Goal: Task Accomplishment & Management: Use online tool/utility

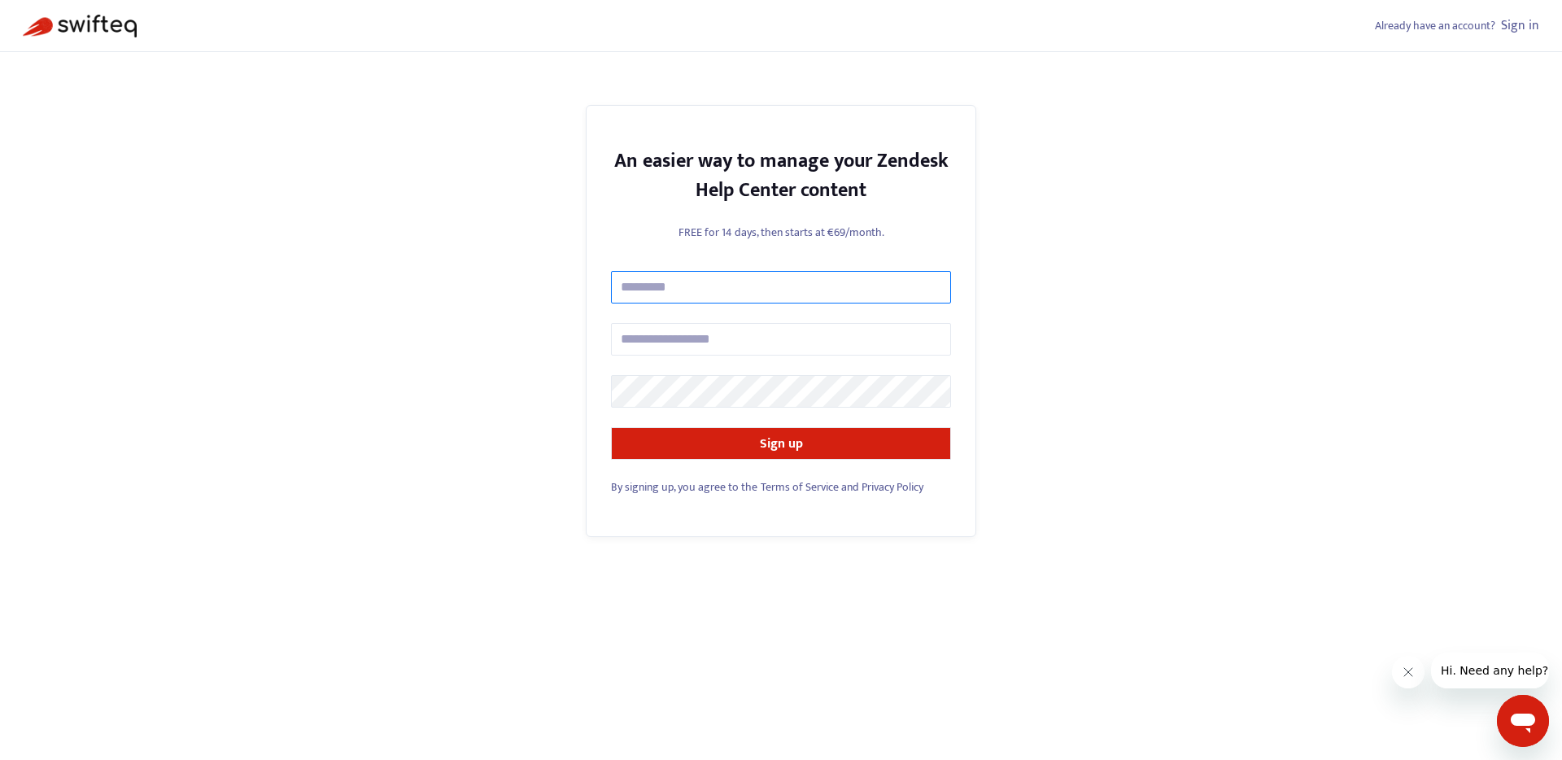
click at [663, 285] on input "text" at bounding box center [781, 287] width 340 height 33
type input "**********"
click at [519, 366] on div "**********" at bounding box center [781, 380] width 1562 height 760
click at [1010, 453] on div "**********" at bounding box center [781, 380] width 1562 height 760
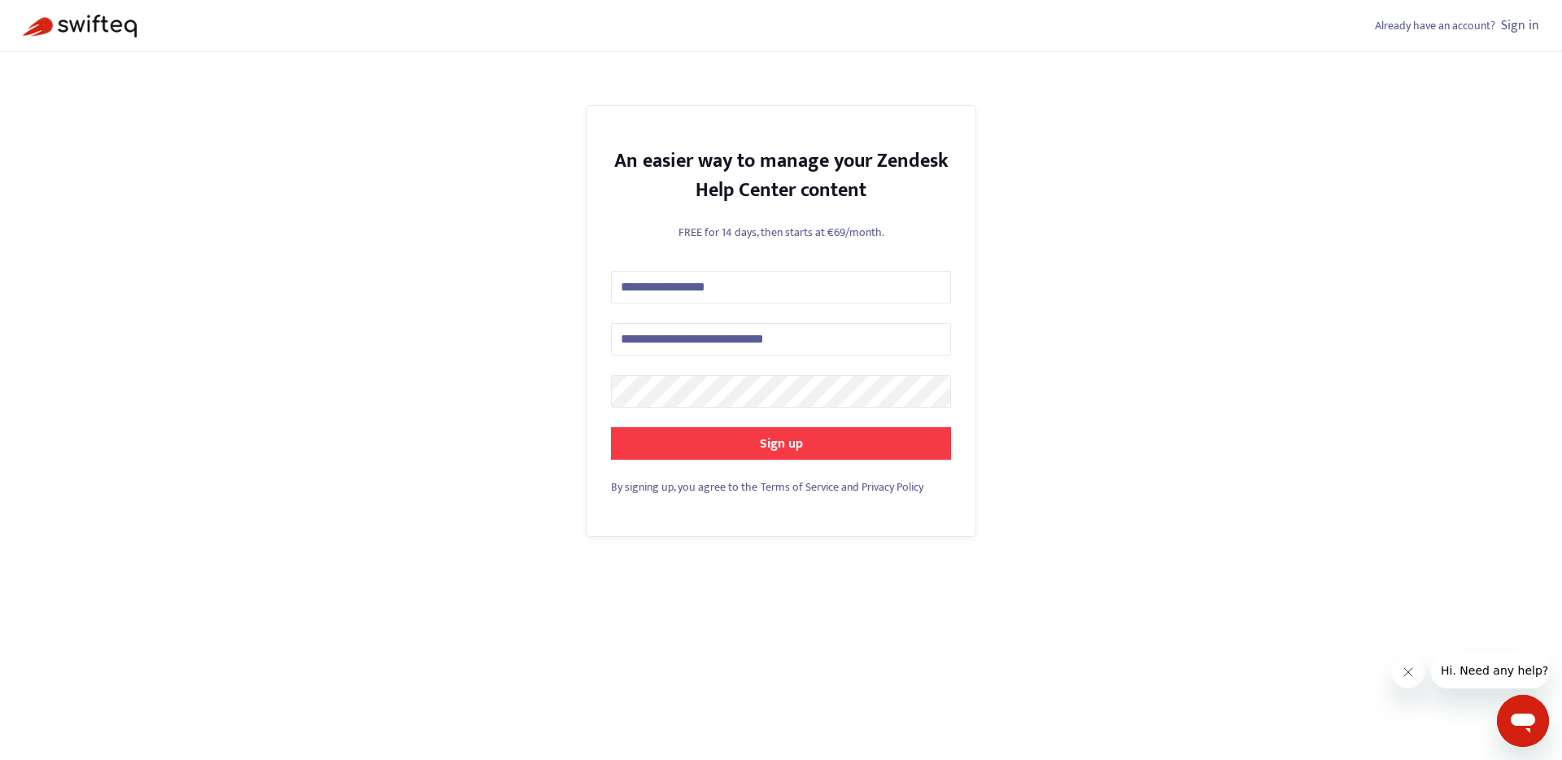
click at [906, 446] on button "Sign up" at bounding box center [781, 443] width 340 height 33
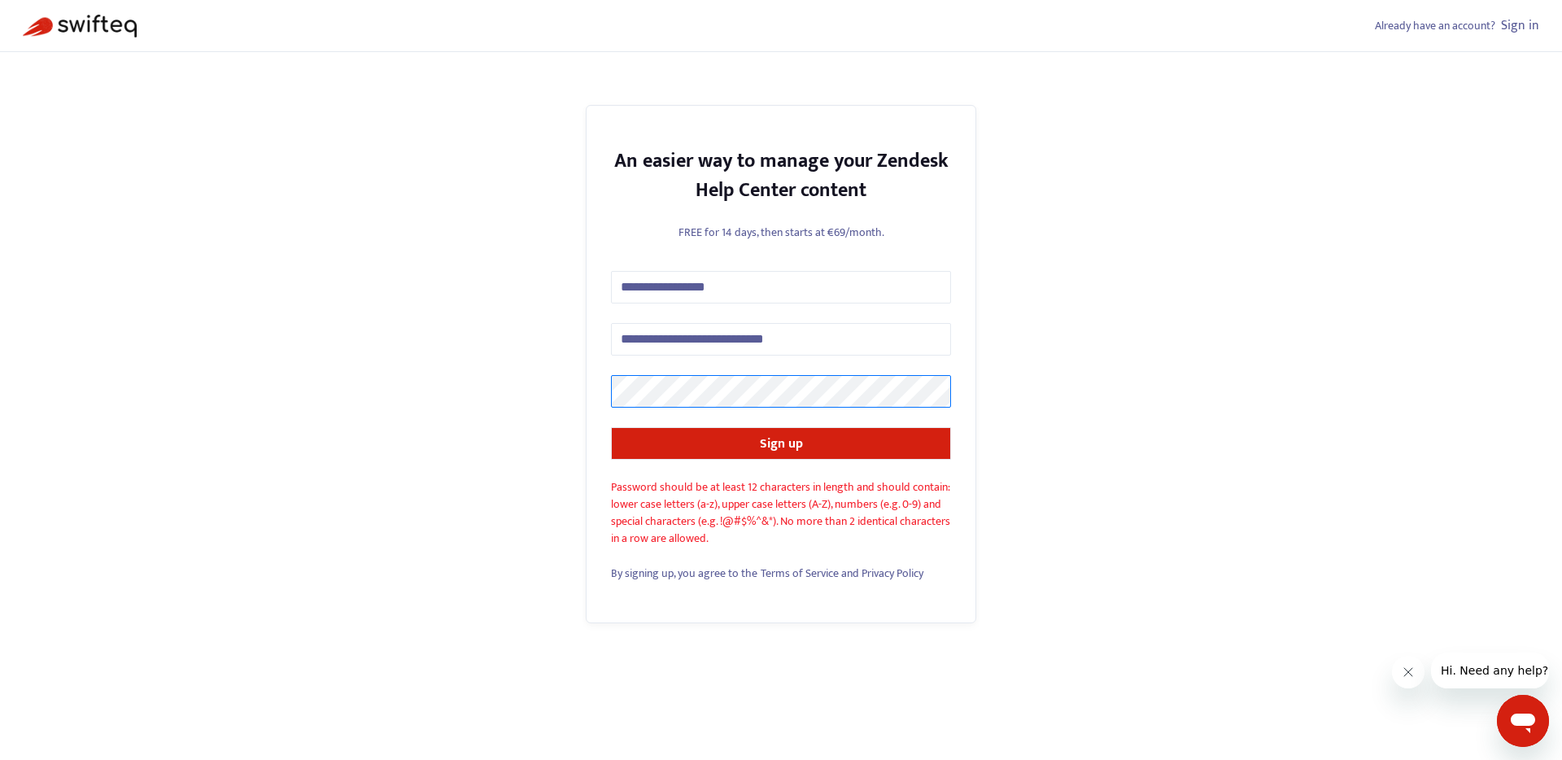
click at [430, 367] on div "**********" at bounding box center [781, 380] width 1562 height 760
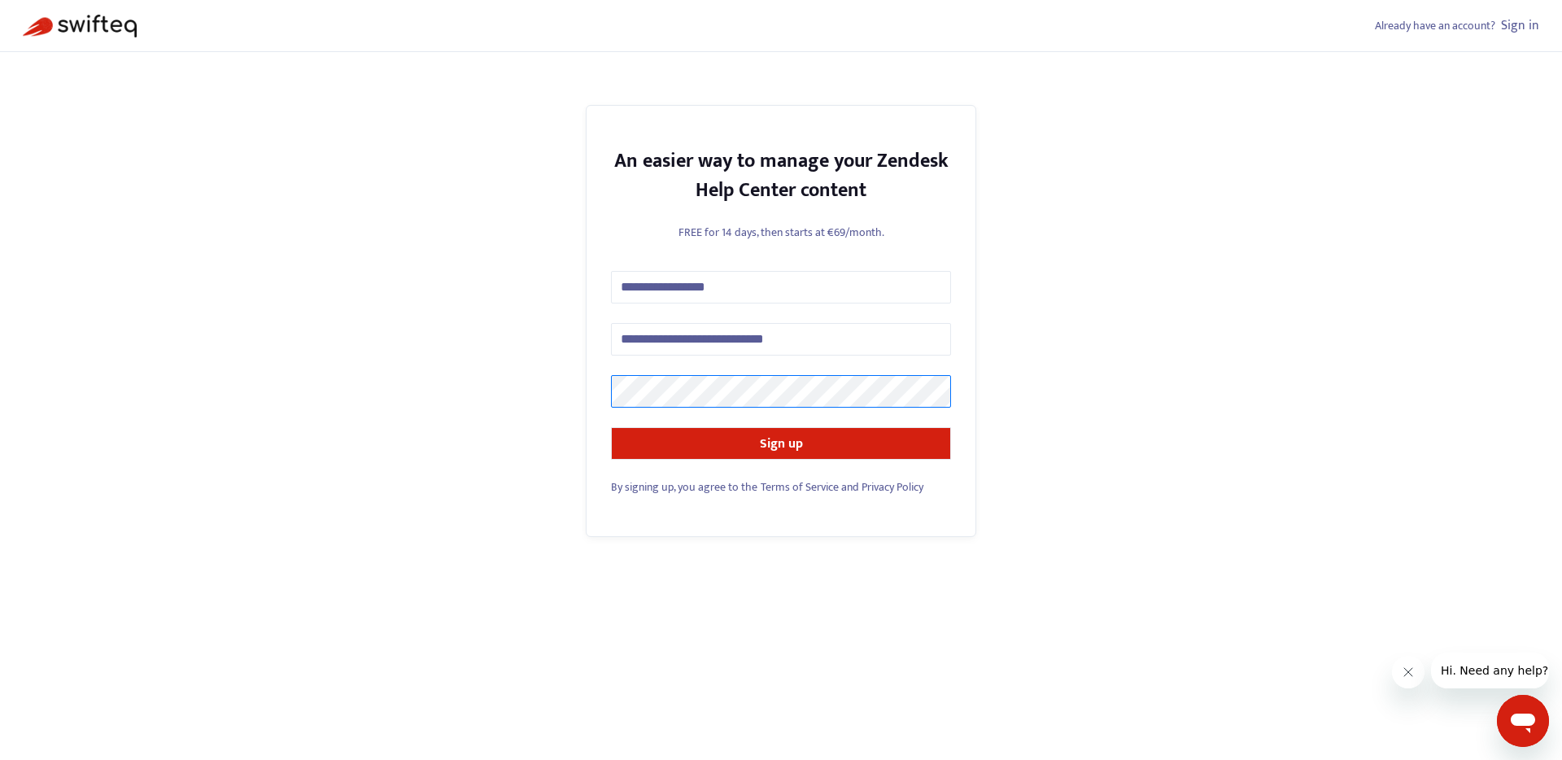
click at [611, 427] on button "Sign up" at bounding box center [781, 443] width 340 height 33
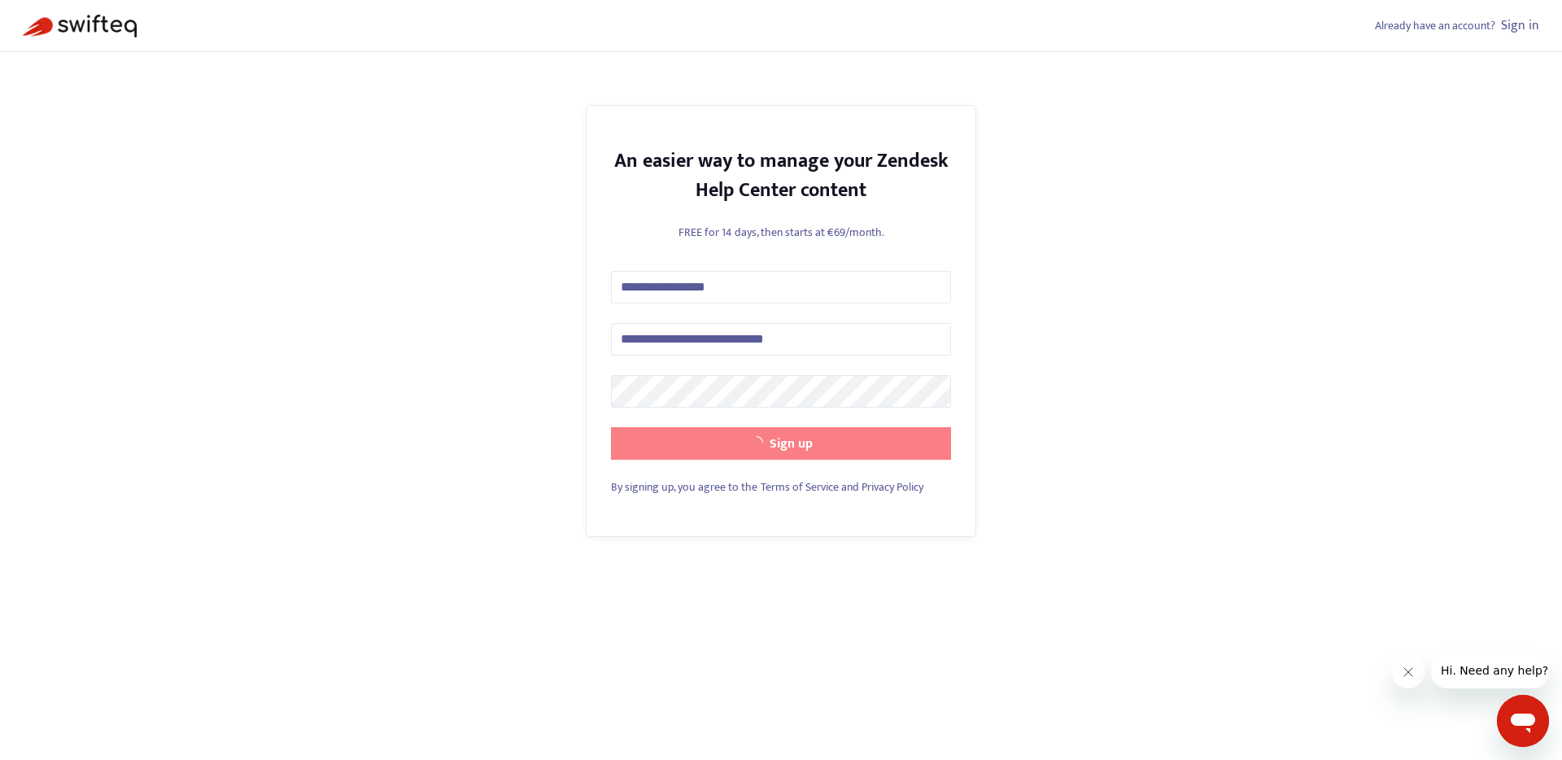
click at [914, 448] on button "Sign up" at bounding box center [781, 443] width 340 height 33
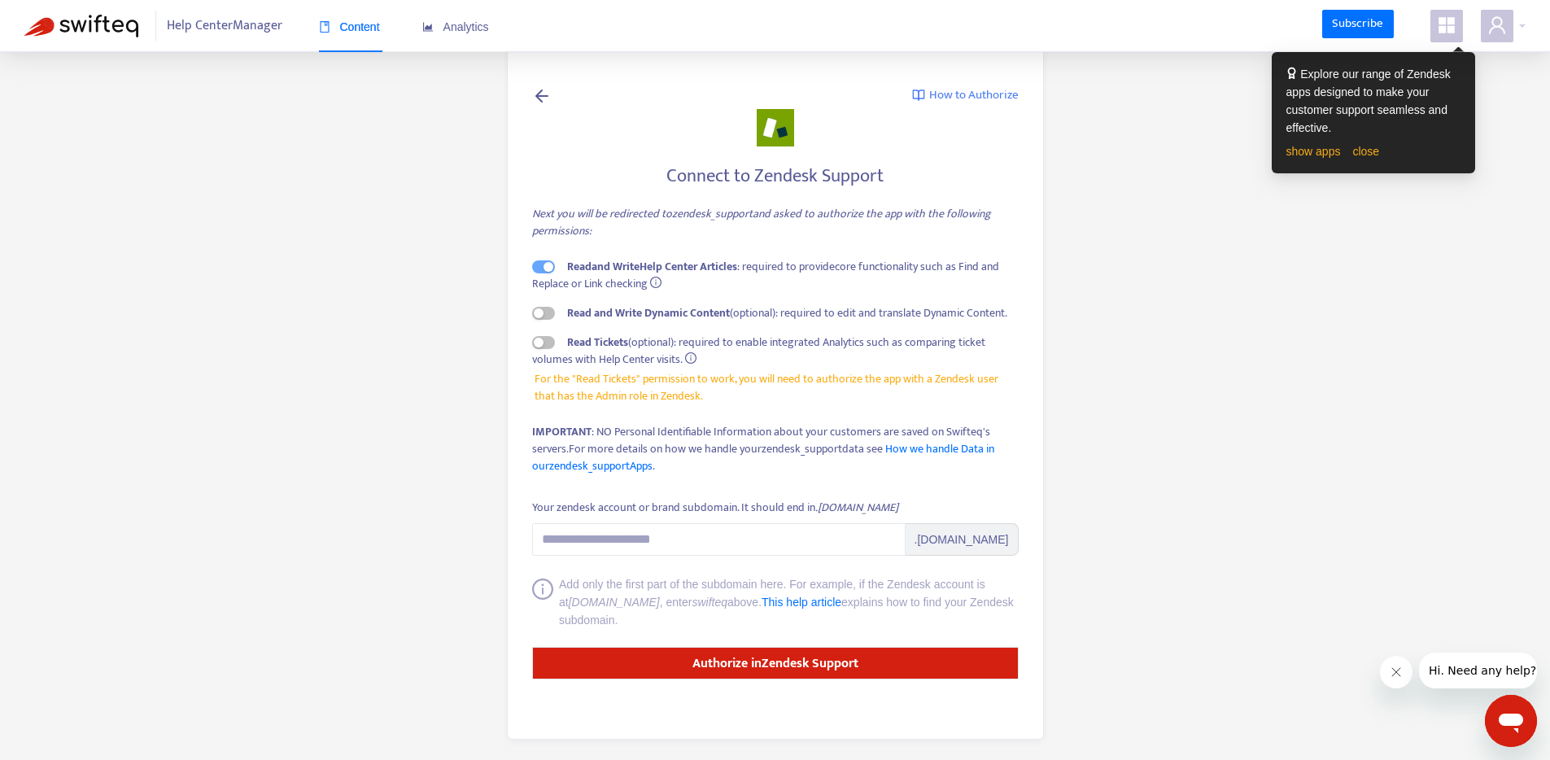
click at [361, 278] on main "How to Authorize Connect to Zendesk Support Next you will be redirected to zend…" at bounding box center [775, 382] width 1550 height 764
click at [535, 316] on div "button" at bounding box center [539, 313] width 10 height 10
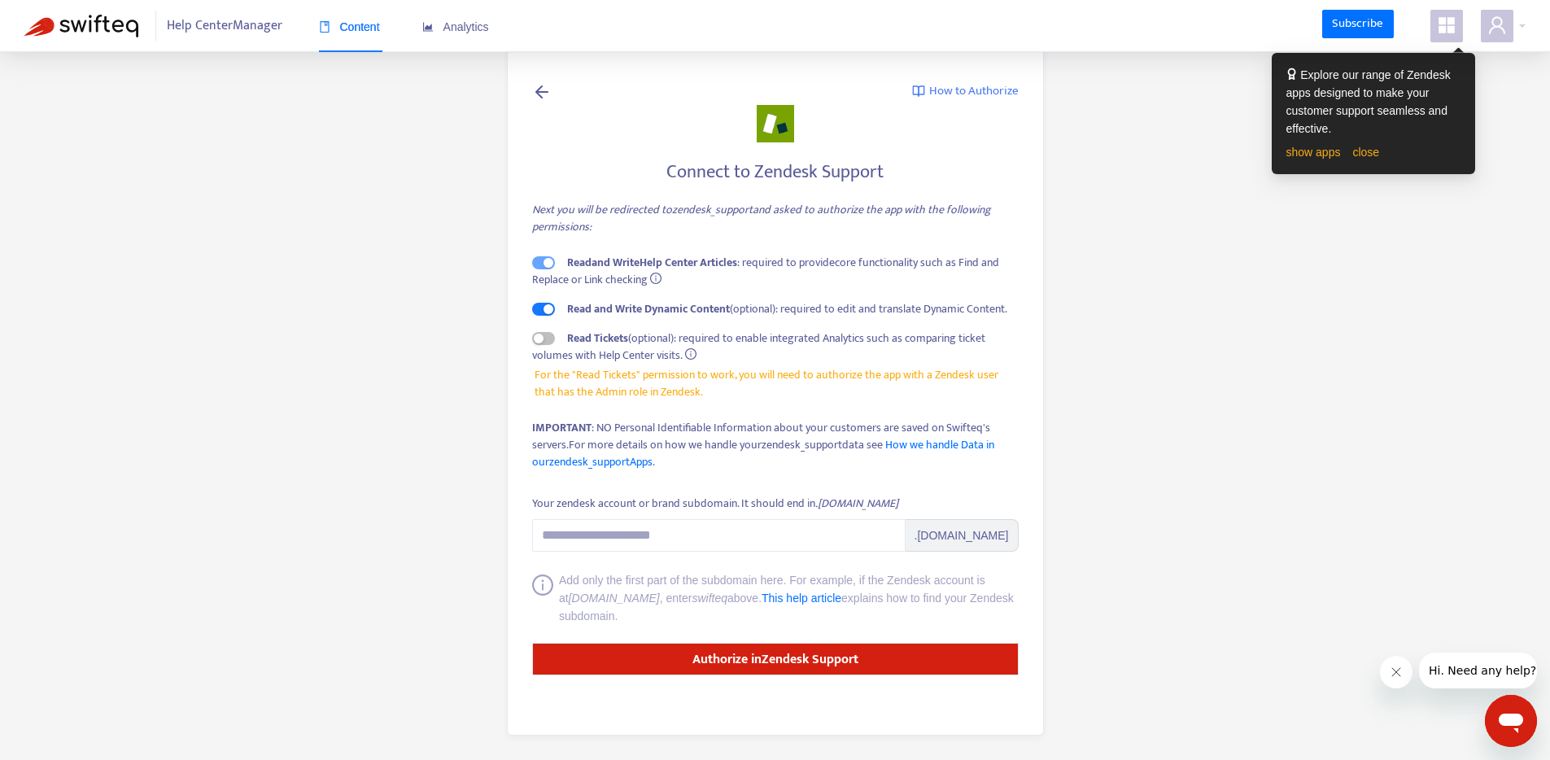
scroll to position [5, 0]
click at [568, 543] on input "Your zendesk account or brand subdomain. It should end in .zendesk.com" at bounding box center [719, 535] width 374 height 33
paste input "**********"
drag, startPoint x: 728, startPoint y: 530, endPoint x: 1049, endPoint y: 482, distance: 324.2
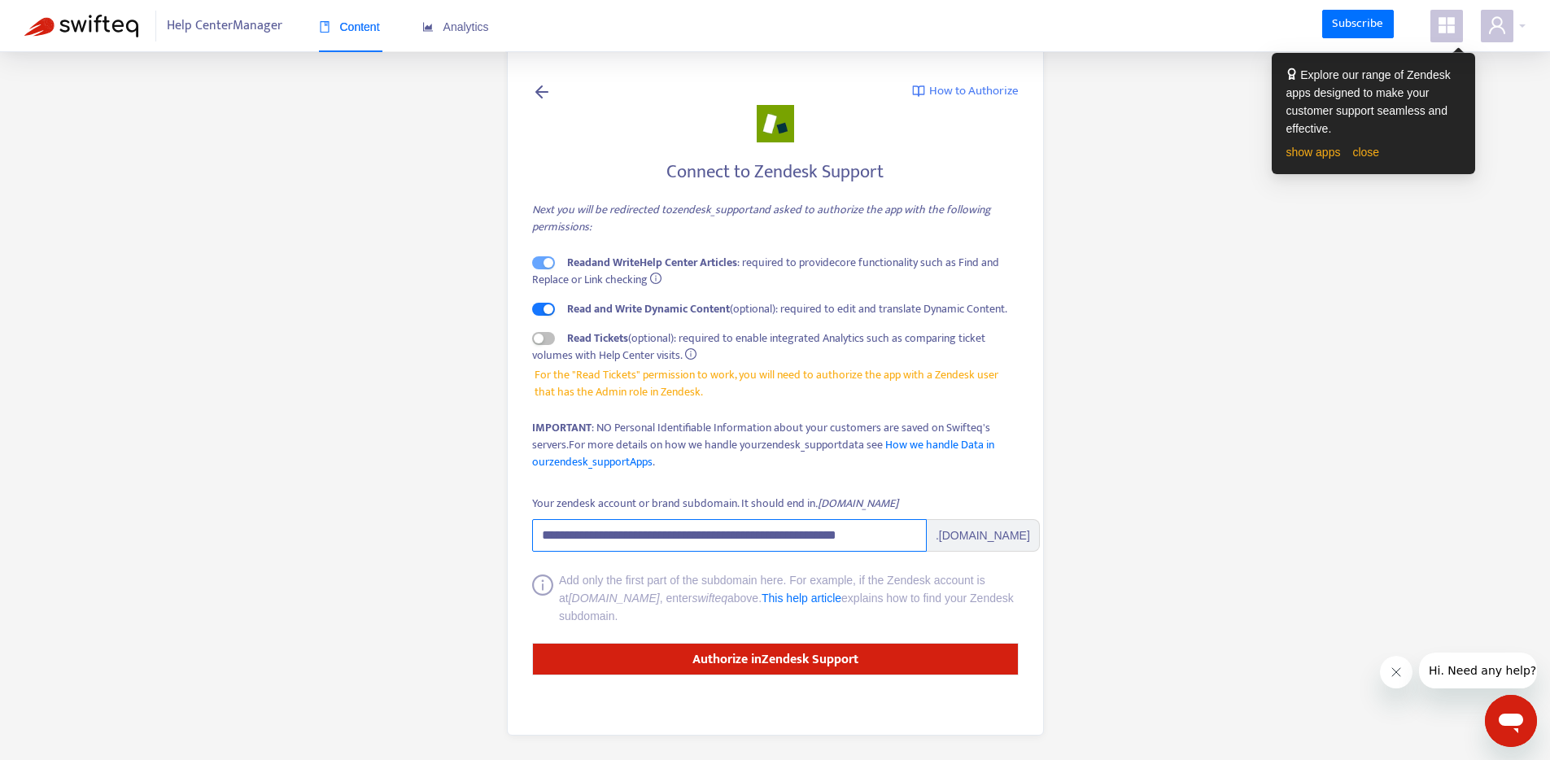
click at [1019, 516] on div "**********" at bounding box center [775, 388] width 537 height 695
click at [753, 532] on input "**********" at bounding box center [729, 535] width 395 height 33
drag, startPoint x: 728, startPoint y: 533, endPoint x: 930, endPoint y: 527, distance: 201.9
click at [930, 527] on span "**********" at bounding box center [786, 535] width 508 height 33
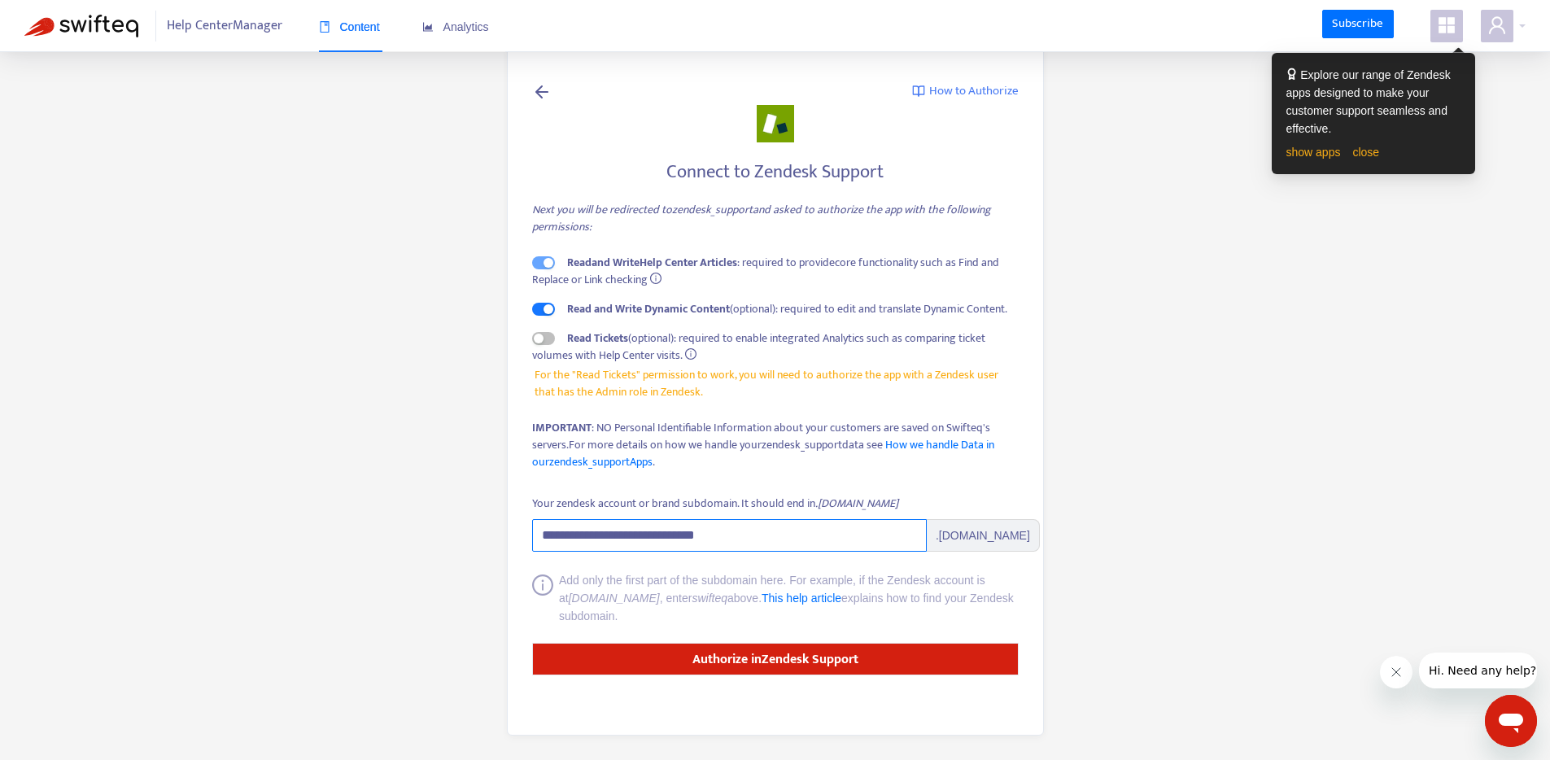
drag, startPoint x: 758, startPoint y: 537, endPoint x: 653, endPoint y: 535, distance: 104.2
click at [653, 535] on input "**********" at bounding box center [729, 535] width 395 height 33
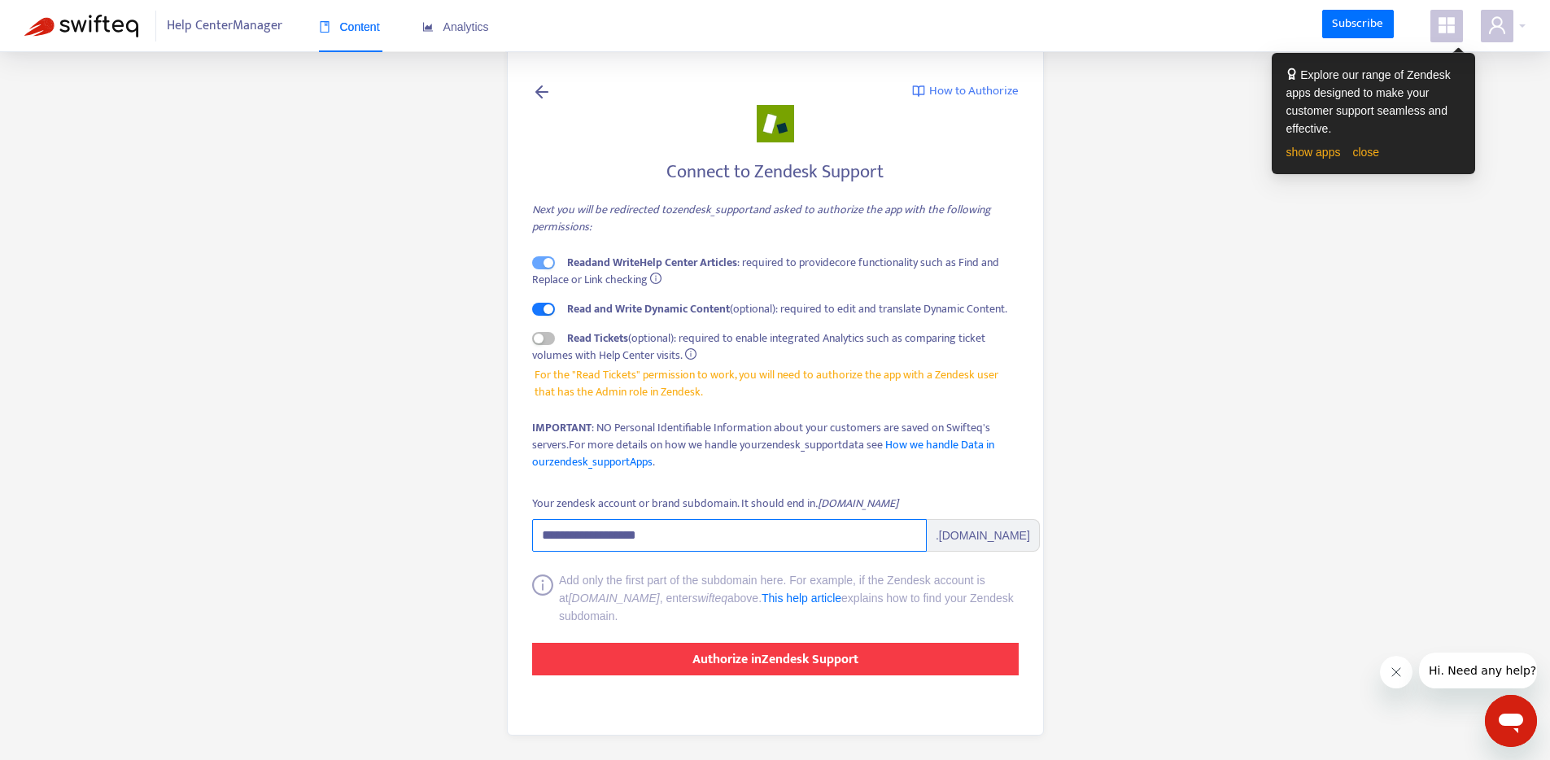
type input "**********"
click at [735, 662] on strong "Authorize in Zendesk Support" at bounding box center [775, 660] width 166 height 22
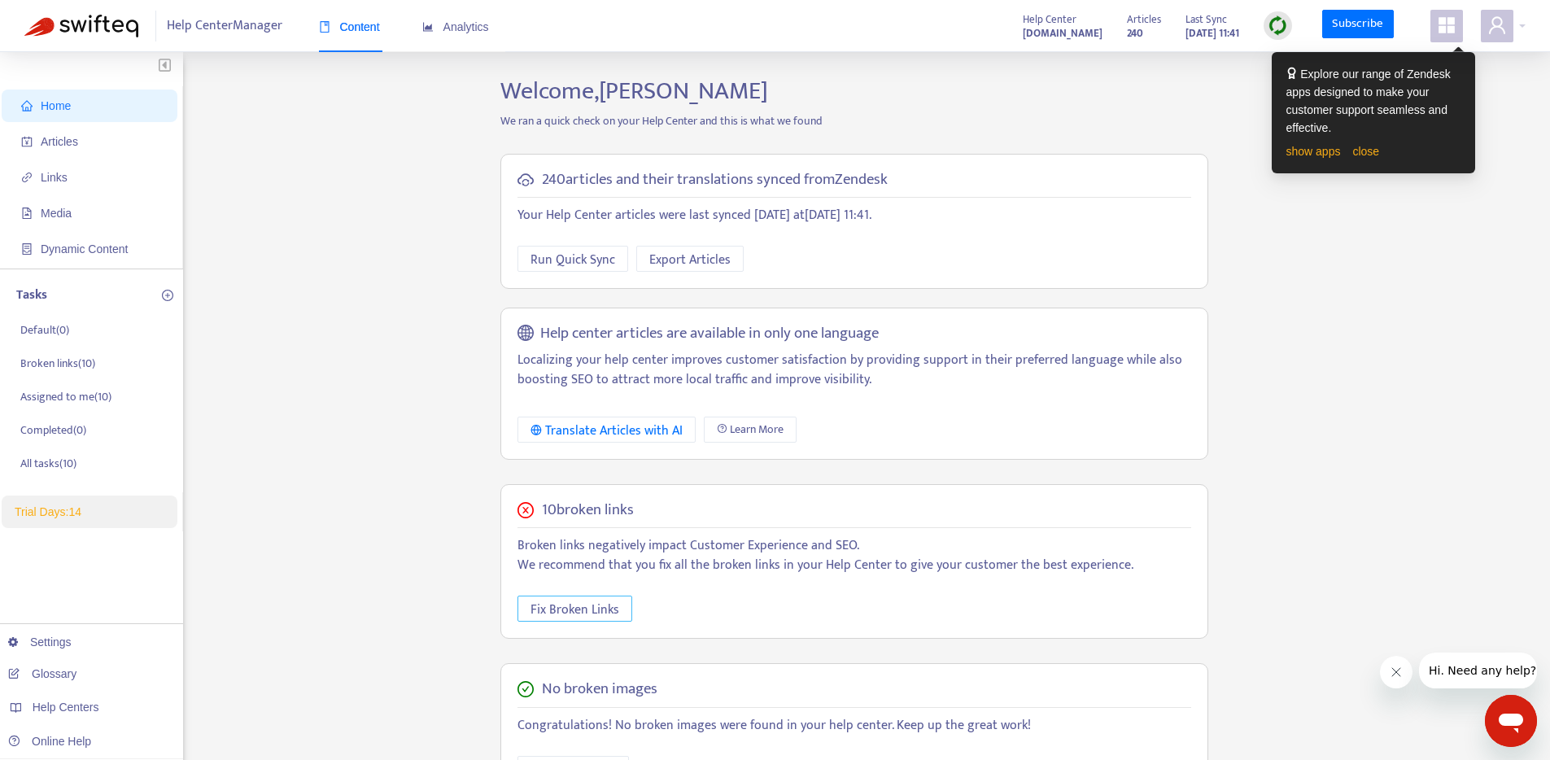
click at [563, 605] on span "Fix Broken Links" at bounding box center [575, 610] width 89 height 20
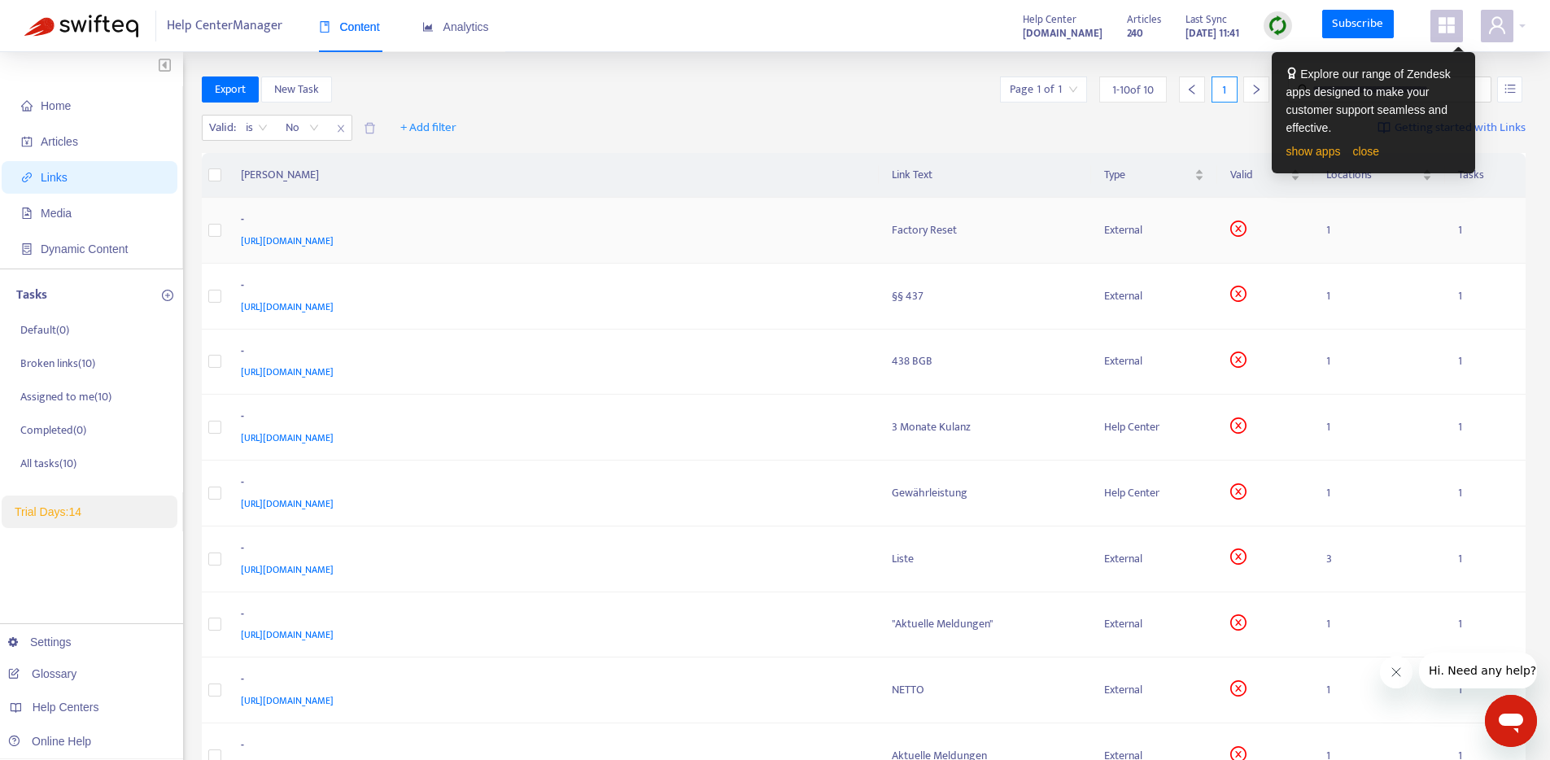
click at [651, 251] on td "- [URL][DOMAIN_NAME]" at bounding box center [553, 231] width 651 height 66
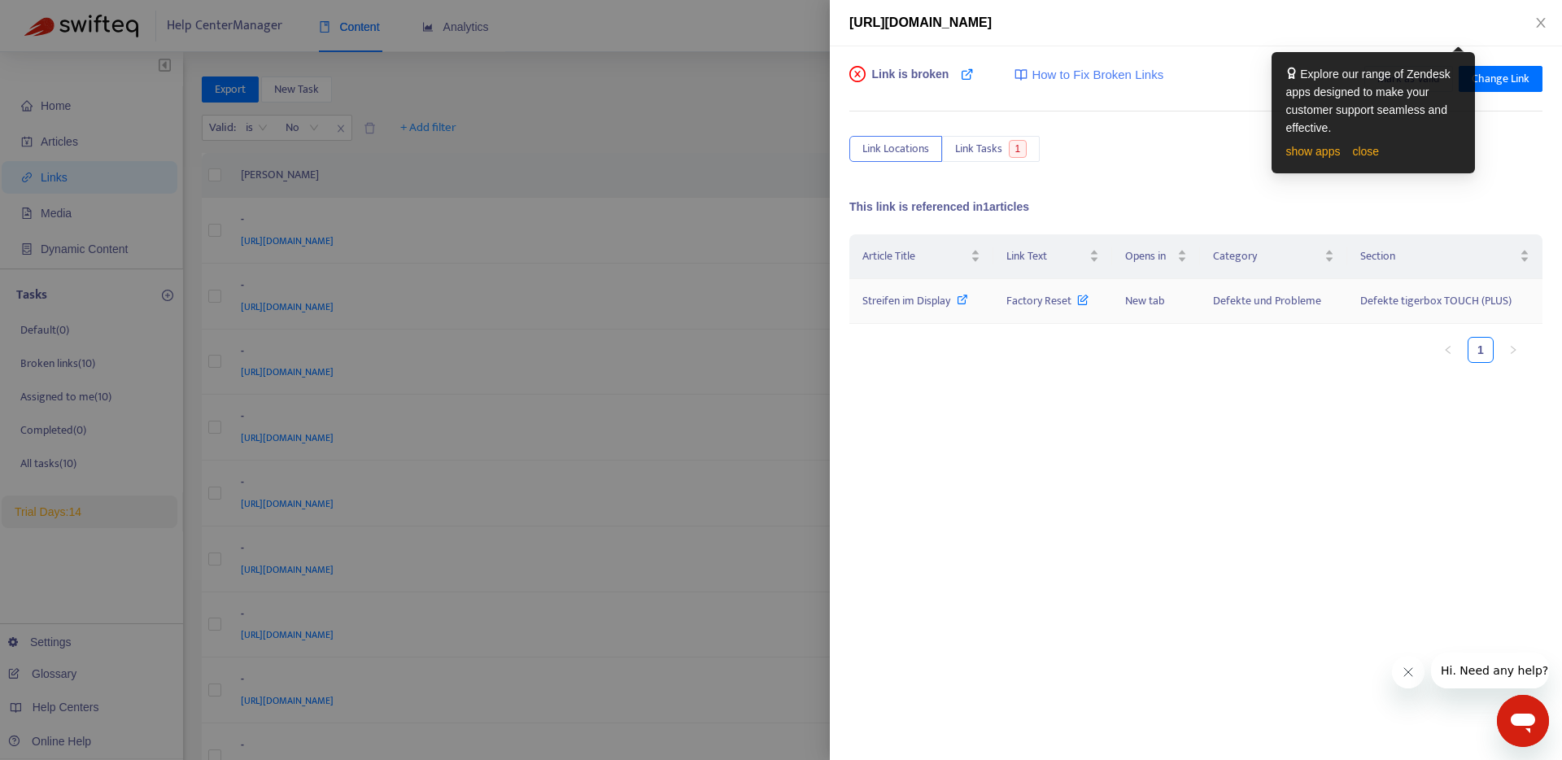
click at [966, 299] on icon at bounding box center [962, 299] width 11 height 11
click at [743, 452] on div at bounding box center [781, 380] width 1562 height 760
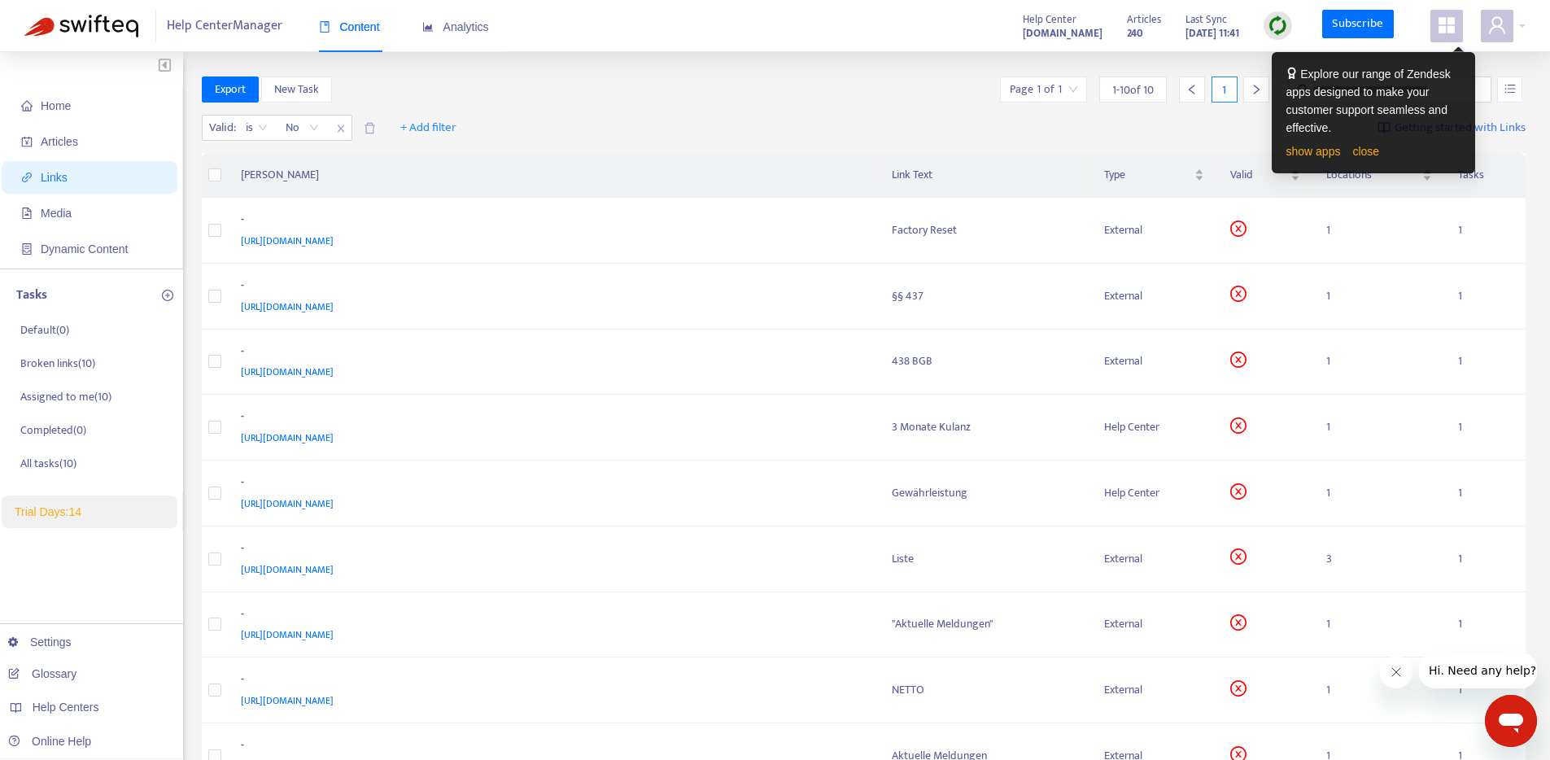
click at [1507, 68] on div "Home Articles Links Media Dynamic Content Tasks Default ( 0 ) Broken links ( 10…" at bounding box center [775, 540] width 1550 height 976
click at [1363, 149] on link "close" at bounding box center [1365, 151] width 27 height 13
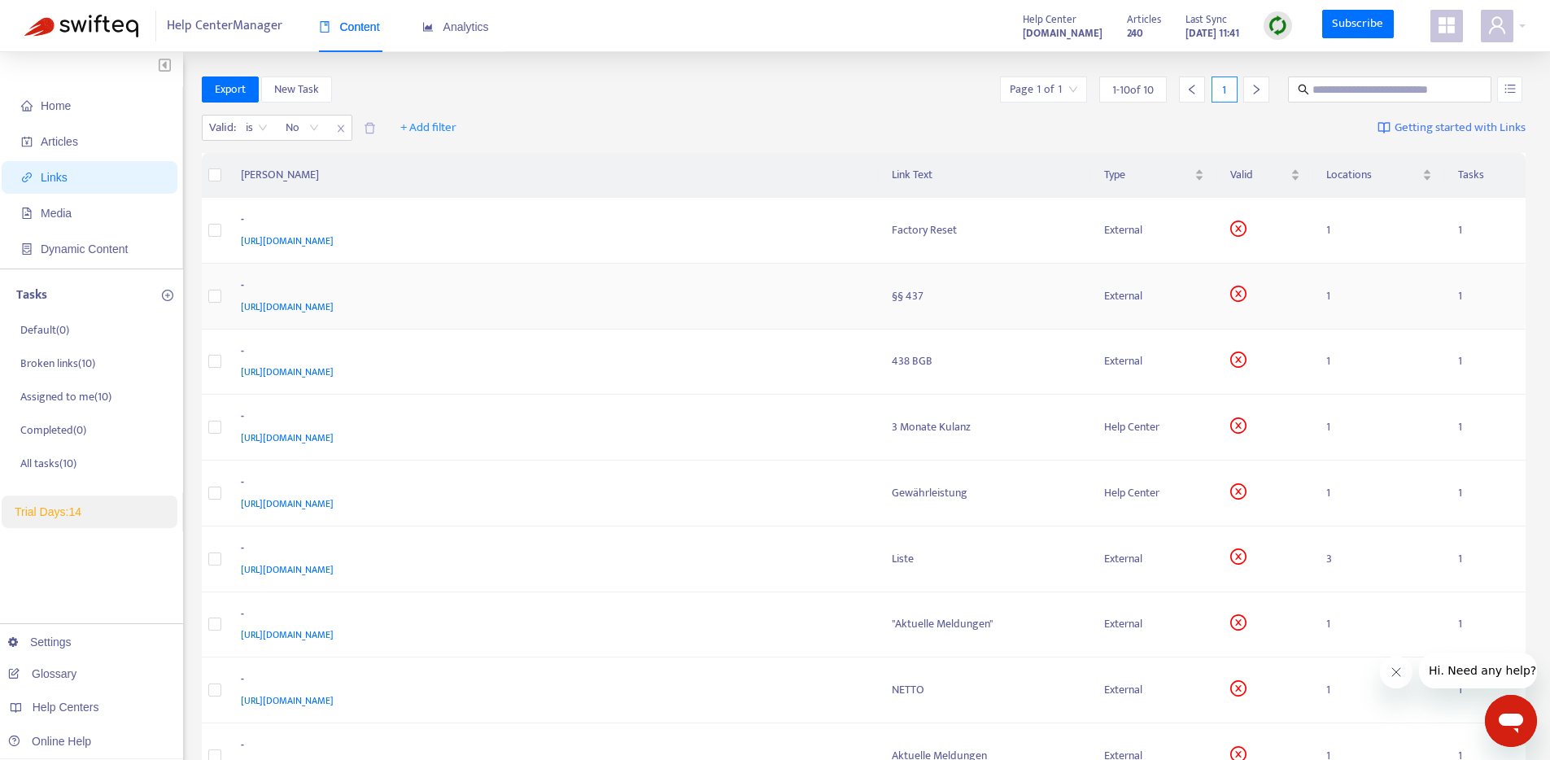
click at [1247, 292] on icon "close-circle" at bounding box center [1238, 294] width 16 height 16
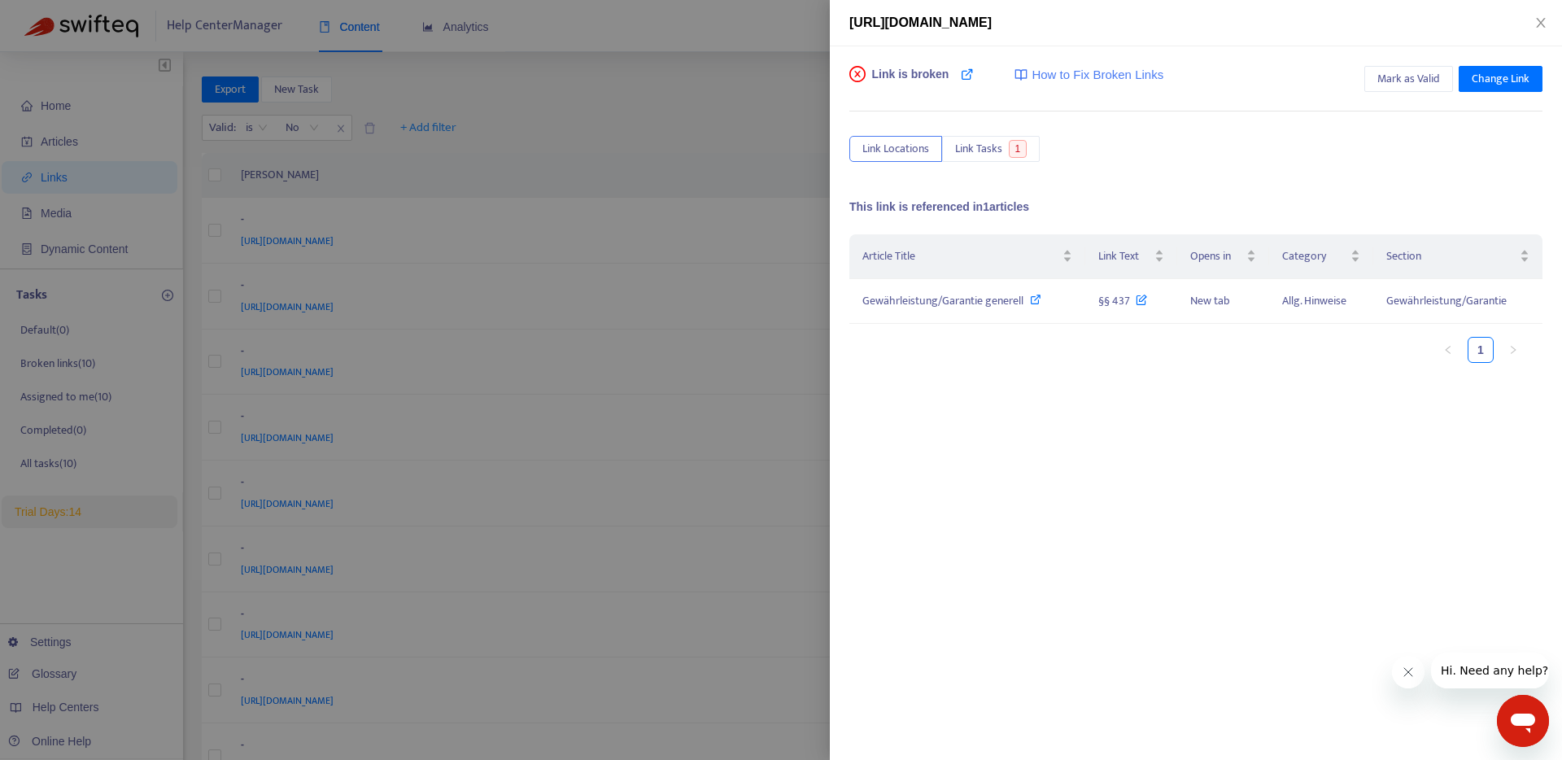
click at [751, 308] on div at bounding box center [781, 380] width 1562 height 760
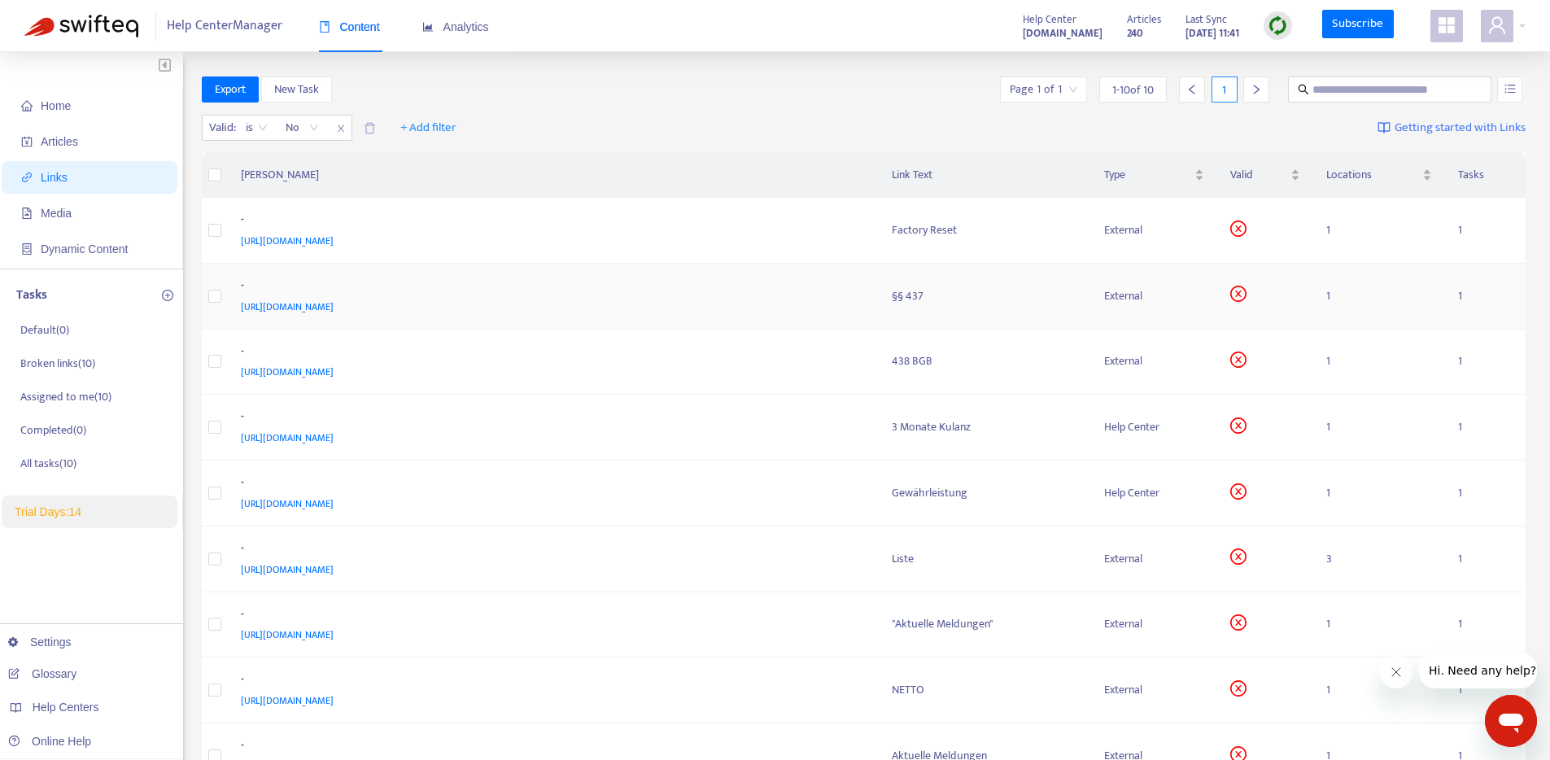
click at [701, 304] on div "[URL][DOMAIN_NAME]" at bounding box center [550, 307] width 619 height 18
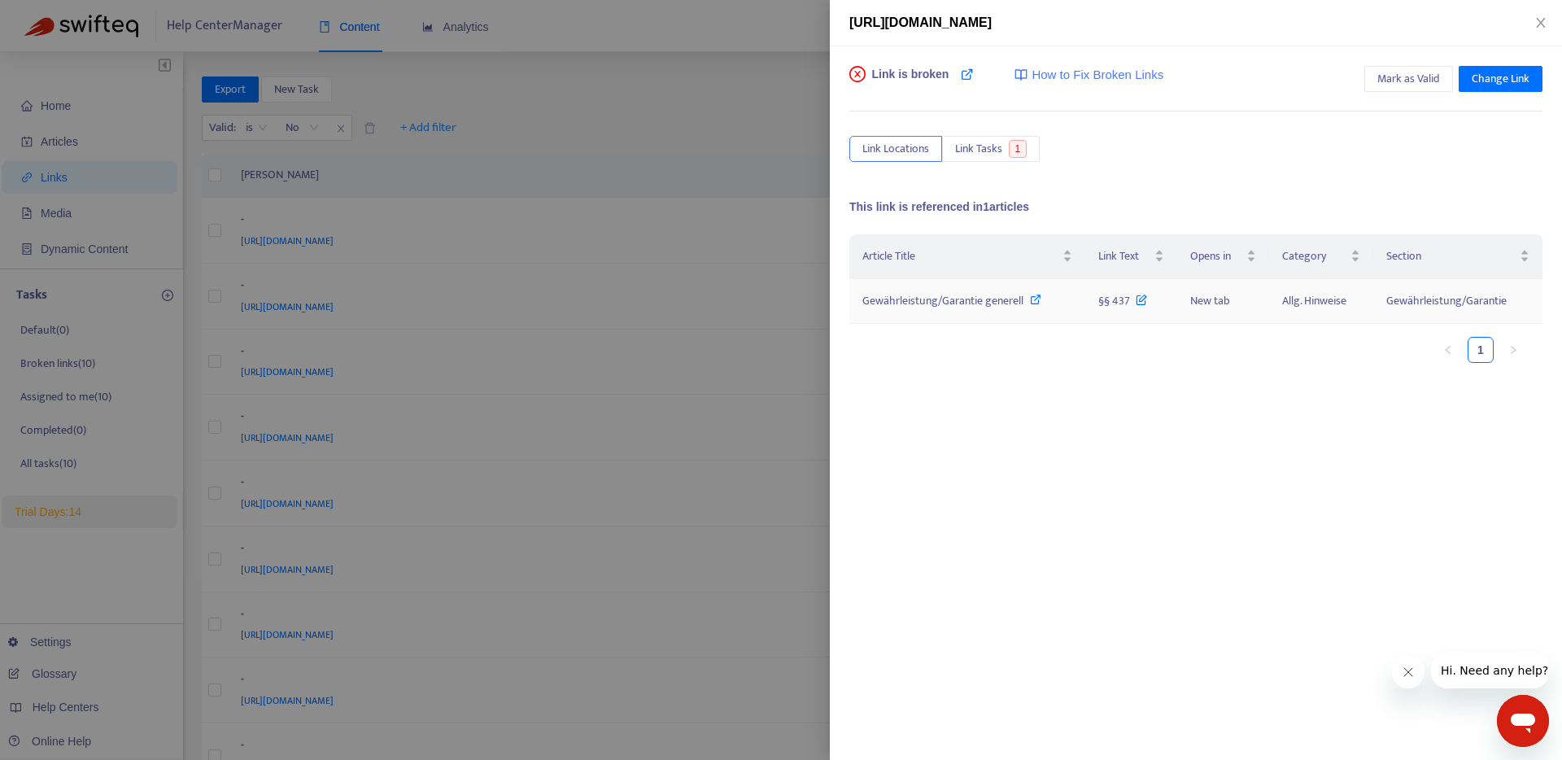
click at [1038, 299] on icon at bounding box center [1035, 299] width 11 height 11
click at [692, 30] on div at bounding box center [781, 380] width 1562 height 760
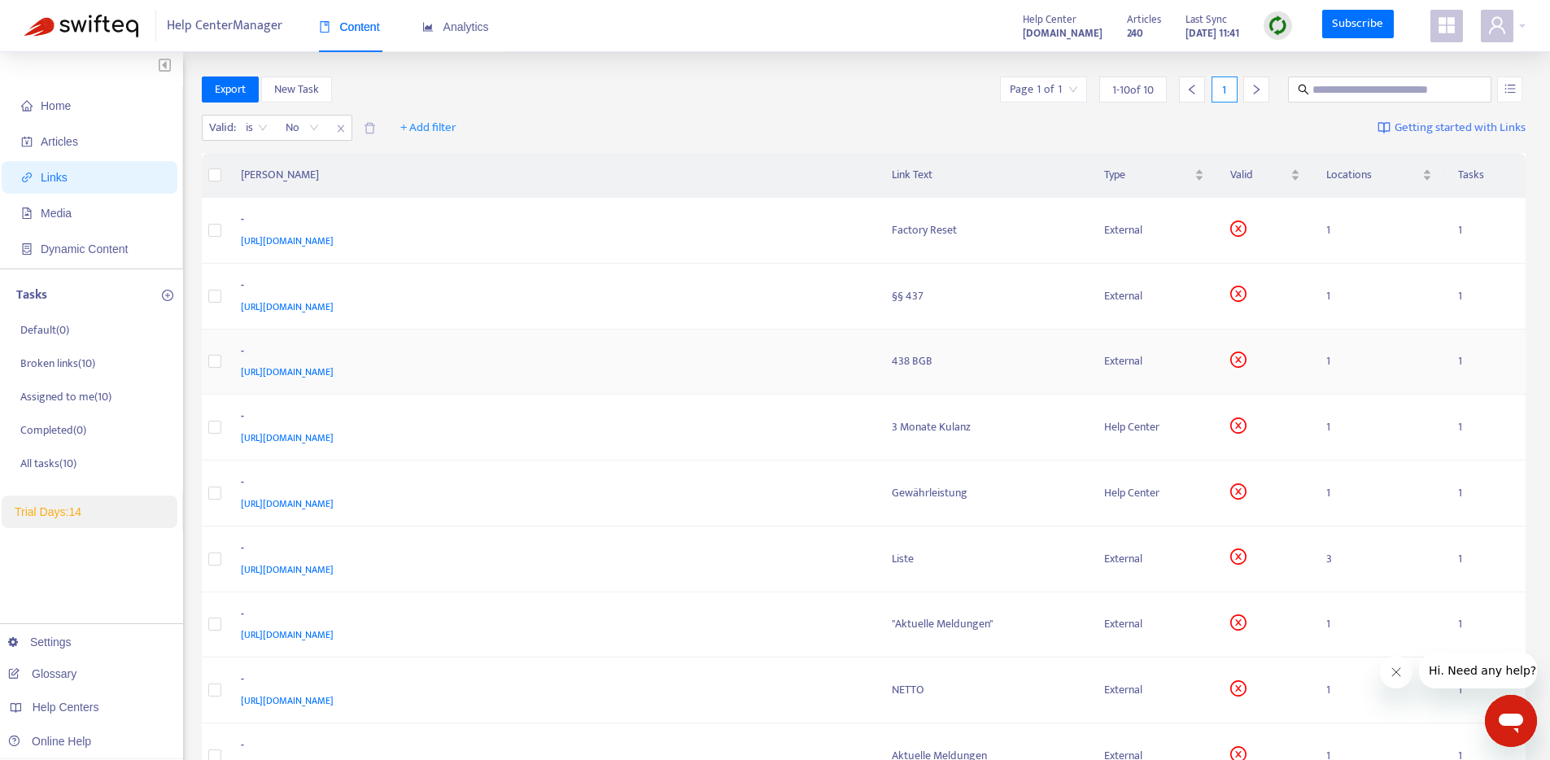
click at [1091, 347] on td "438 BGB" at bounding box center [985, 363] width 212 height 66
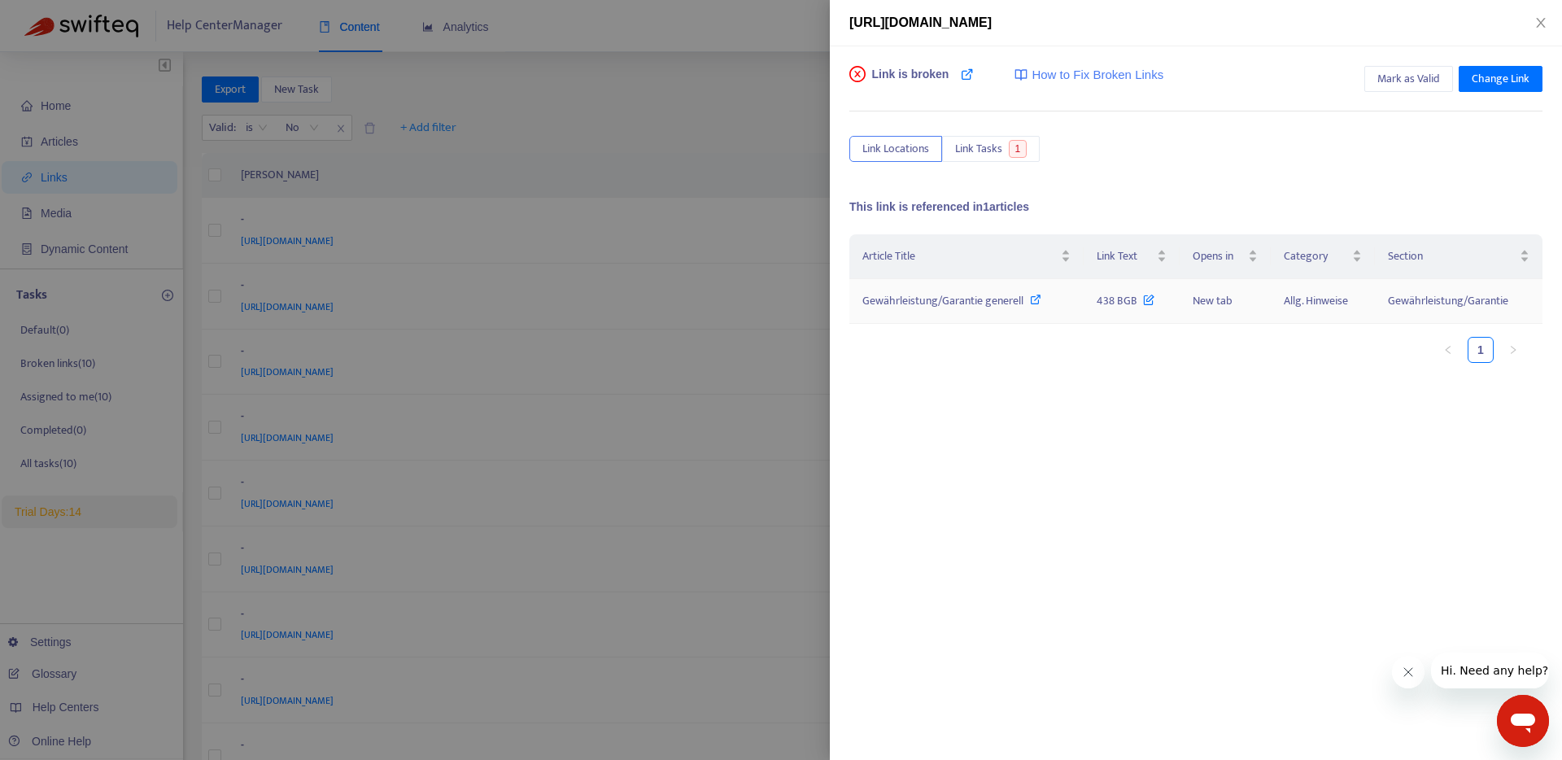
click at [1042, 299] on div "Gewährleistung/Garantie generell" at bounding box center [967, 301] width 208 height 18
click at [736, 168] on div at bounding box center [781, 380] width 1562 height 760
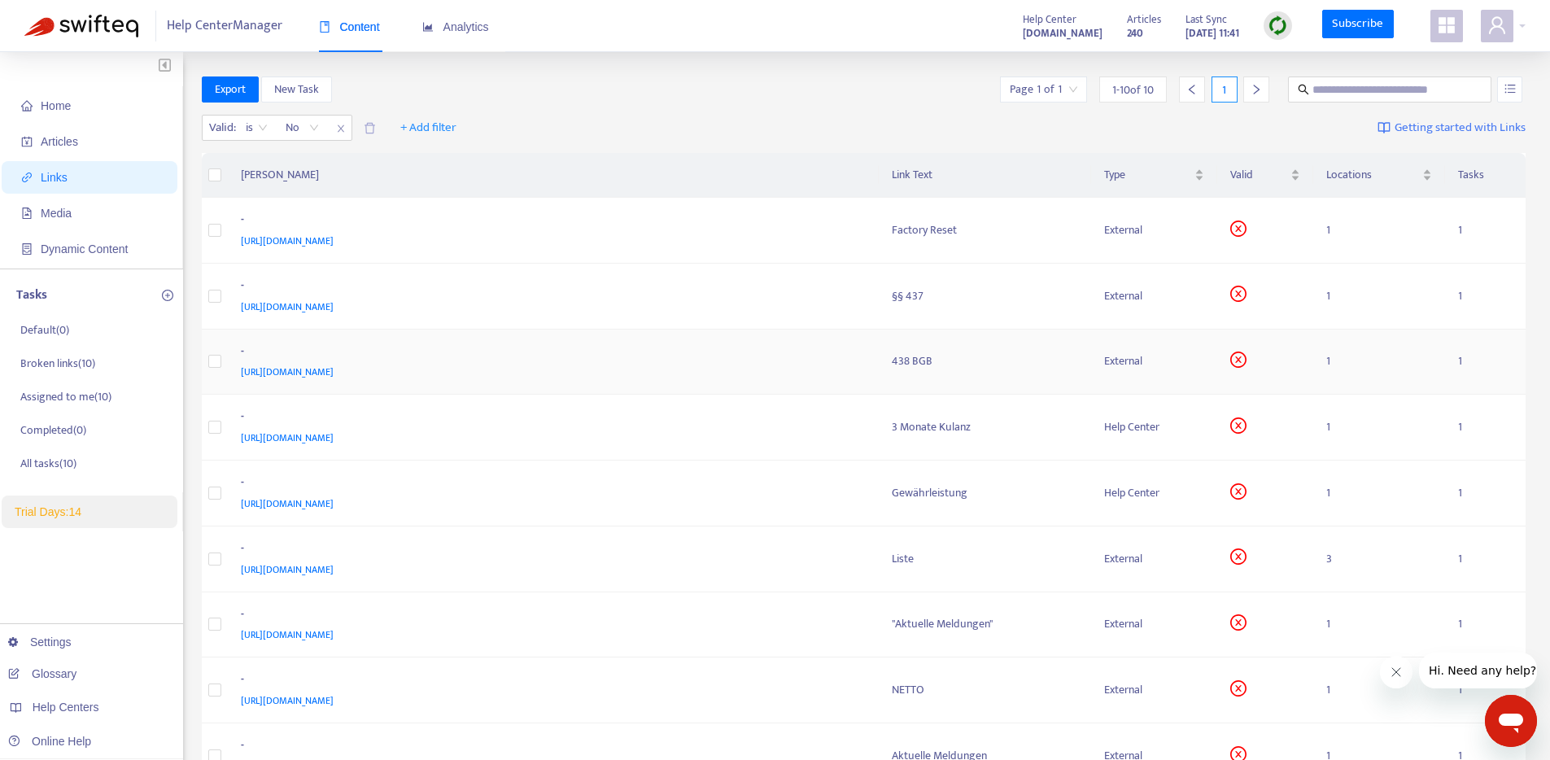
click at [1091, 352] on td "438 BGB" at bounding box center [985, 363] width 212 height 66
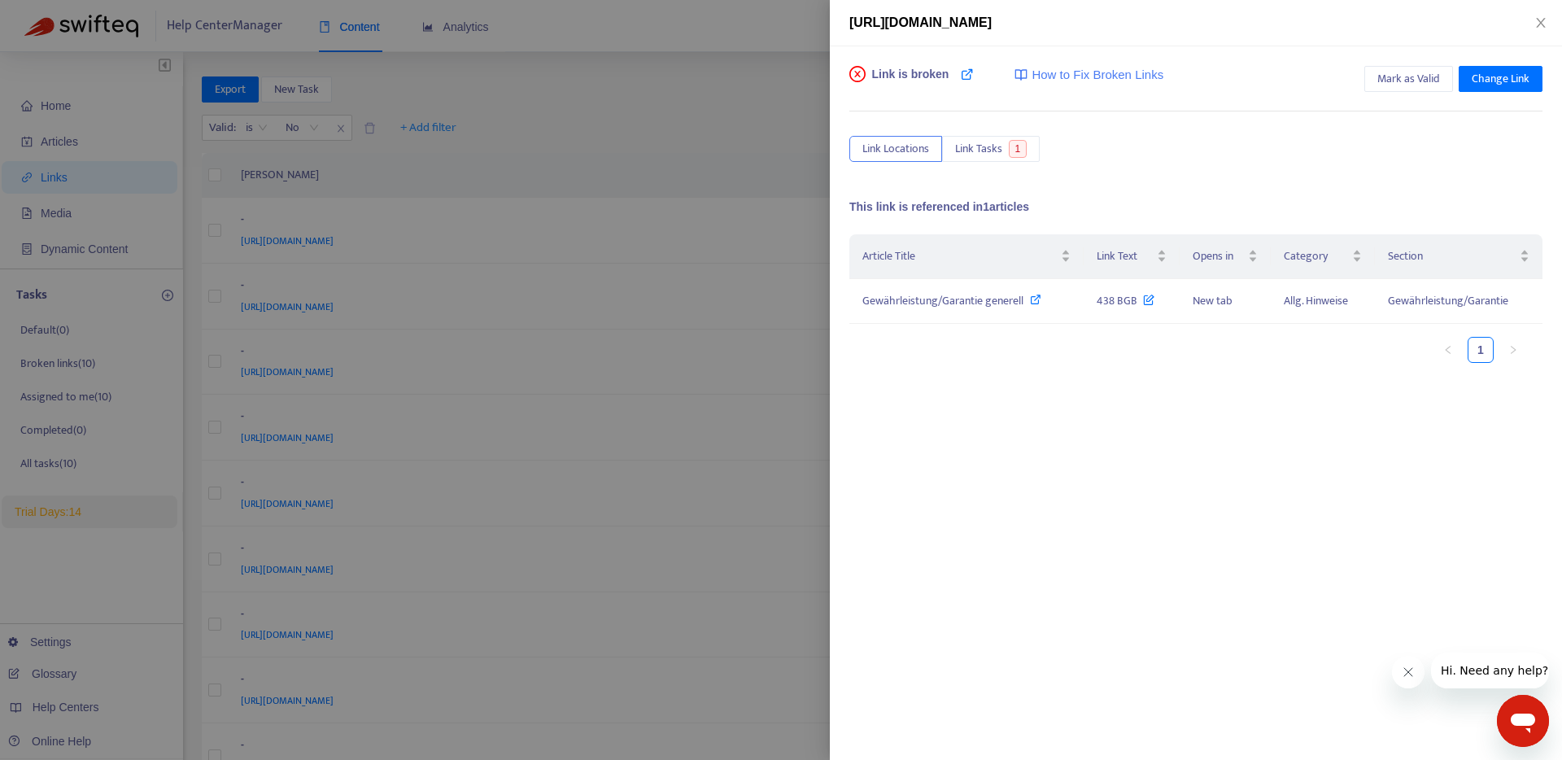
click at [801, 376] on div at bounding box center [781, 380] width 1562 height 760
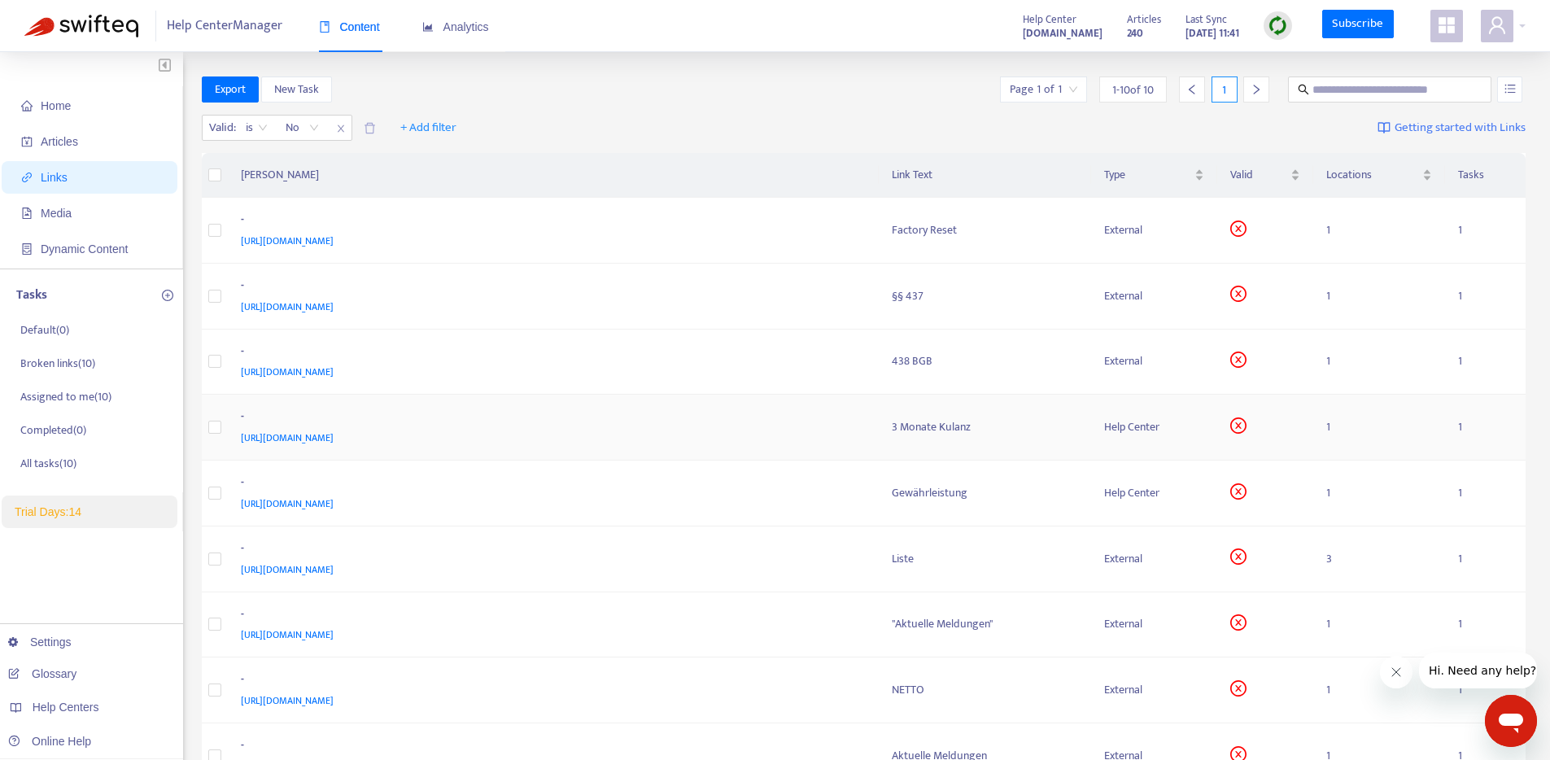
click at [802, 430] on div "[URL][DOMAIN_NAME]" at bounding box center [550, 438] width 619 height 18
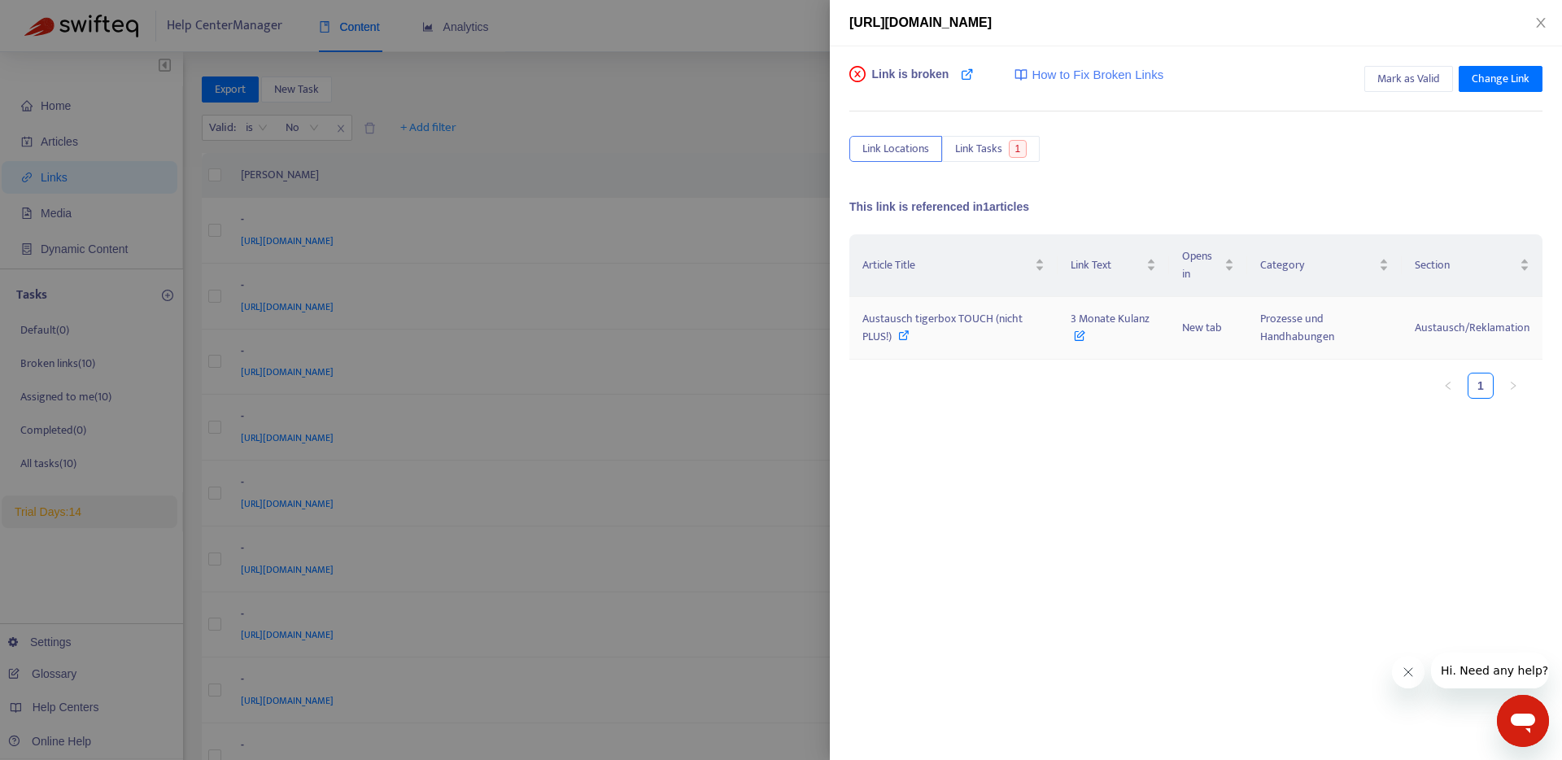
click at [907, 331] on icon at bounding box center [903, 335] width 11 height 11
click at [693, 471] on div at bounding box center [781, 380] width 1562 height 760
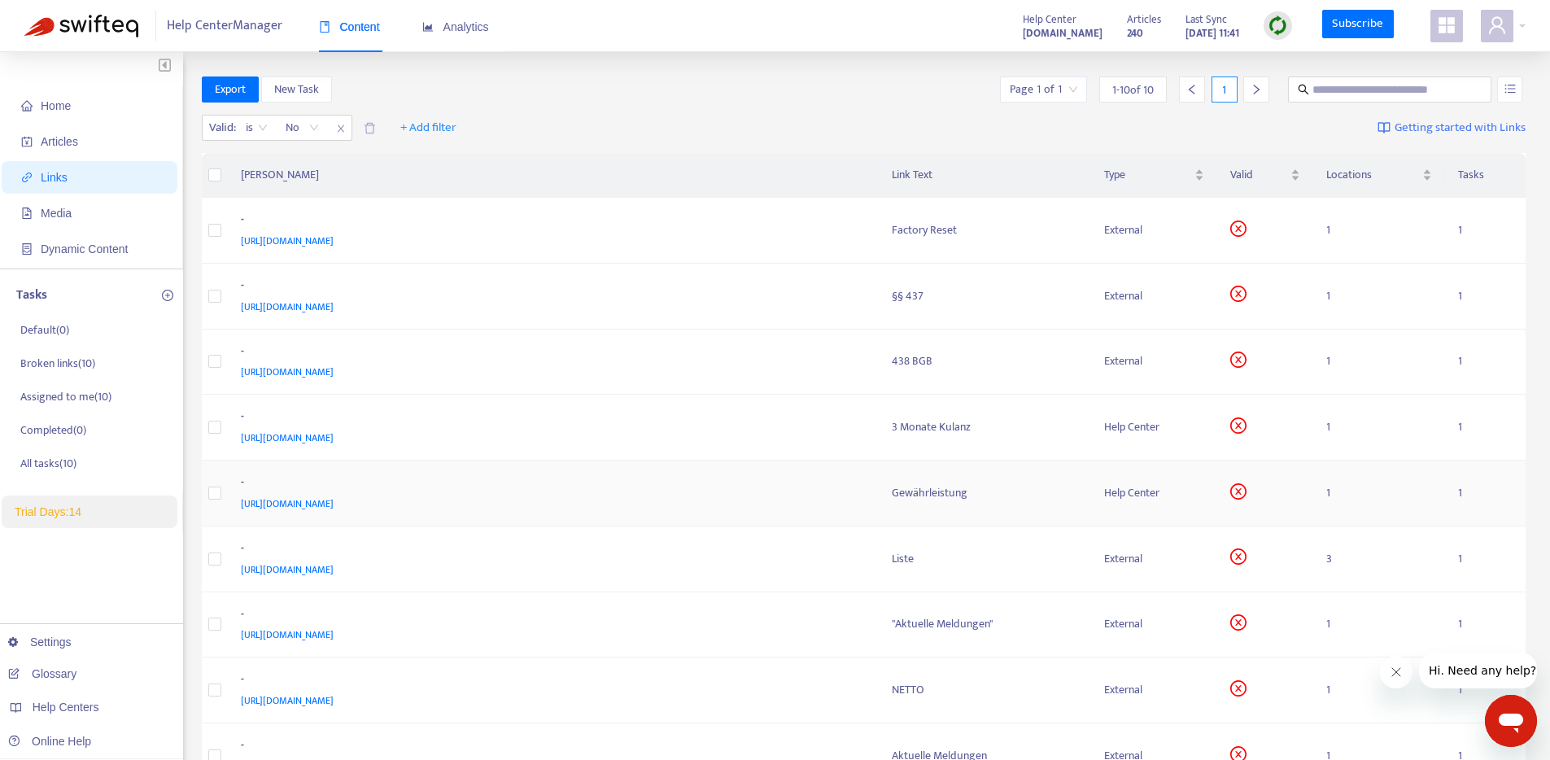
click at [880, 494] on td "Gewährleistung" at bounding box center [985, 494] width 212 height 66
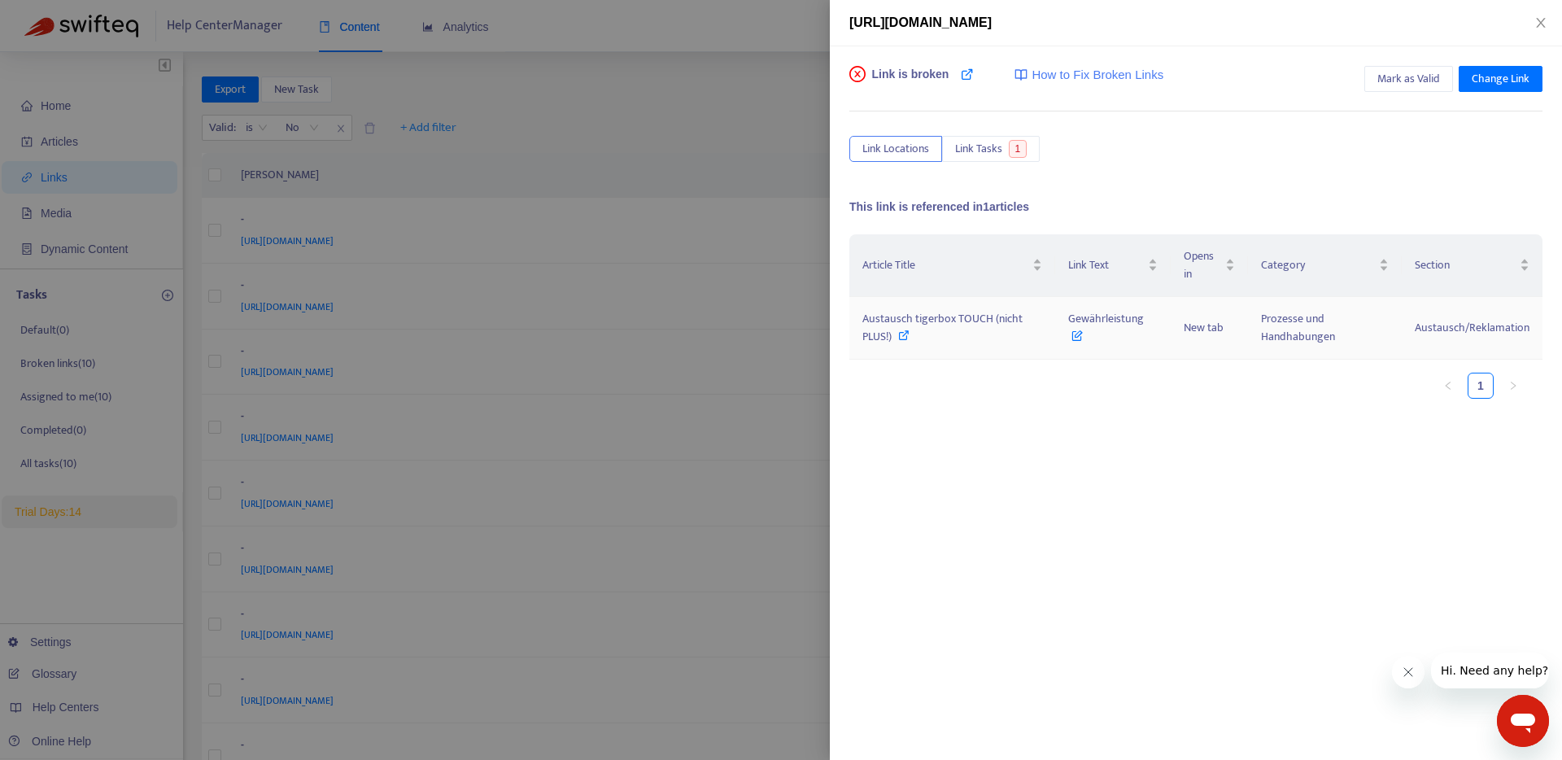
click at [1078, 337] on icon at bounding box center [1077, 332] width 11 height 18
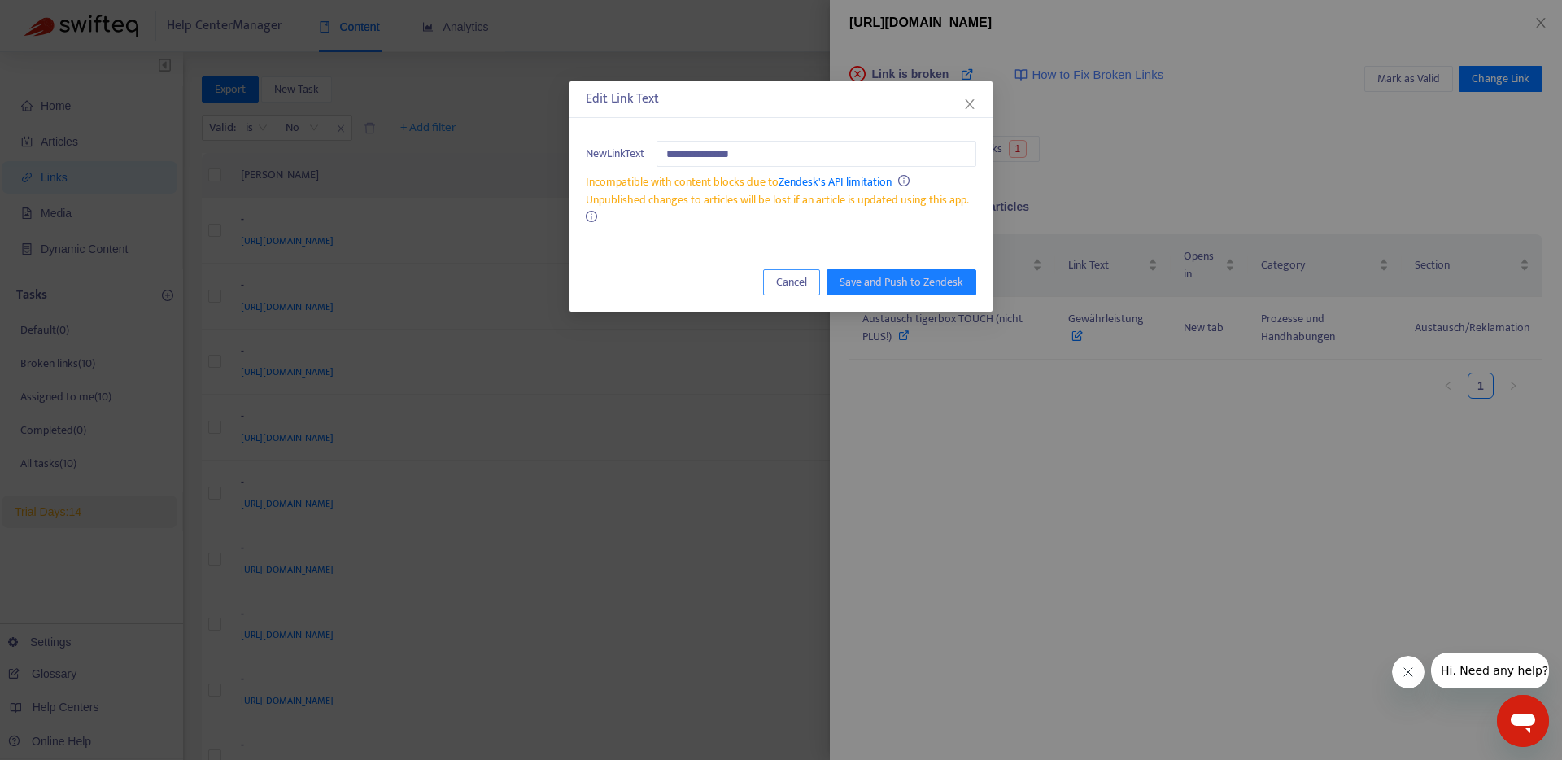
click at [784, 279] on span "Cancel" at bounding box center [791, 282] width 31 height 18
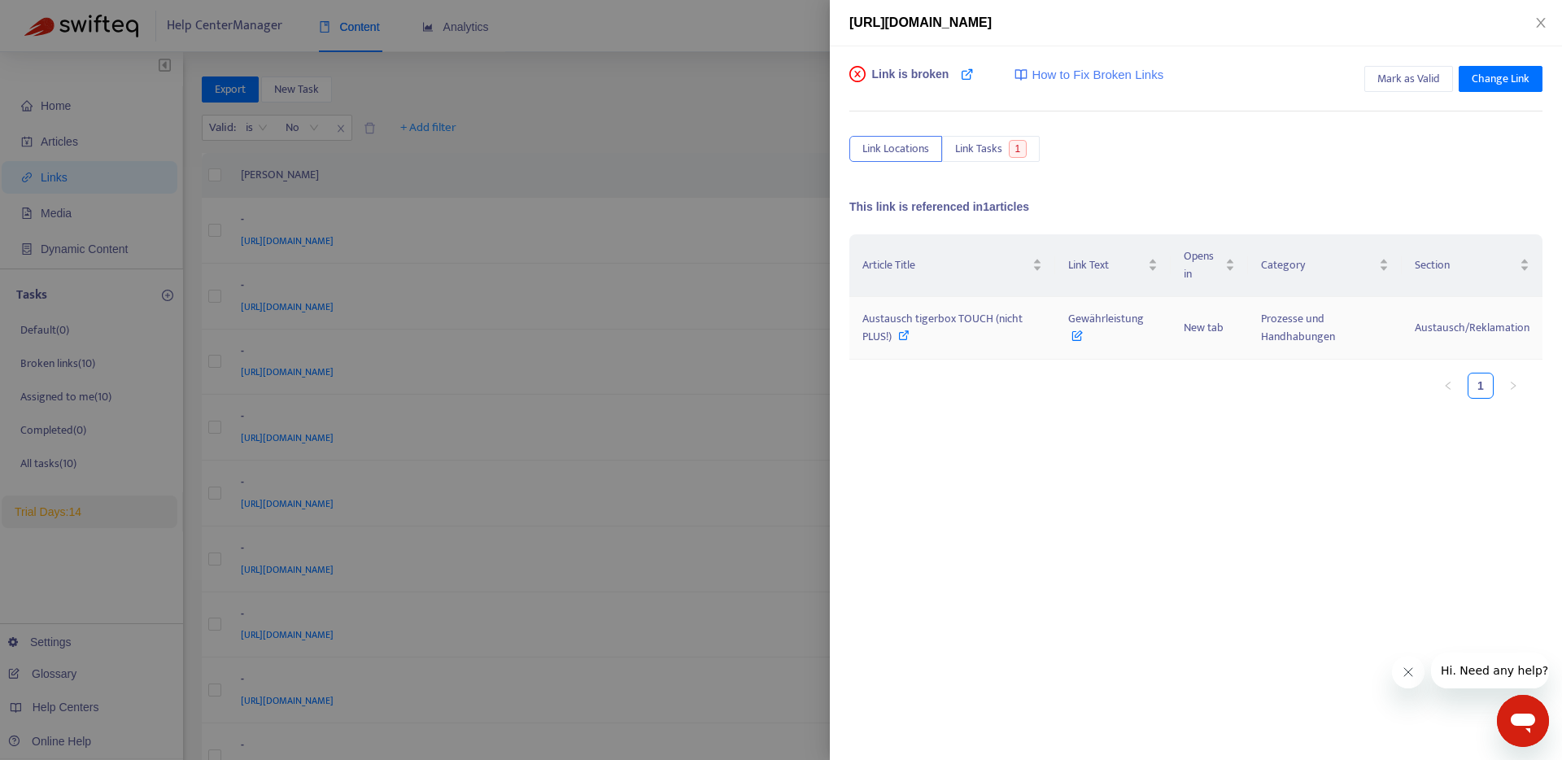
click at [1007, 335] on div "Austausch tigerbox TOUCH (nicht PLUS!)" at bounding box center [953, 328] width 180 height 36
click at [797, 403] on div at bounding box center [781, 380] width 1562 height 760
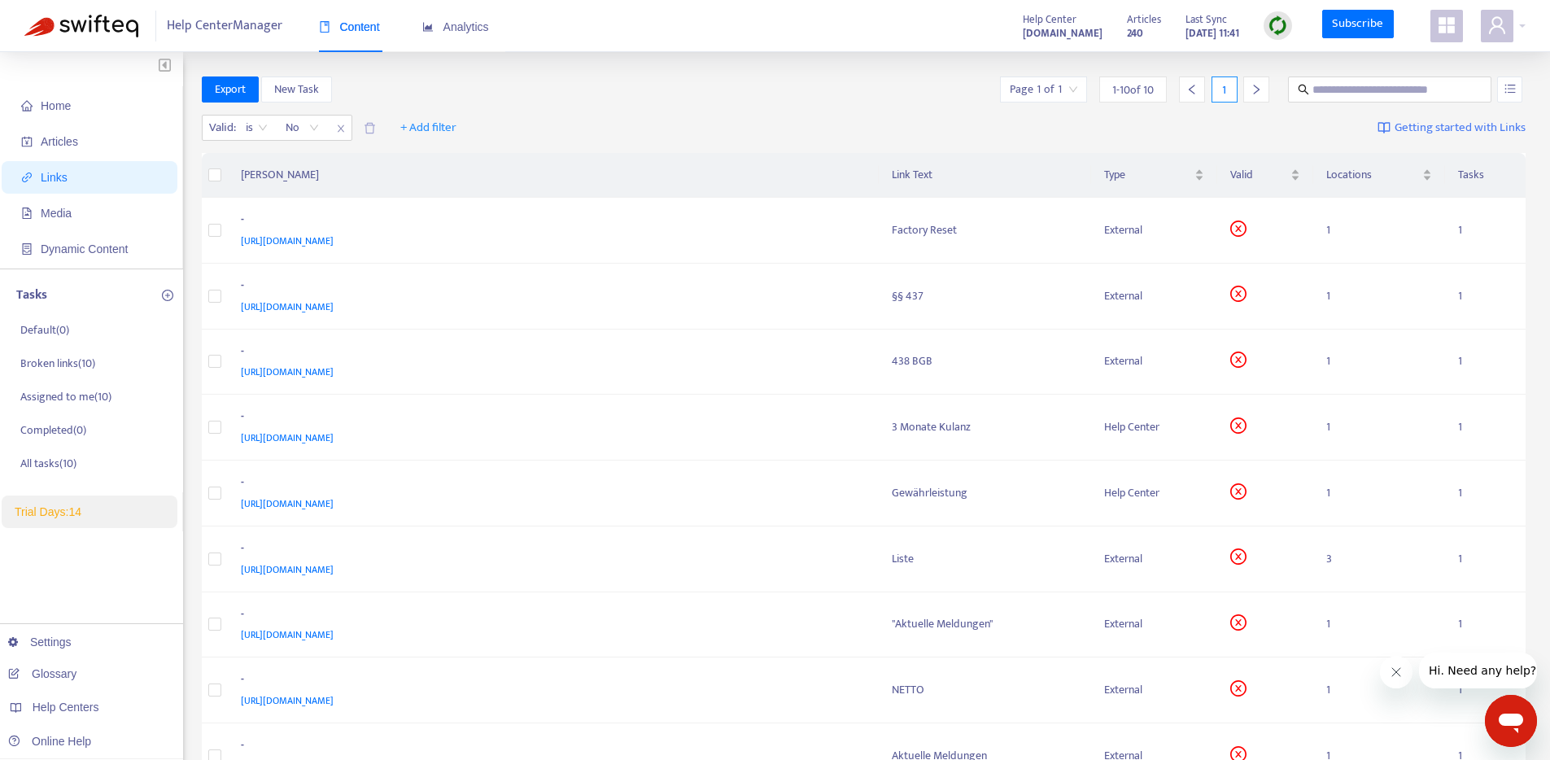
click at [1220, 131] on div "Valid : is No + Add filter Getting started with Links" at bounding box center [864, 131] width 1325 height 45
click at [1287, 31] on img at bounding box center [1278, 25] width 20 height 20
click at [1168, 129] on div "Valid : is No + Add filter Getting started with Links" at bounding box center [864, 131] width 1325 height 45
click at [1091, 247] on td "Factory Reset" at bounding box center [985, 231] width 212 height 66
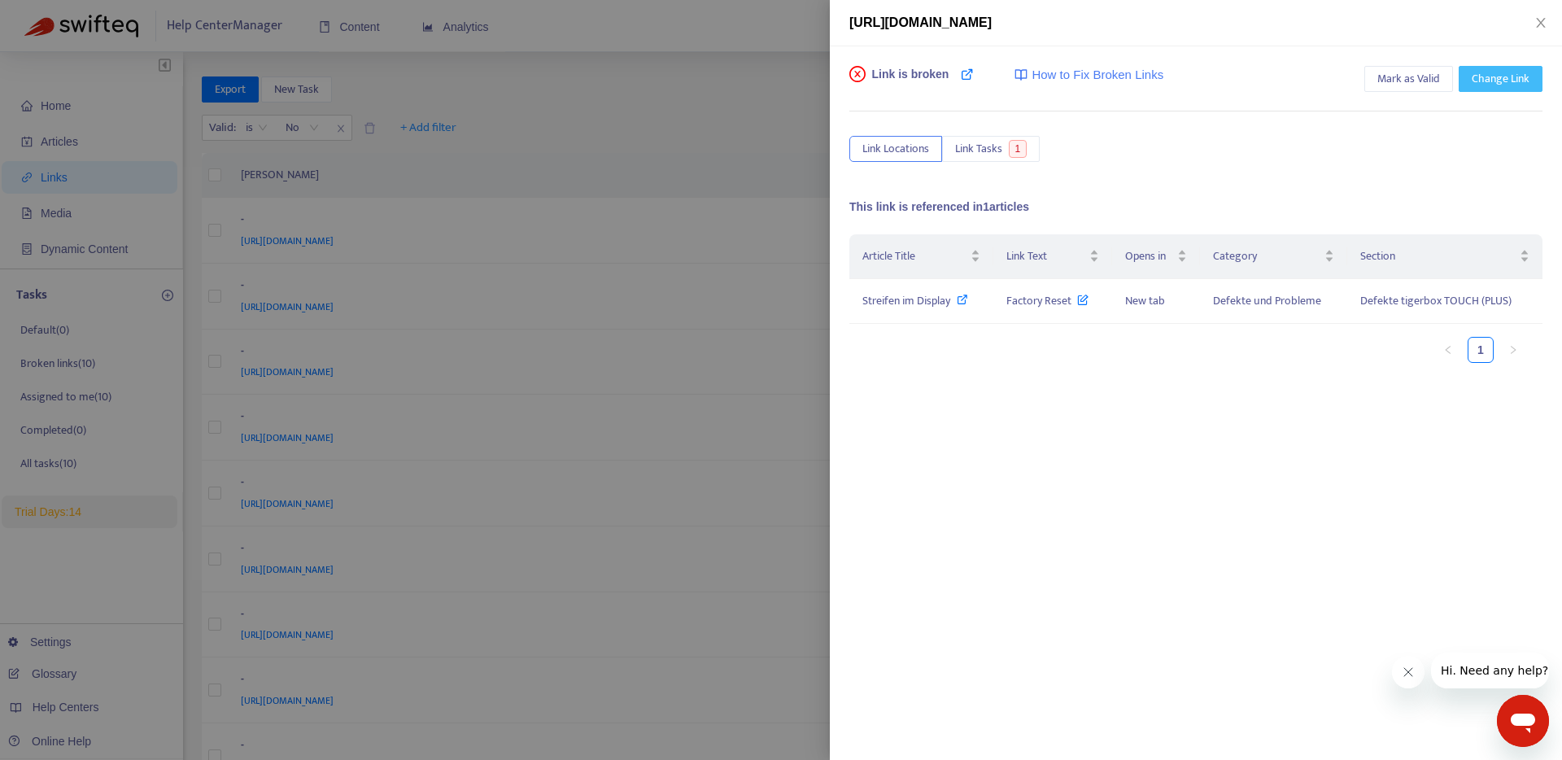
click at [1486, 84] on span "Change Link" at bounding box center [1501, 79] width 58 height 18
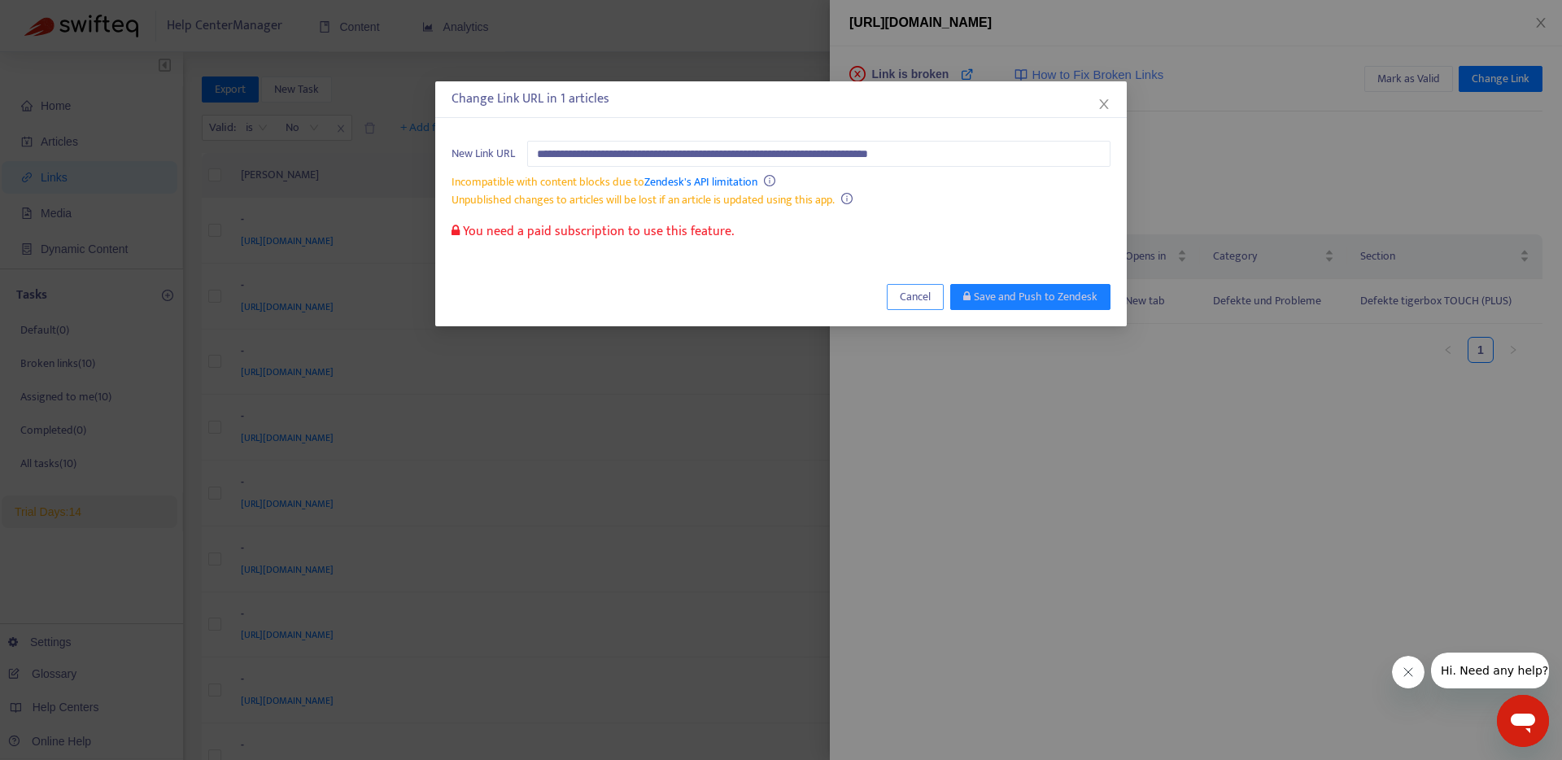
click at [902, 299] on span "Cancel" at bounding box center [915, 297] width 31 height 18
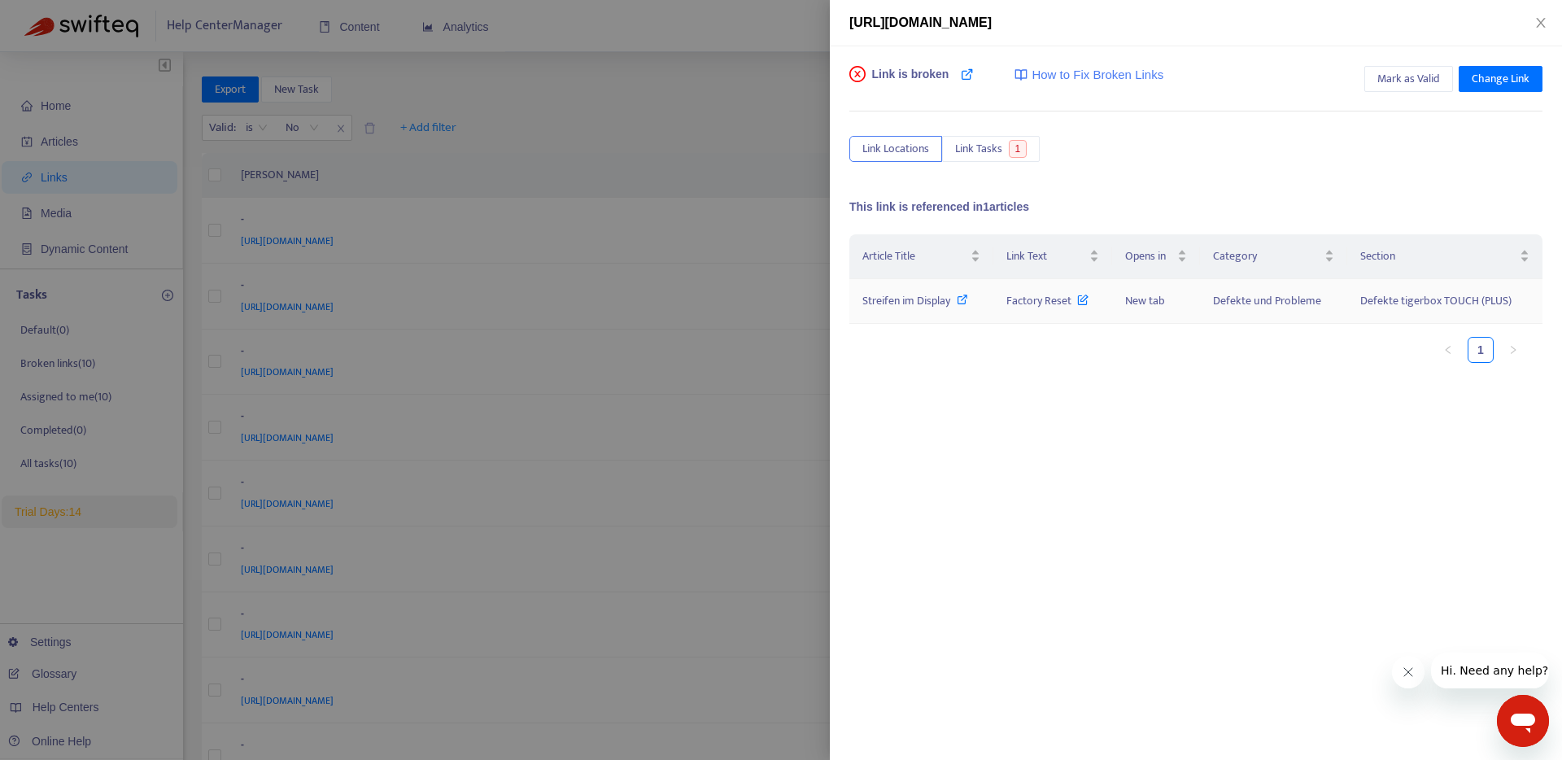
click at [962, 299] on icon at bounding box center [962, 299] width 11 height 11
click at [1309, 397] on div "Article Title Link Text Opens in Category Section Streifen im Display Factory R…" at bounding box center [1196, 396] width 693 height 325
click at [1438, 82] on span "Mark as Valid" at bounding box center [1409, 79] width 63 height 18
click at [1546, 24] on icon "close" at bounding box center [1541, 22] width 13 height 13
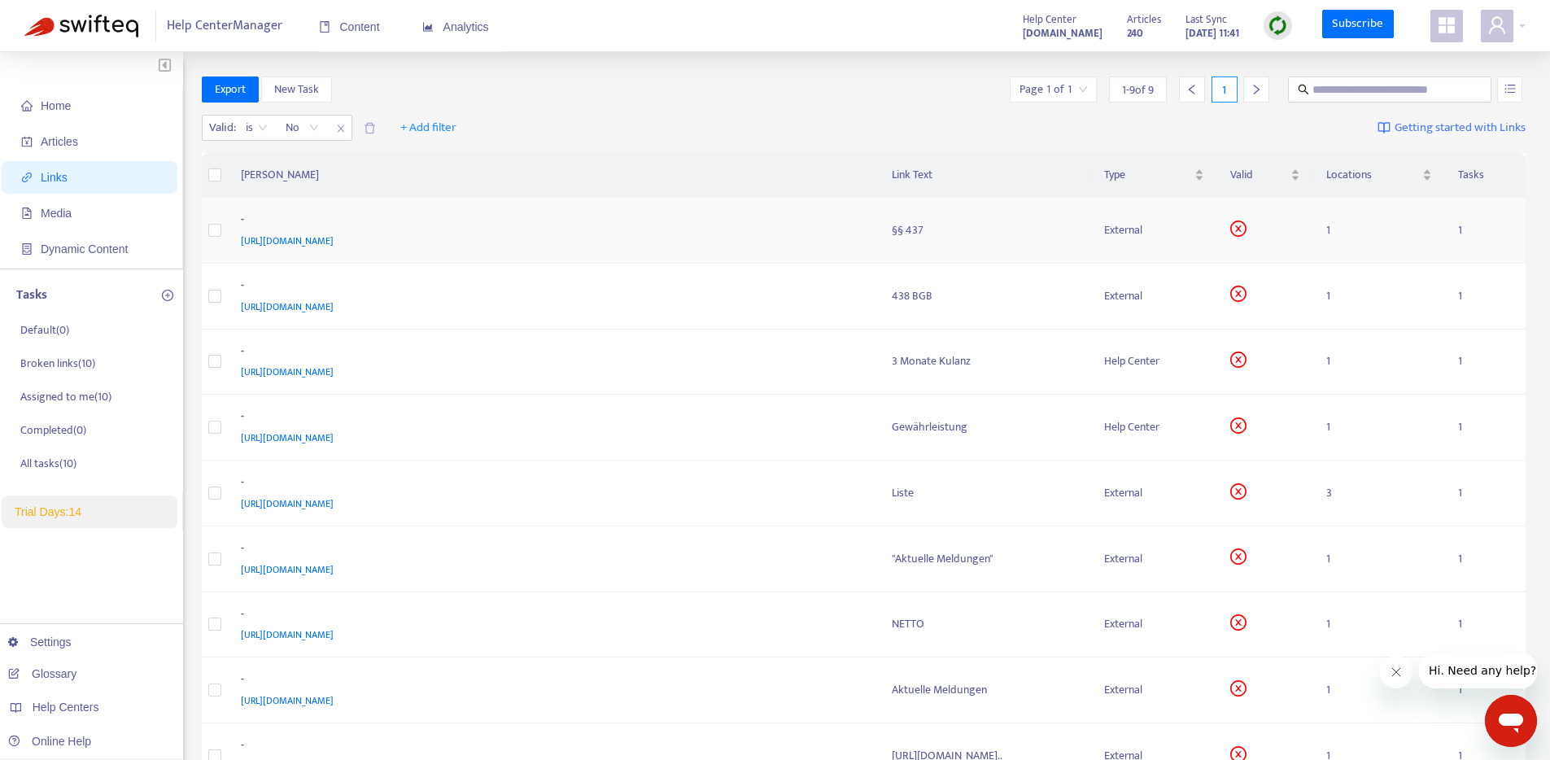
click at [1204, 234] on div "External" at bounding box center [1154, 230] width 100 height 18
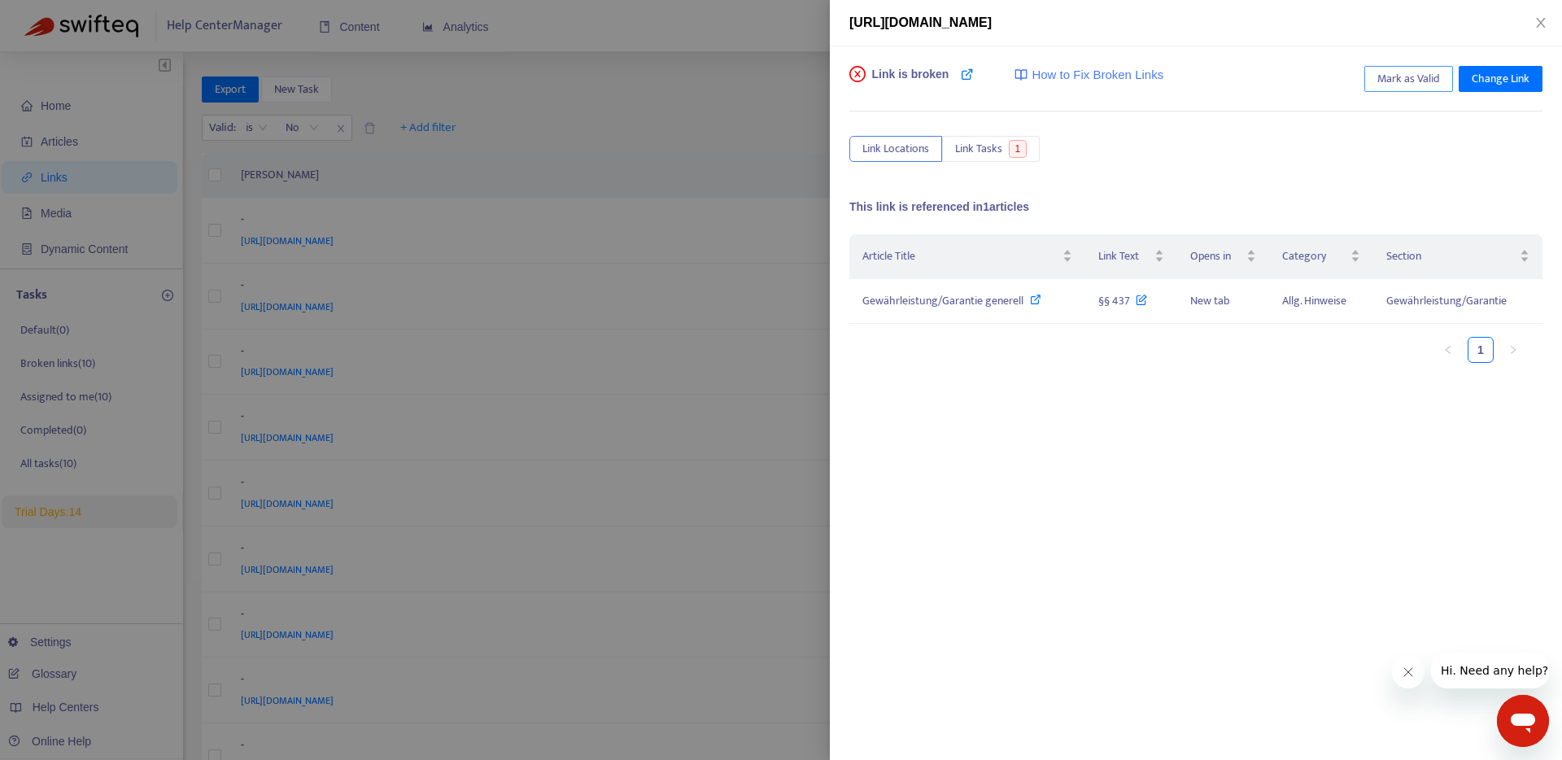
click at [1407, 77] on span "Mark as Valid" at bounding box center [1409, 79] width 63 height 18
click at [1537, 23] on icon "close" at bounding box center [1541, 22] width 13 height 13
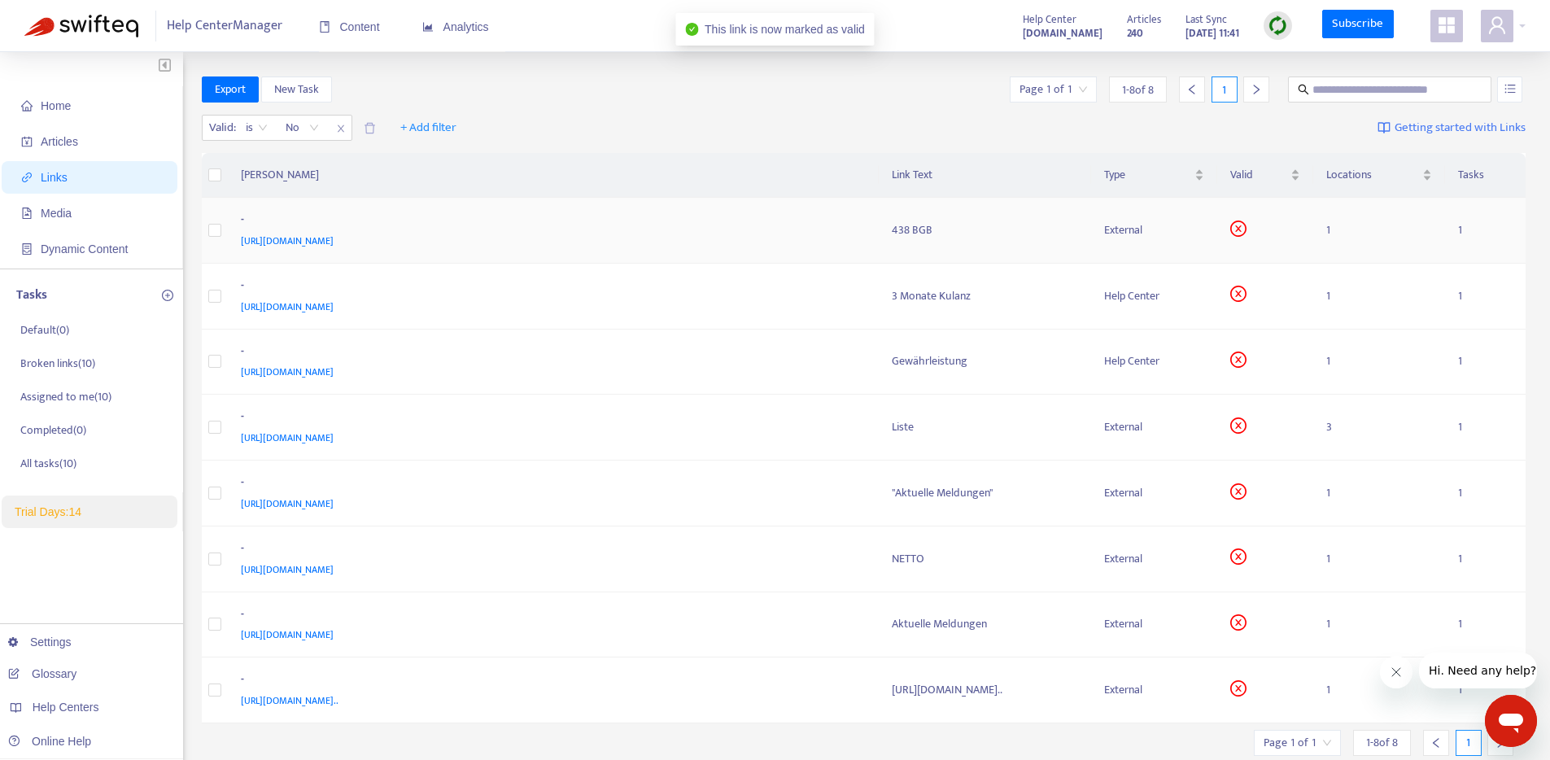
click at [1217, 229] on td "External" at bounding box center [1154, 231] width 126 height 66
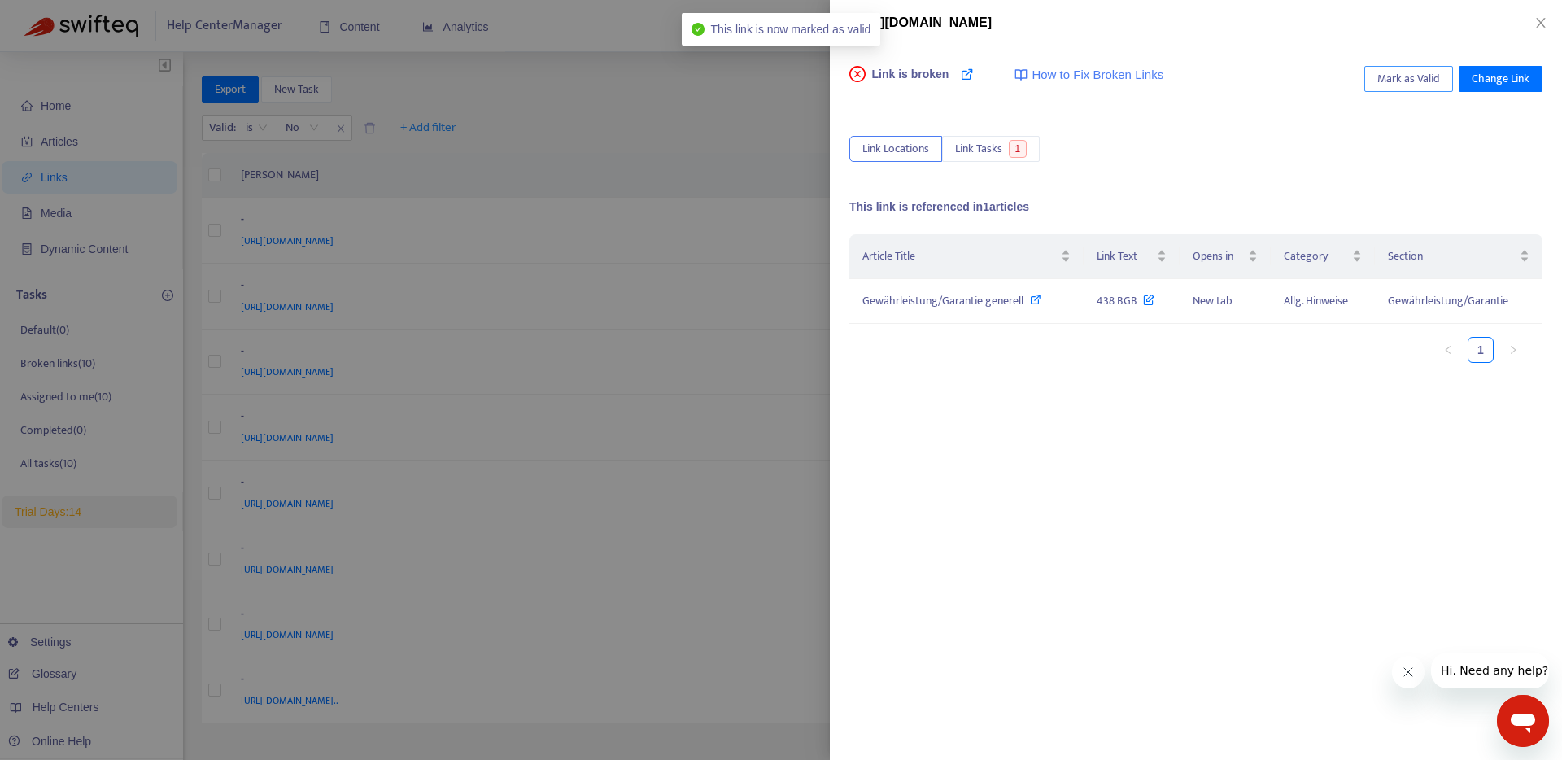
click at [1394, 80] on span "Mark as Valid" at bounding box center [1409, 79] width 63 height 18
click at [721, 156] on div at bounding box center [781, 380] width 1562 height 760
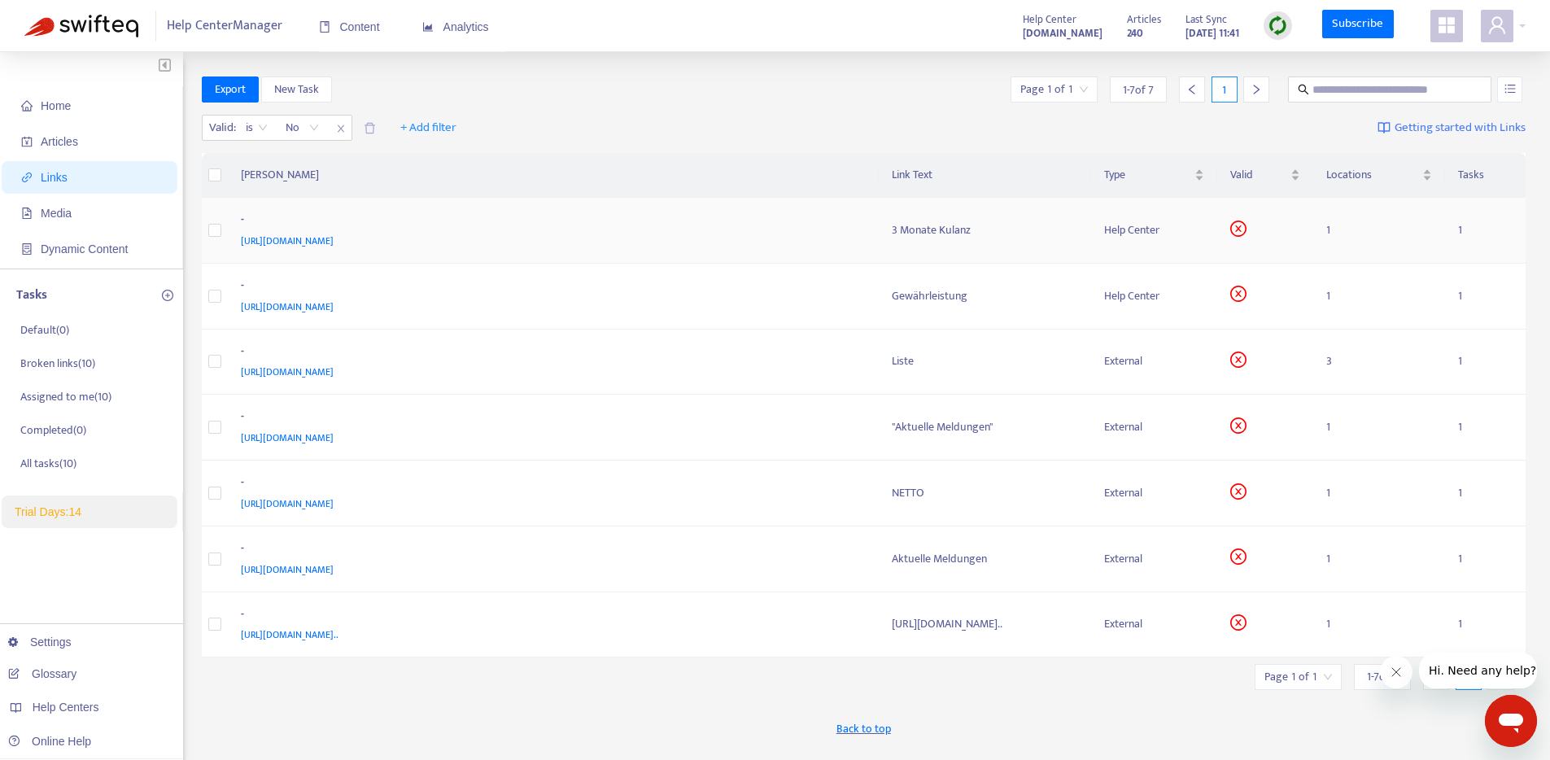
click at [1037, 240] on td "3 Monate Kulanz" at bounding box center [985, 231] width 212 height 66
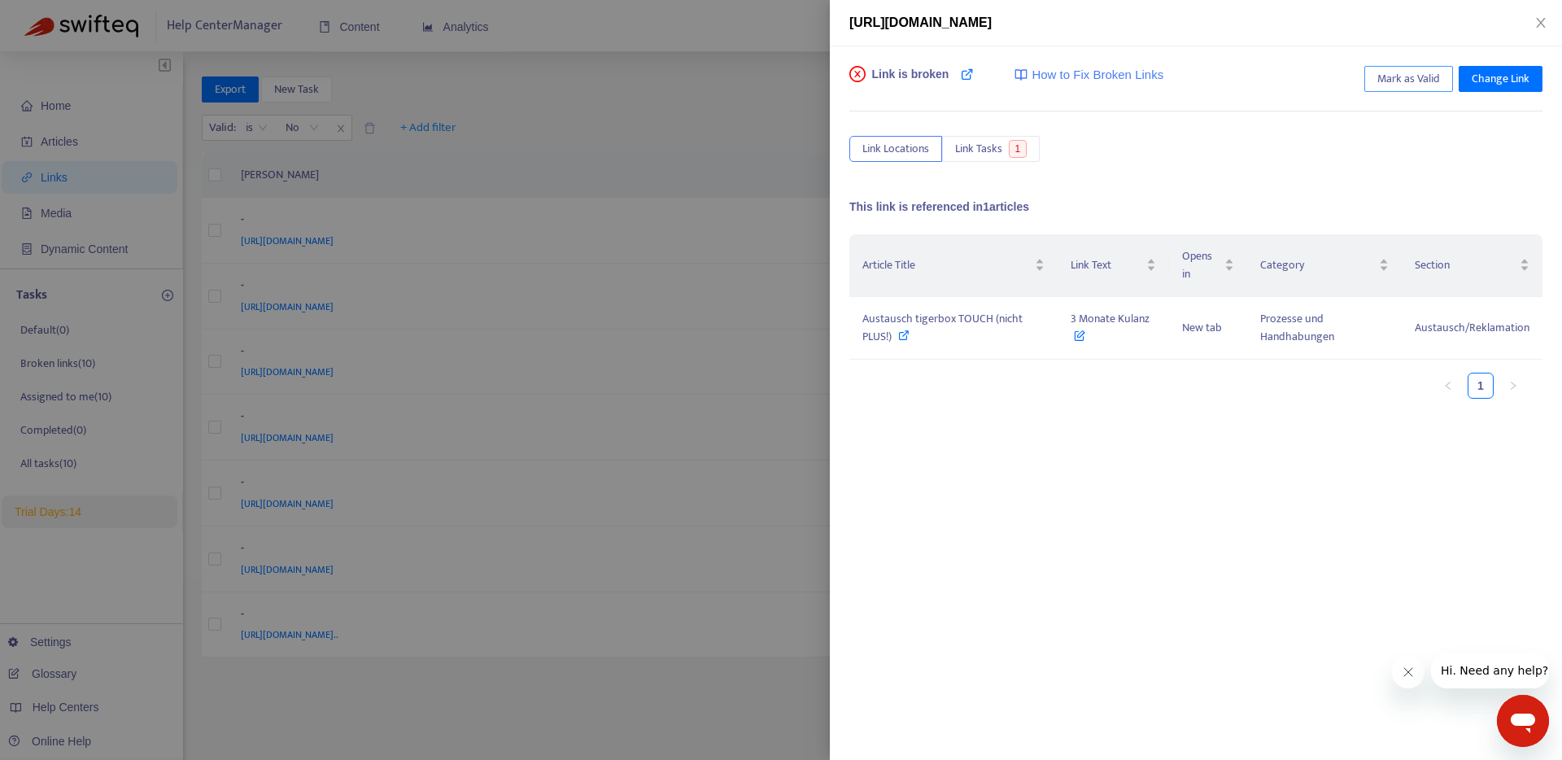
click at [1427, 83] on span "Mark as Valid" at bounding box center [1409, 79] width 63 height 18
click at [704, 152] on div at bounding box center [781, 380] width 1562 height 760
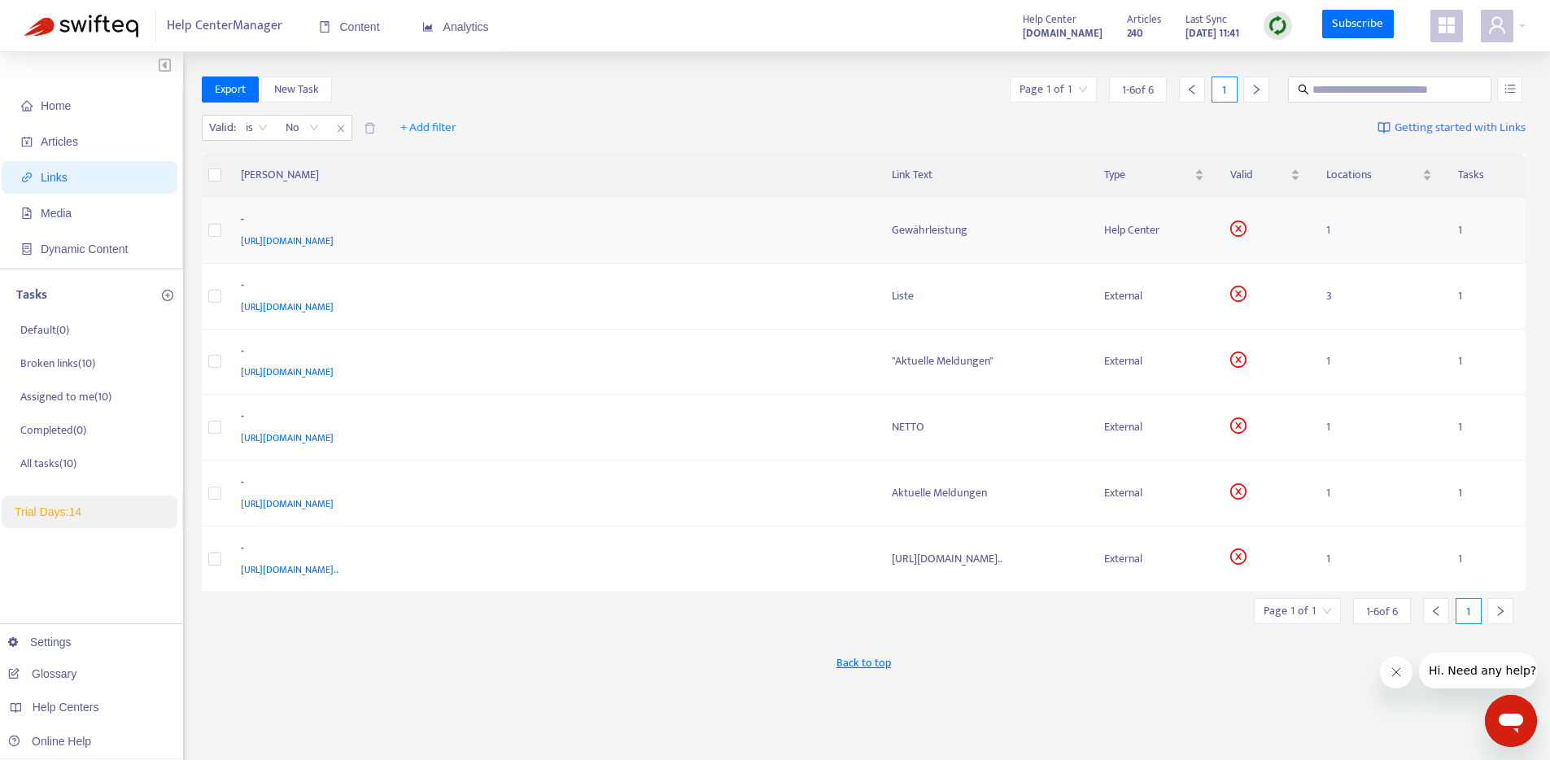
click at [996, 225] on div "Gewährleistung" at bounding box center [985, 230] width 186 height 18
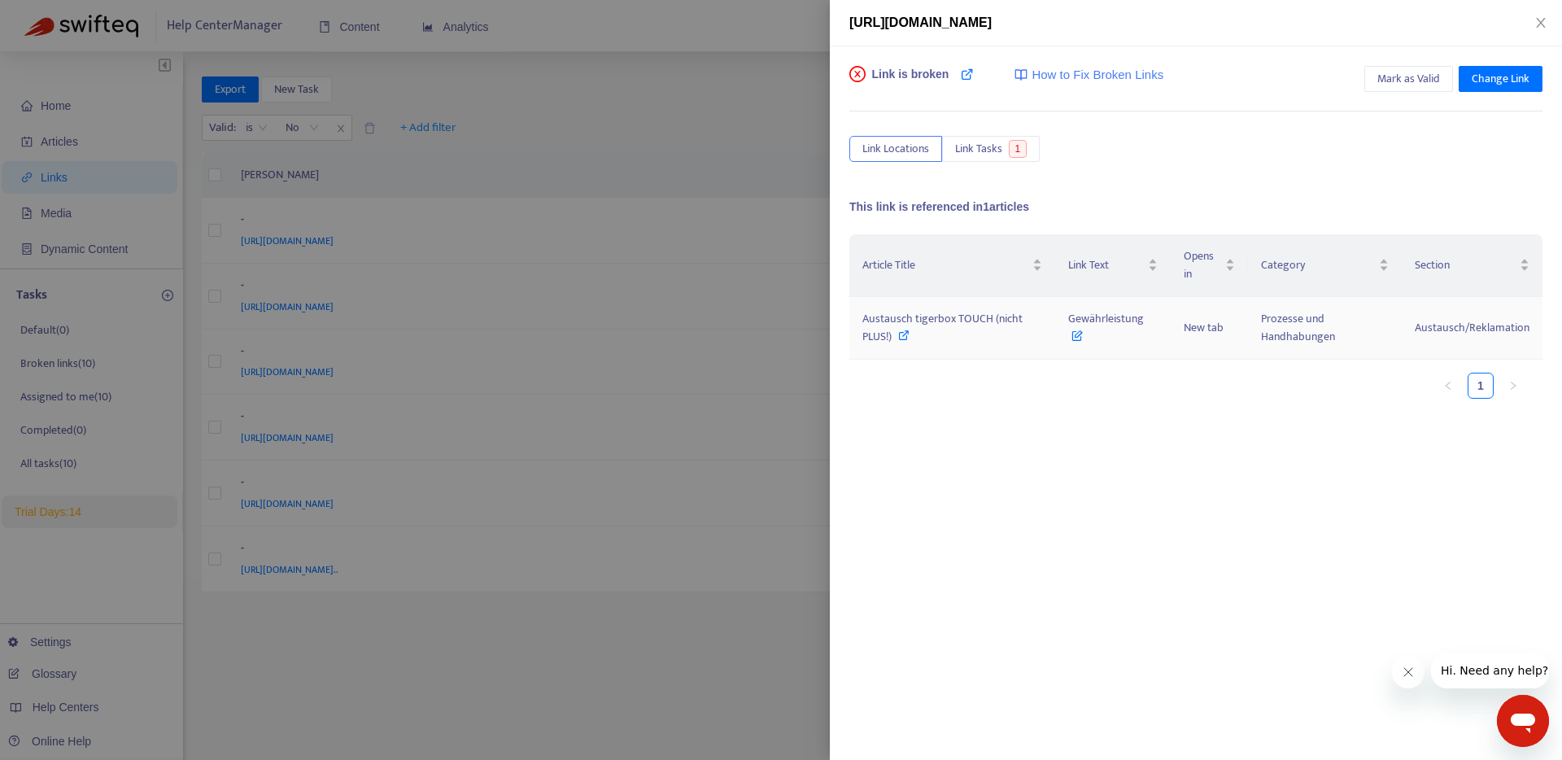
click at [902, 338] on icon at bounding box center [903, 335] width 11 height 11
click at [1411, 78] on span "Mark as Valid" at bounding box center [1409, 79] width 63 height 18
click at [774, 176] on div at bounding box center [781, 380] width 1562 height 760
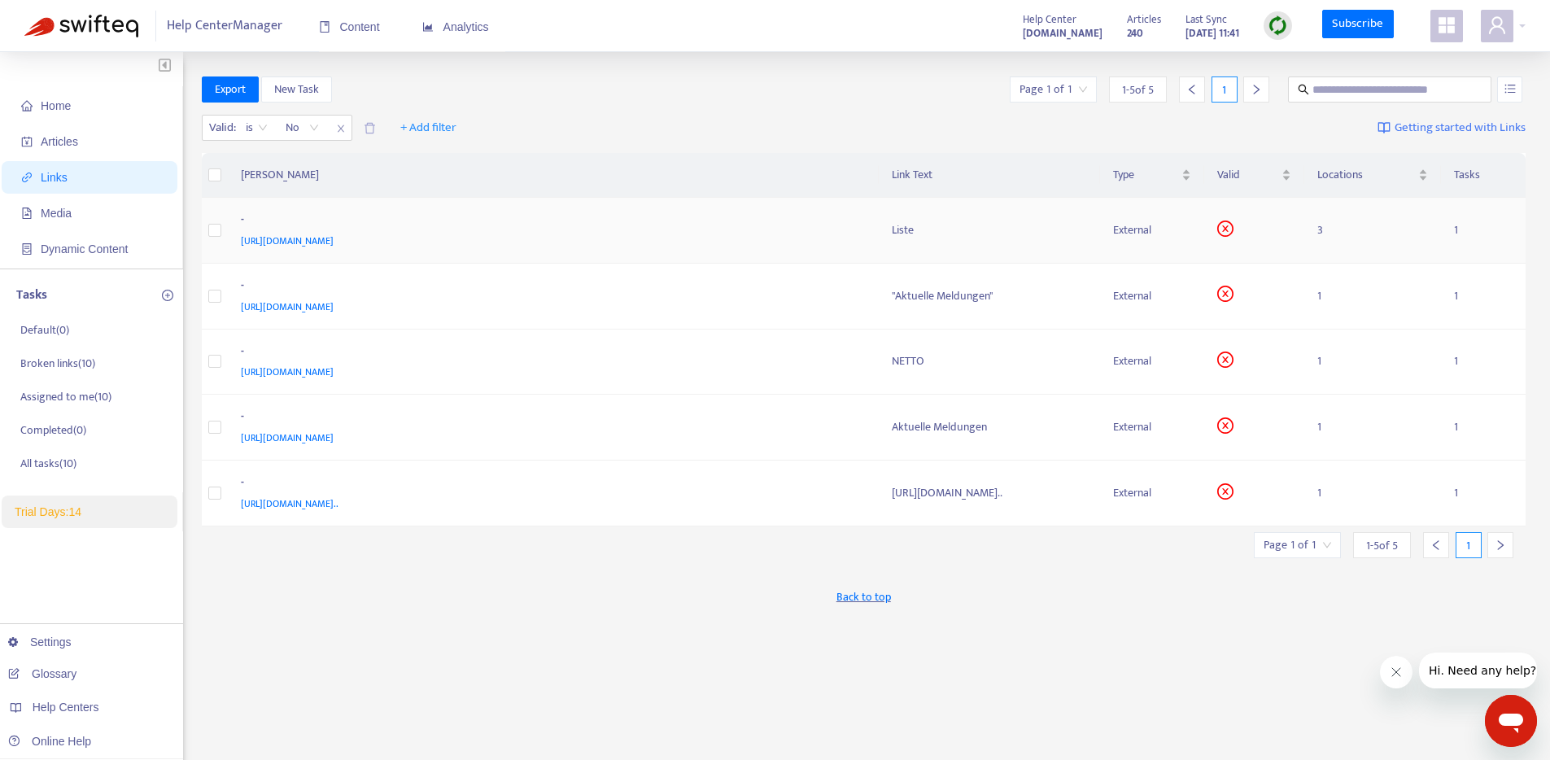
click at [854, 242] on div "[URL][DOMAIN_NAME]" at bounding box center [550, 241] width 619 height 18
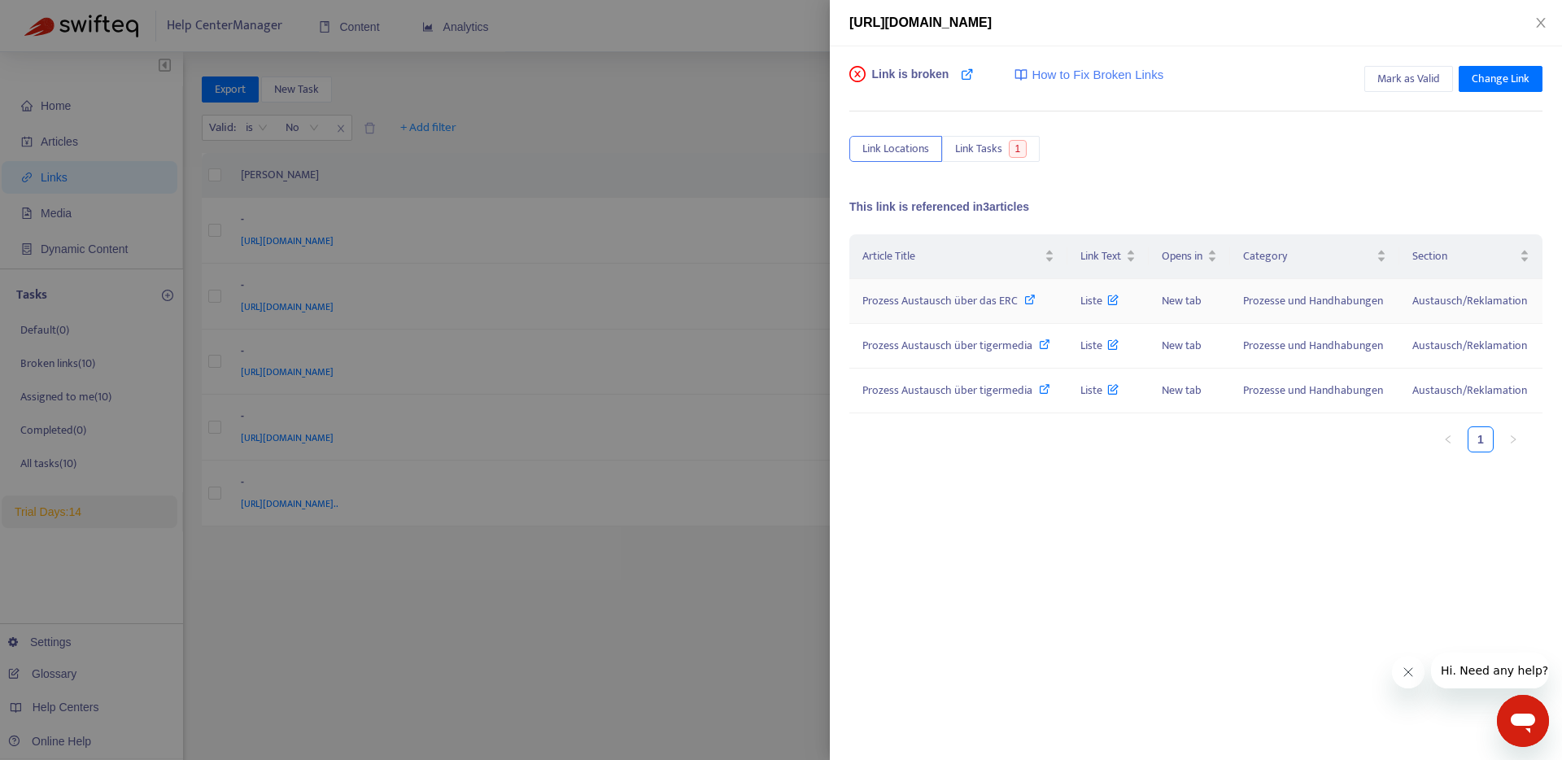
click at [979, 304] on span "Prozess Austausch über das ERC" at bounding box center [940, 300] width 155 height 19
click at [1116, 299] on icon at bounding box center [1112, 296] width 11 height 18
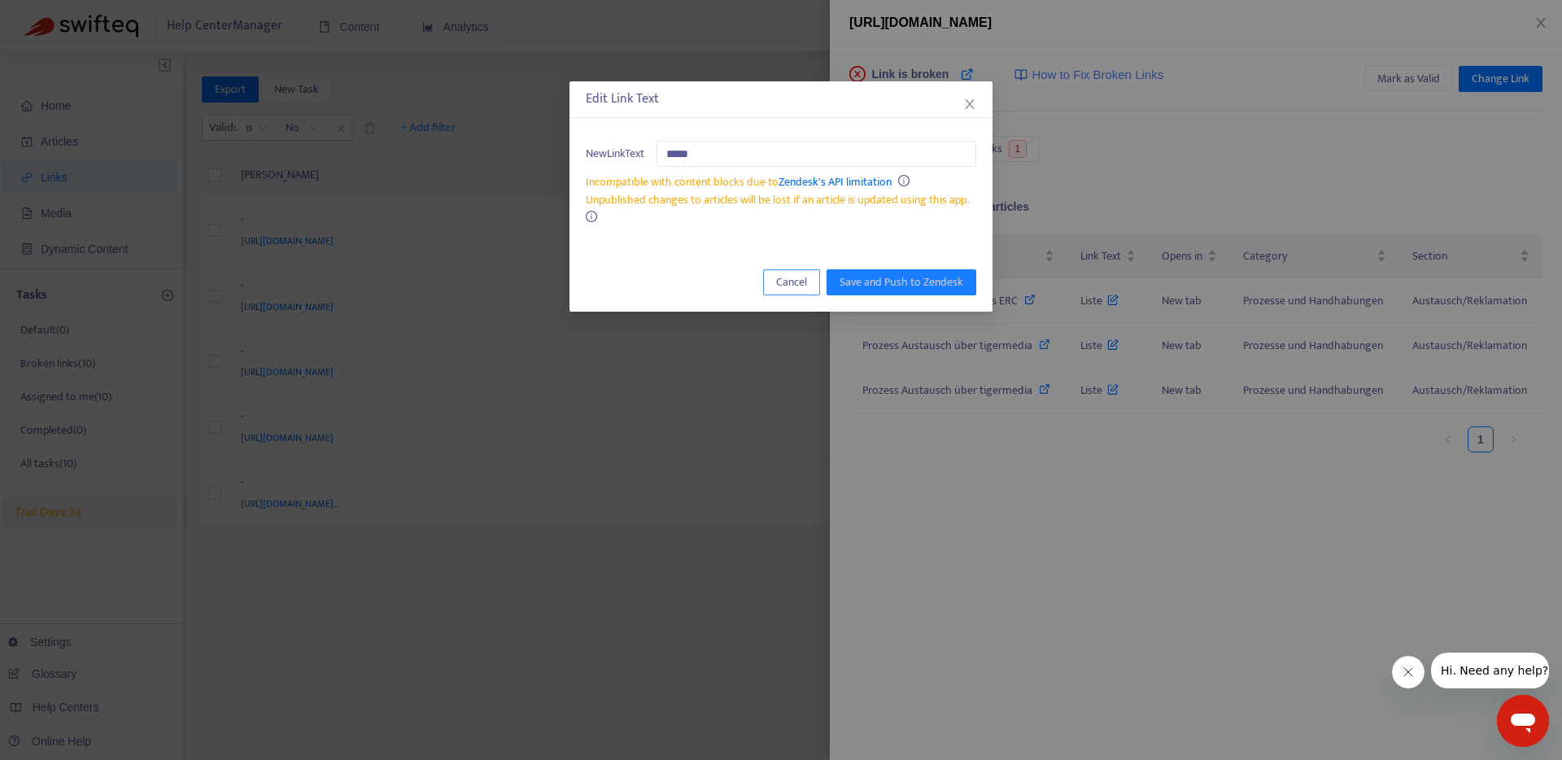
click at [798, 284] on span "Cancel" at bounding box center [791, 282] width 31 height 18
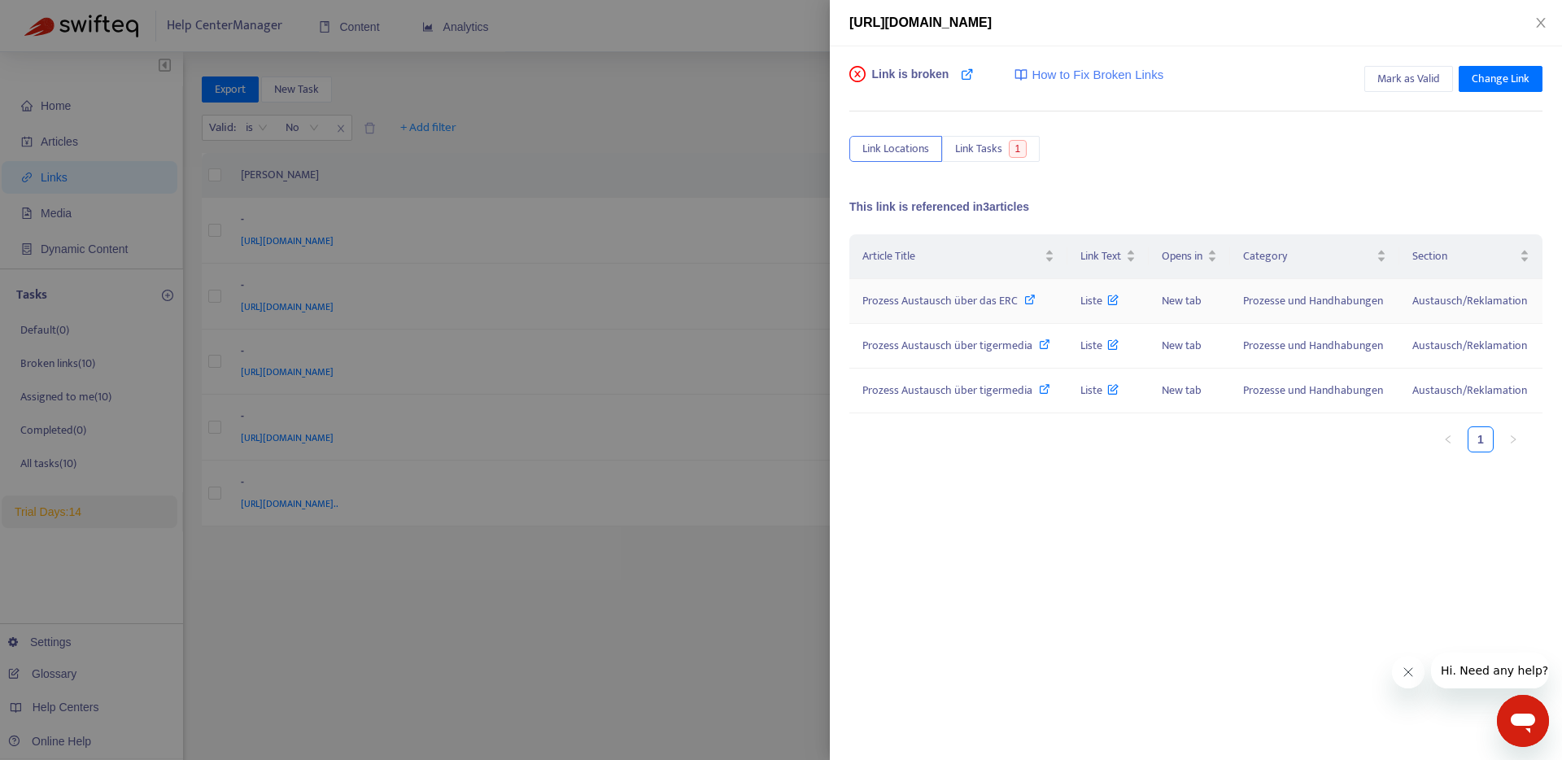
click at [1466, 307] on span "Austausch/Reklamation" at bounding box center [1470, 300] width 115 height 19
click at [989, 151] on span "Link Tasks" at bounding box center [978, 149] width 47 height 18
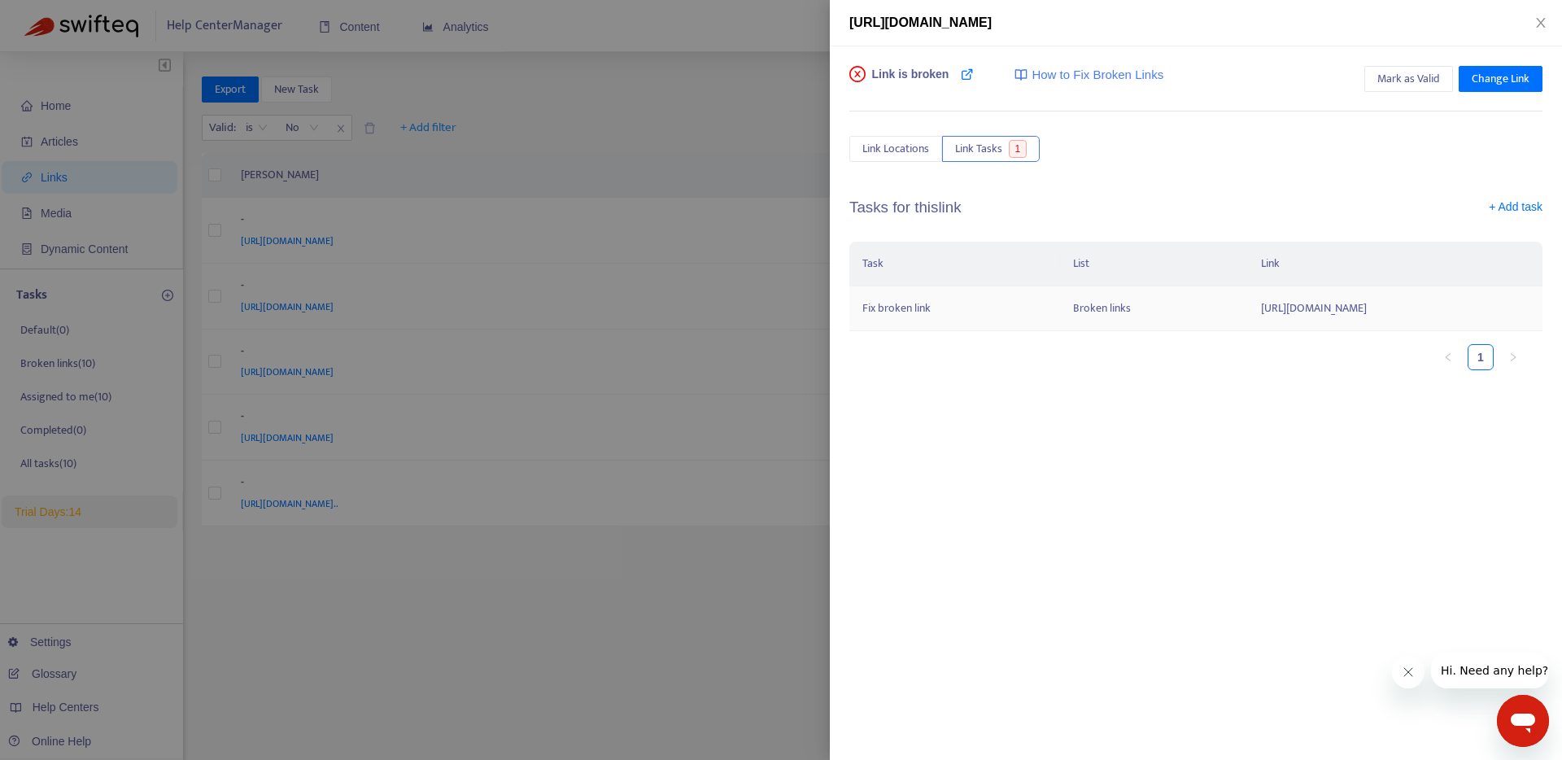
click at [1300, 307] on td "[URL][DOMAIN_NAME]" at bounding box center [1395, 308] width 295 height 45
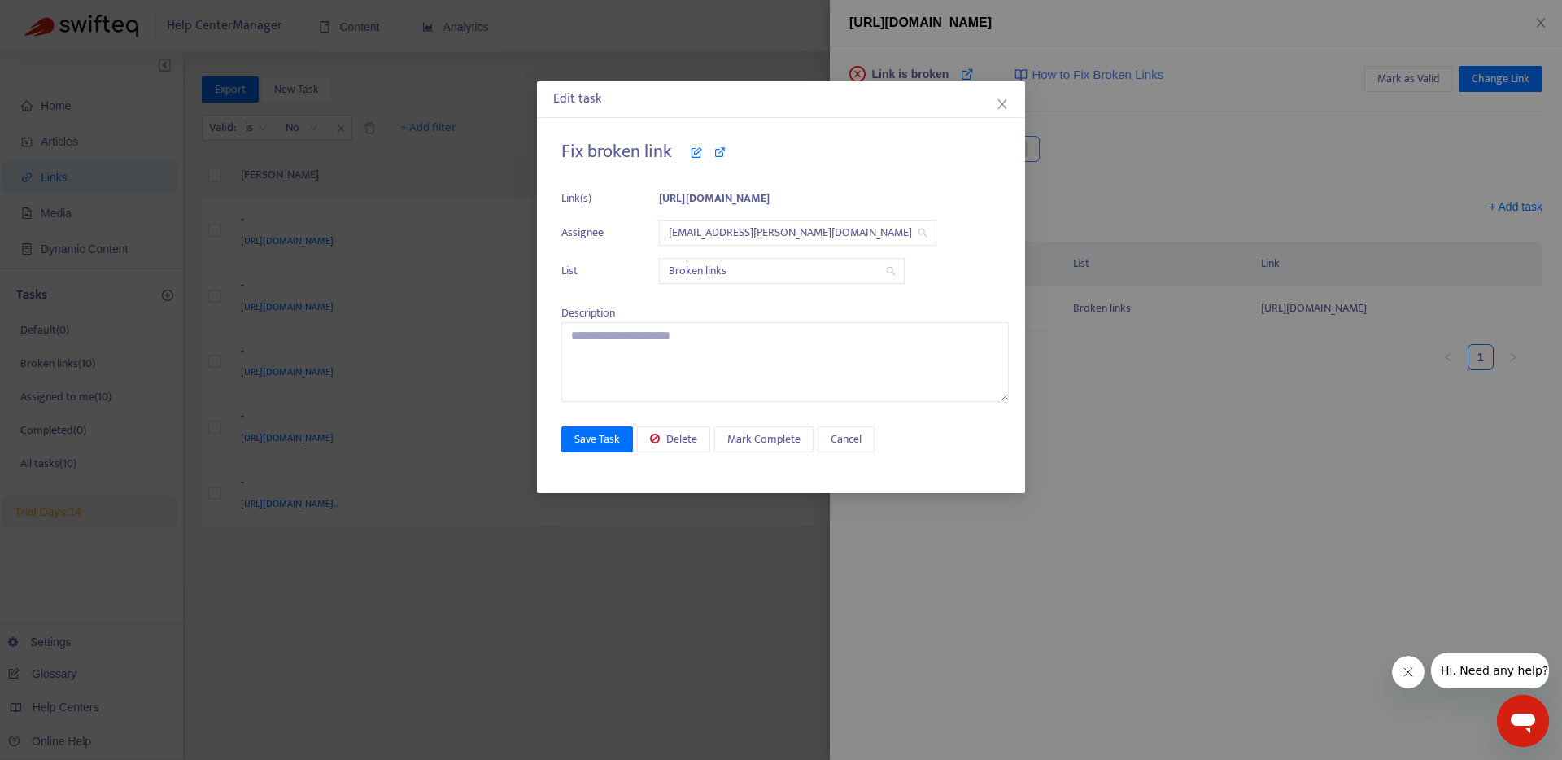
click at [770, 200] on b "[URL][DOMAIN_NAME]" at bounding box center [714, 198] width 111 height 19
click at [780, 383] on textarea at bounding box center [785, 362] width 448 height 80
click at [692, 153] on icon at bounding box center [696, 151] width 11 height 11
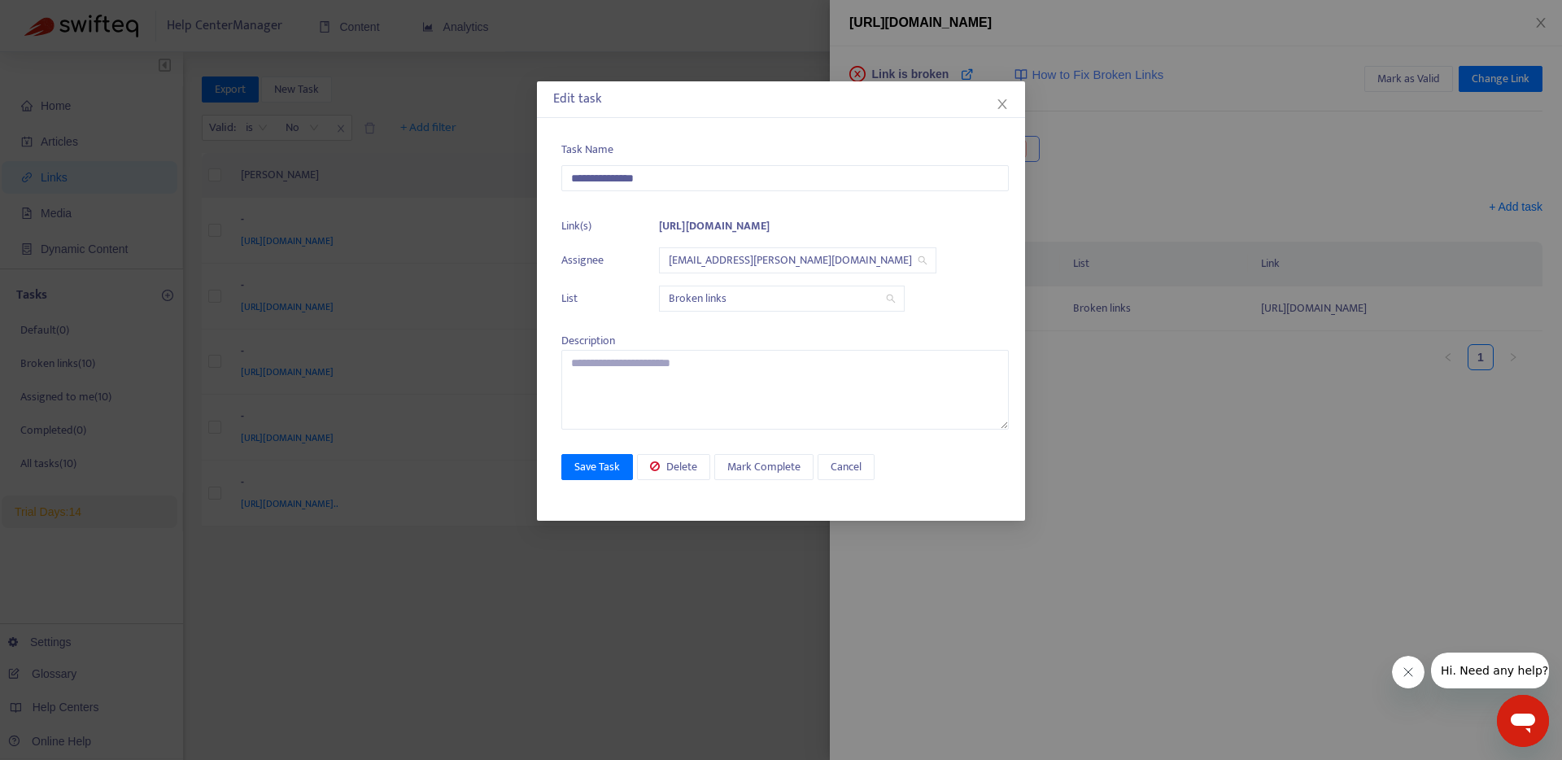
drag, startPoint x: 816, startPoint y: 225, endPoint x: 629, endPoint y: 225, distance: 187.2
click at [629, 225] on li "Link(s) [URL][DOMAIN_NAME]" at bounding box center [785, 226] width 448 height 18
click at [742, 300] on span "Broken links" at bounding box center [782, 298] width 226 height 24
click at [1002, 98] on icon "close" at bounding box center [1002, 104] width 13 height 13
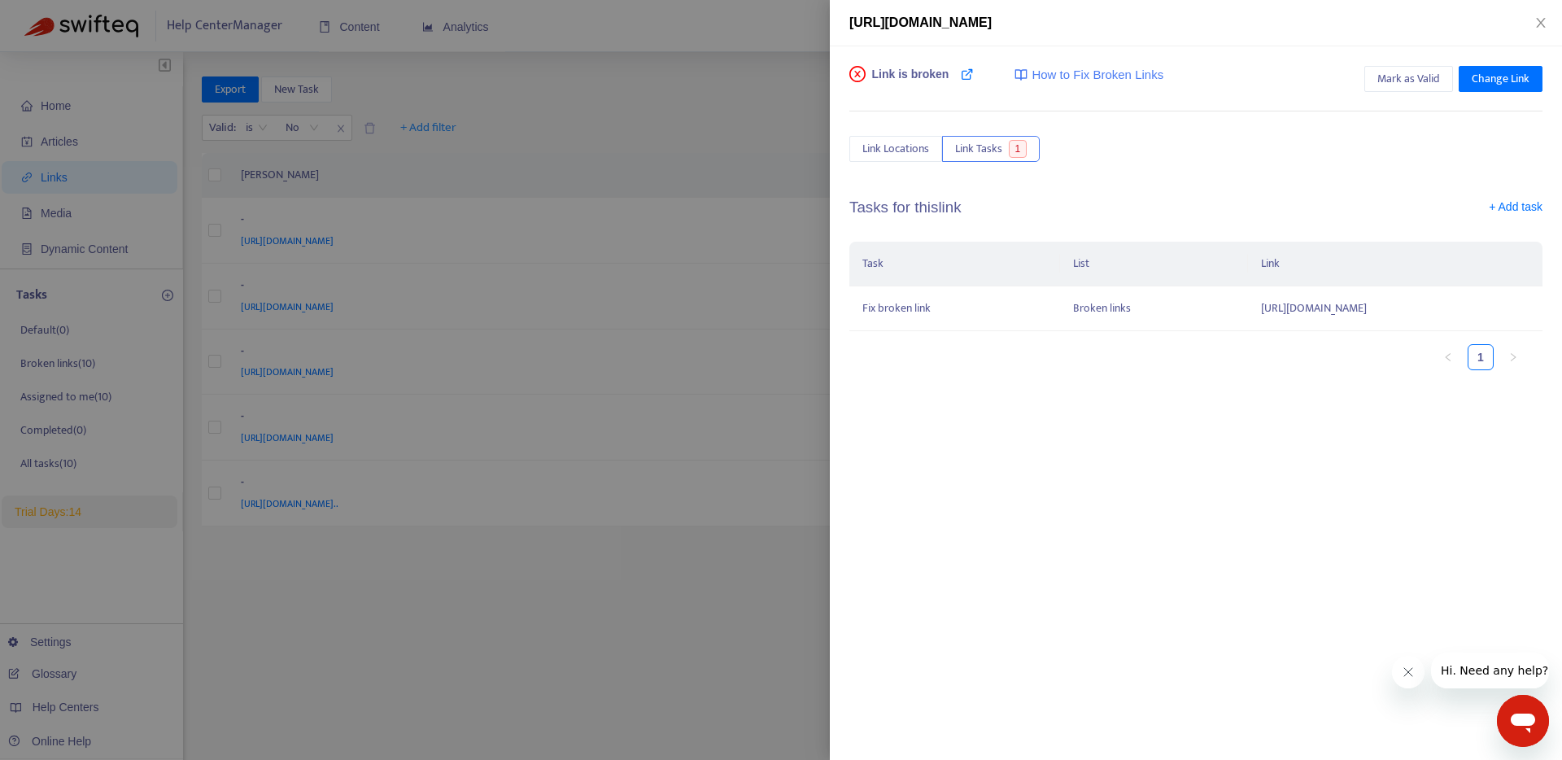
click at [1215, 362] on ul "1" at bounding box center [1188, 357] width 677 height 26
click at [1103, 311] on td "Broken links" at bounding box center [1153, 308] width 187 height 45
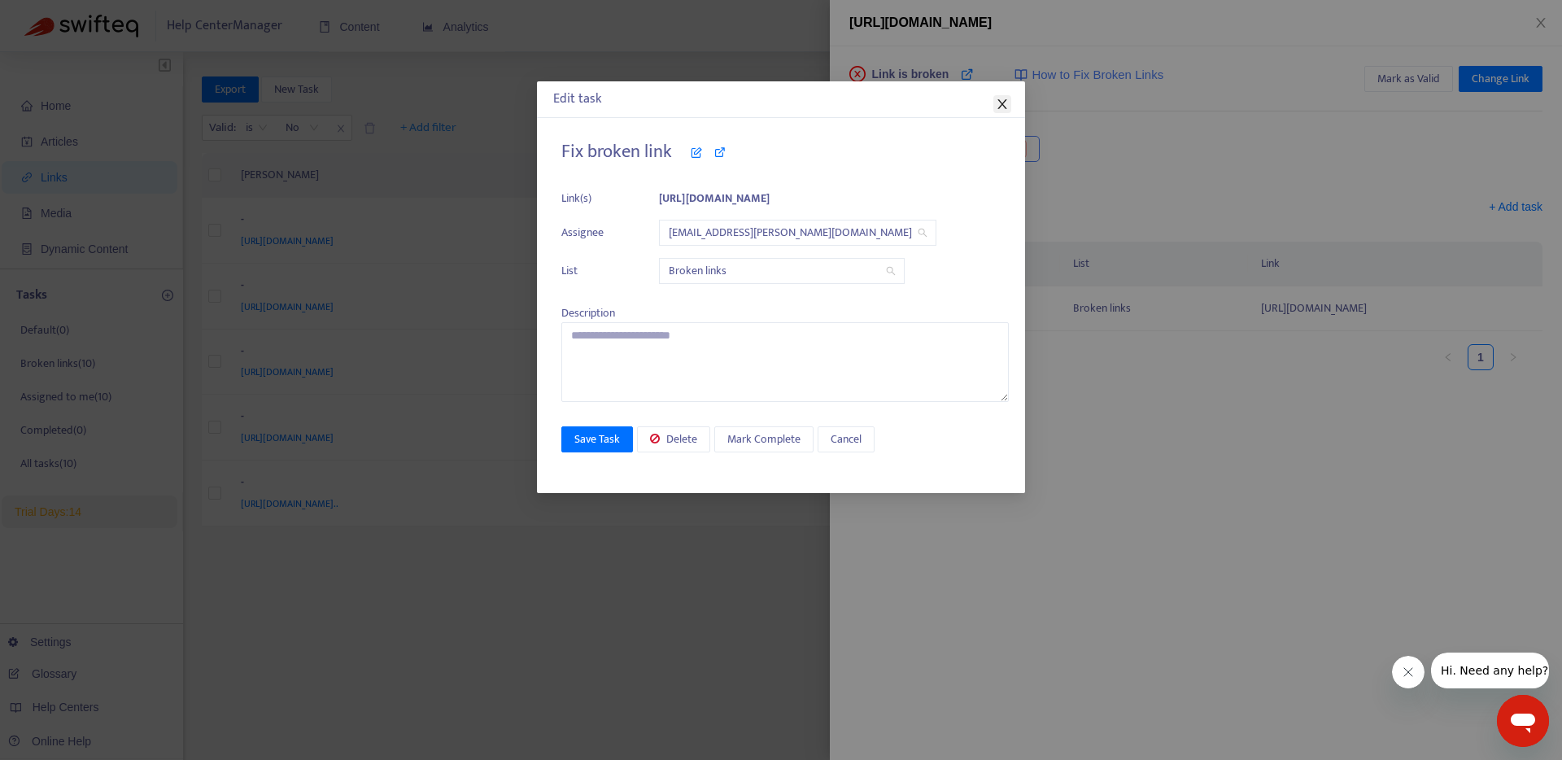
click at [1003, 108] on icon "close" at bounding box center [1002, 104] width 13 height 13
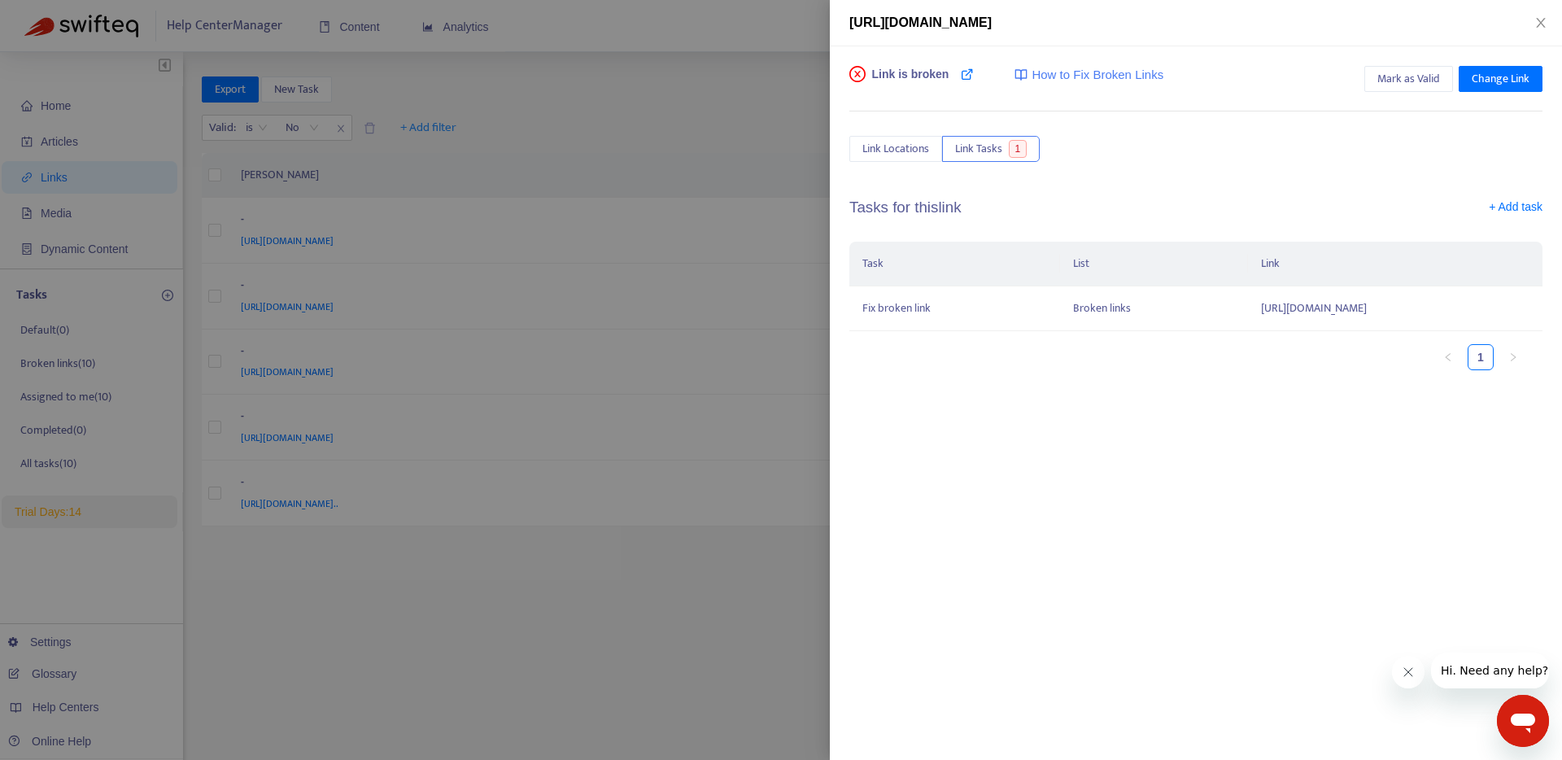
click at [1075, 73] on span "How to Fix Broken Links" at bounding box center [1098, 75] width 132 height 19
click at [1212, 464] on div "Link is broken How to Fix Broken Links Mark as Valid Change Link Link Locations…" at bounding box center [1196, 403] width 732 height 714
click at [902, 151] on span "Link Locations" at bounding box center [896, 149] width 67 height 18
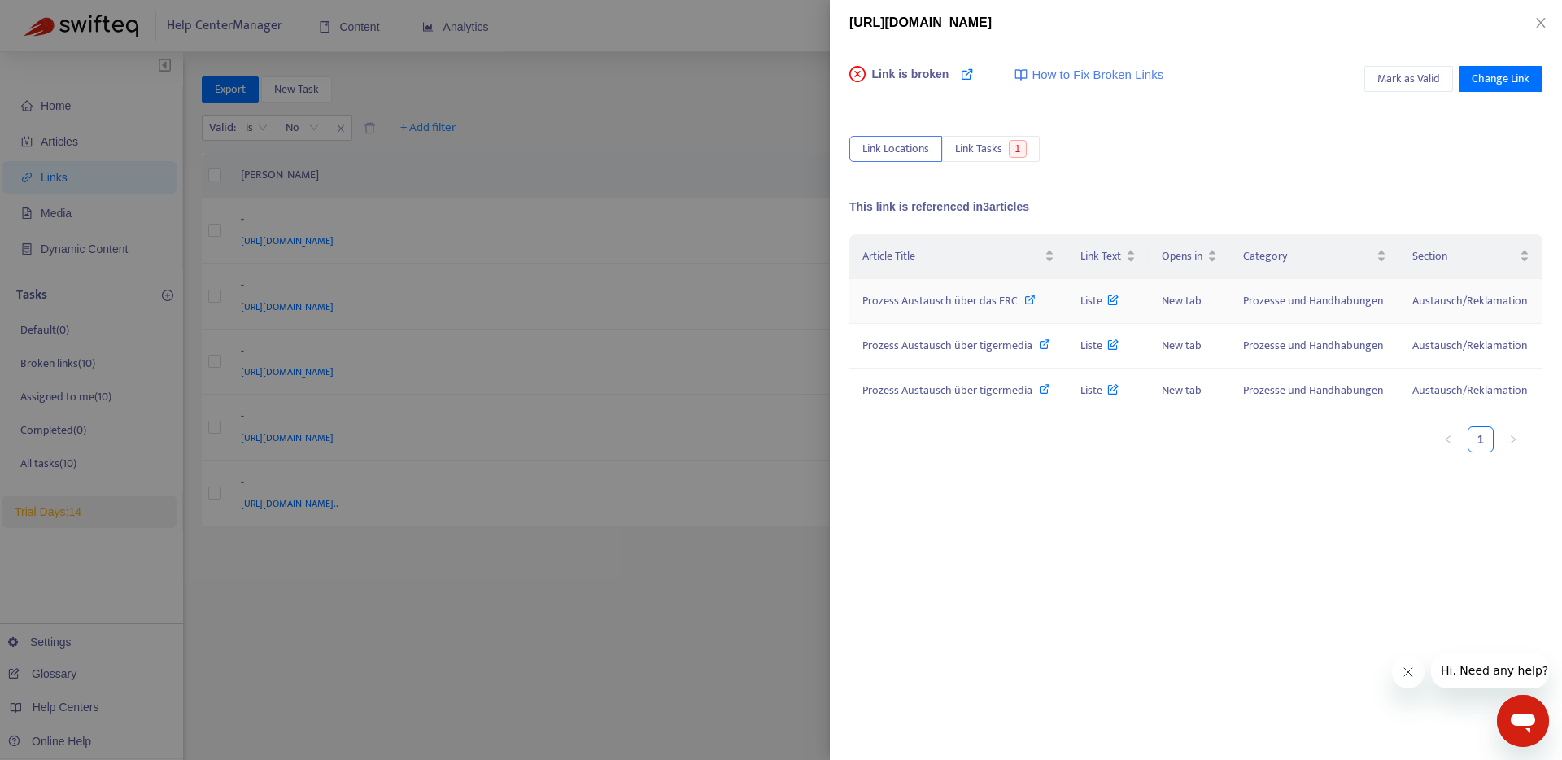
click at [1029, 299] on icon at bounding box center [1029, 299] width 11 height 11
click at [1414, 82] on span "Mark as Valid" at bounding box center [1409, 79] width 63 height 18
click at [1542, 24] on icon "close" at bounding box center [1540, 23] width 9 height 10
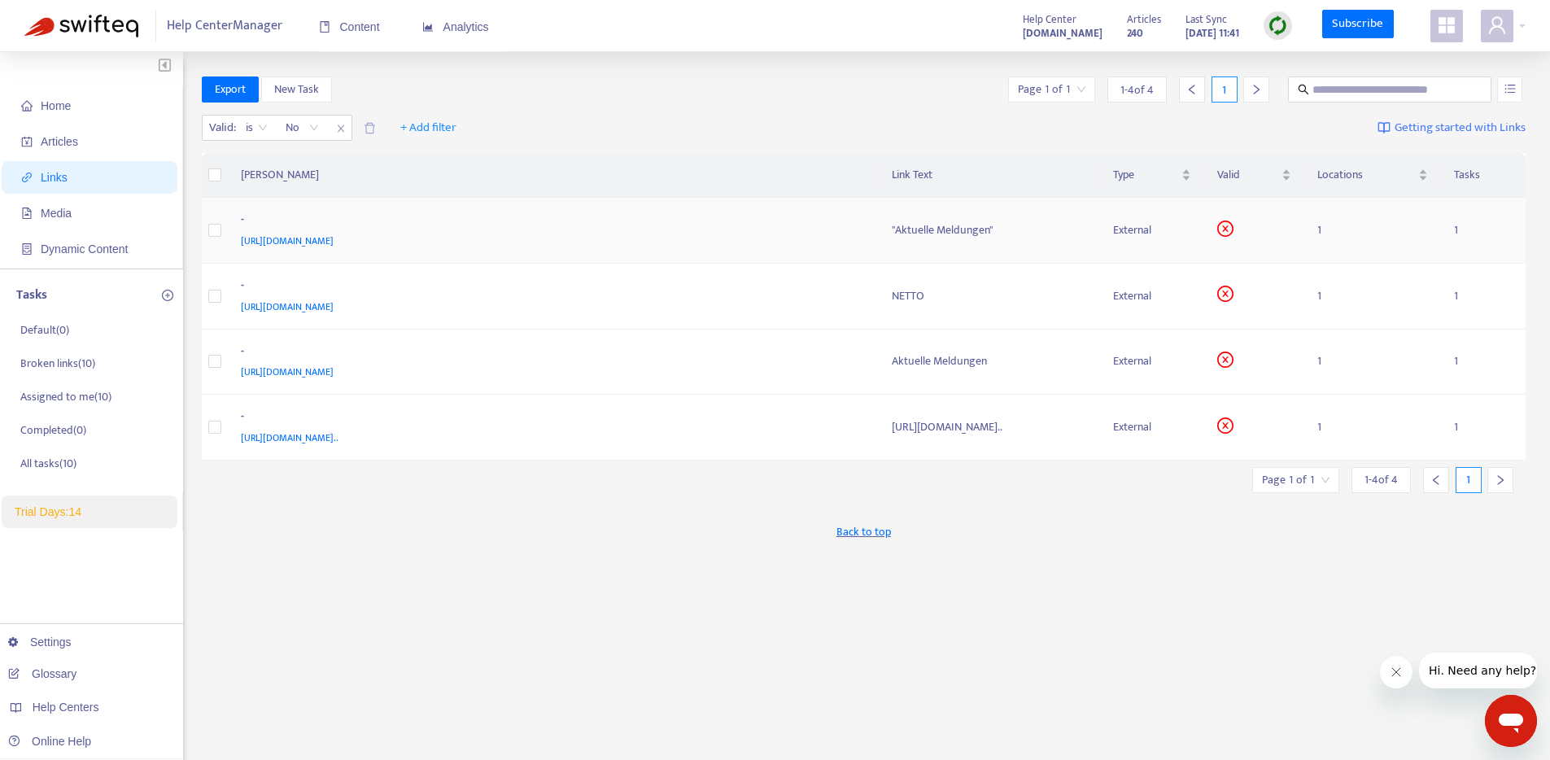
click at [1080, 242] on td ""Aktuelle Meldungen"" at bounding box center [989, 231] width 221 height 66
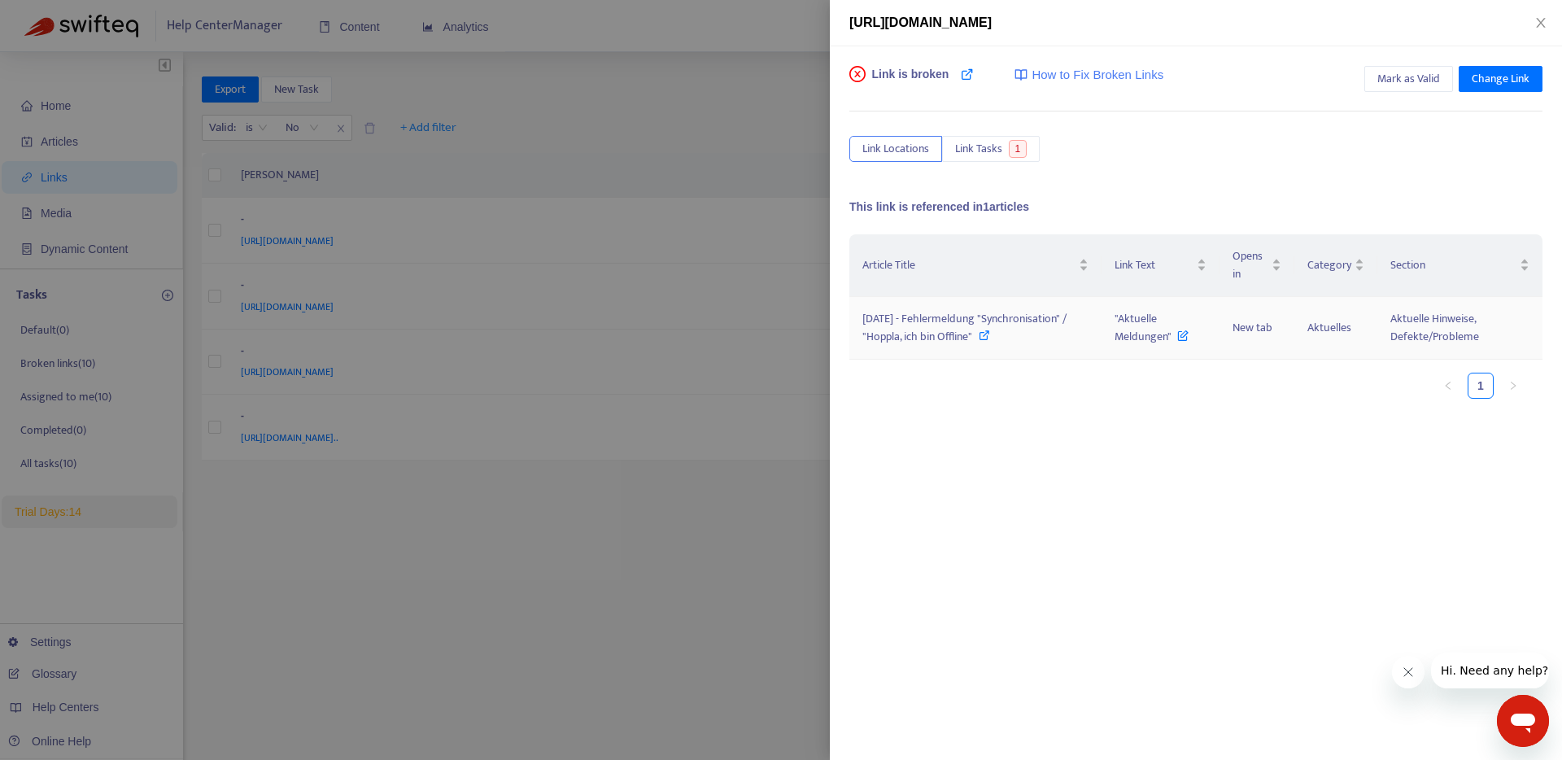
click at [988, 334] on icon at bounding box center [984, 335] width 11 height 11
click at [1433, 80] on span "Mark as Valid" at bounding box center [1409, 79] width 63 height 18
click at [1539, 24] on icon "close" at bounding box center [1540, 23] width 9 height 10
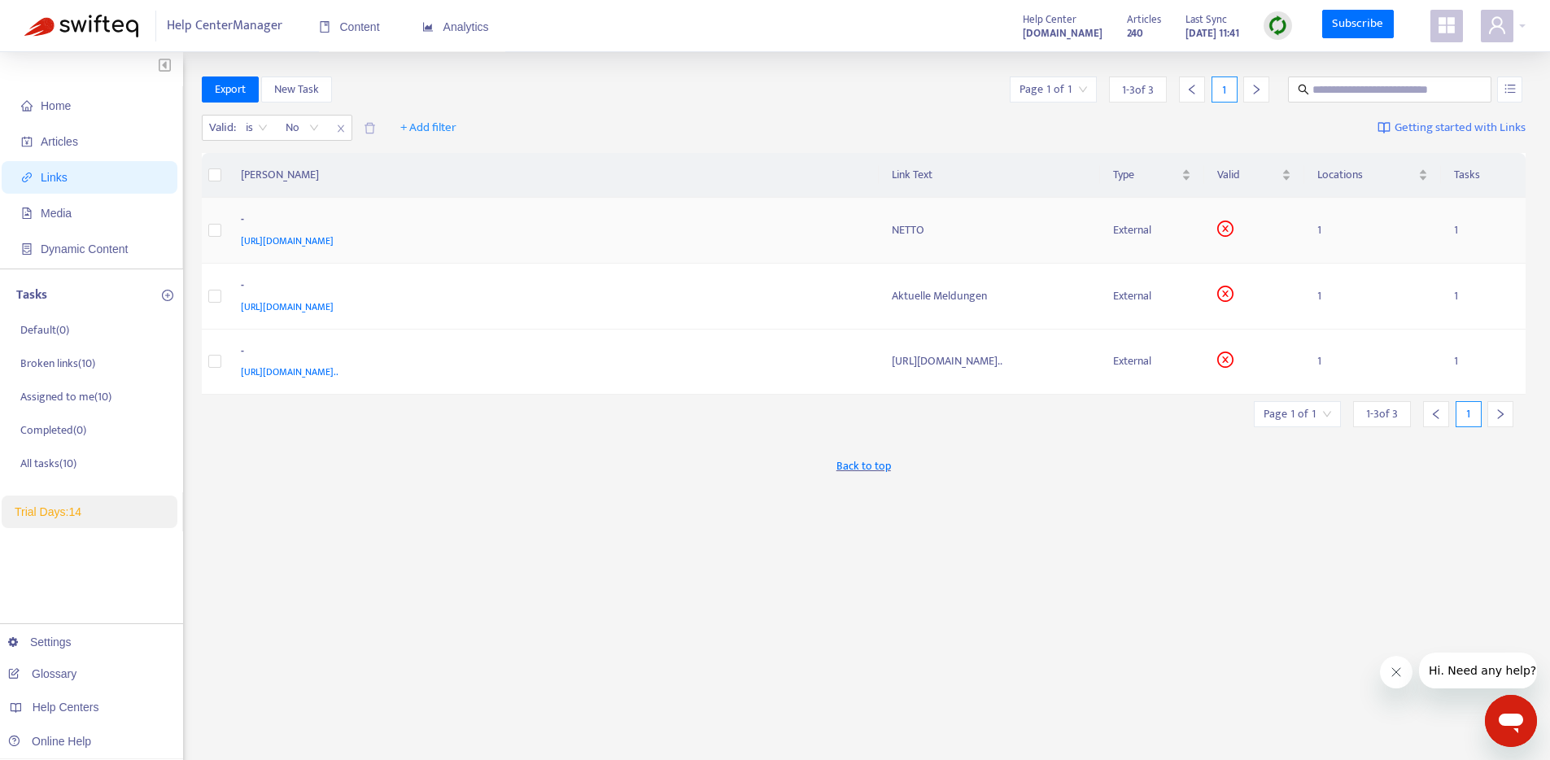
click at [954, 229] on div "NETTO" at bounding box center [989, 230] width 195 height 18
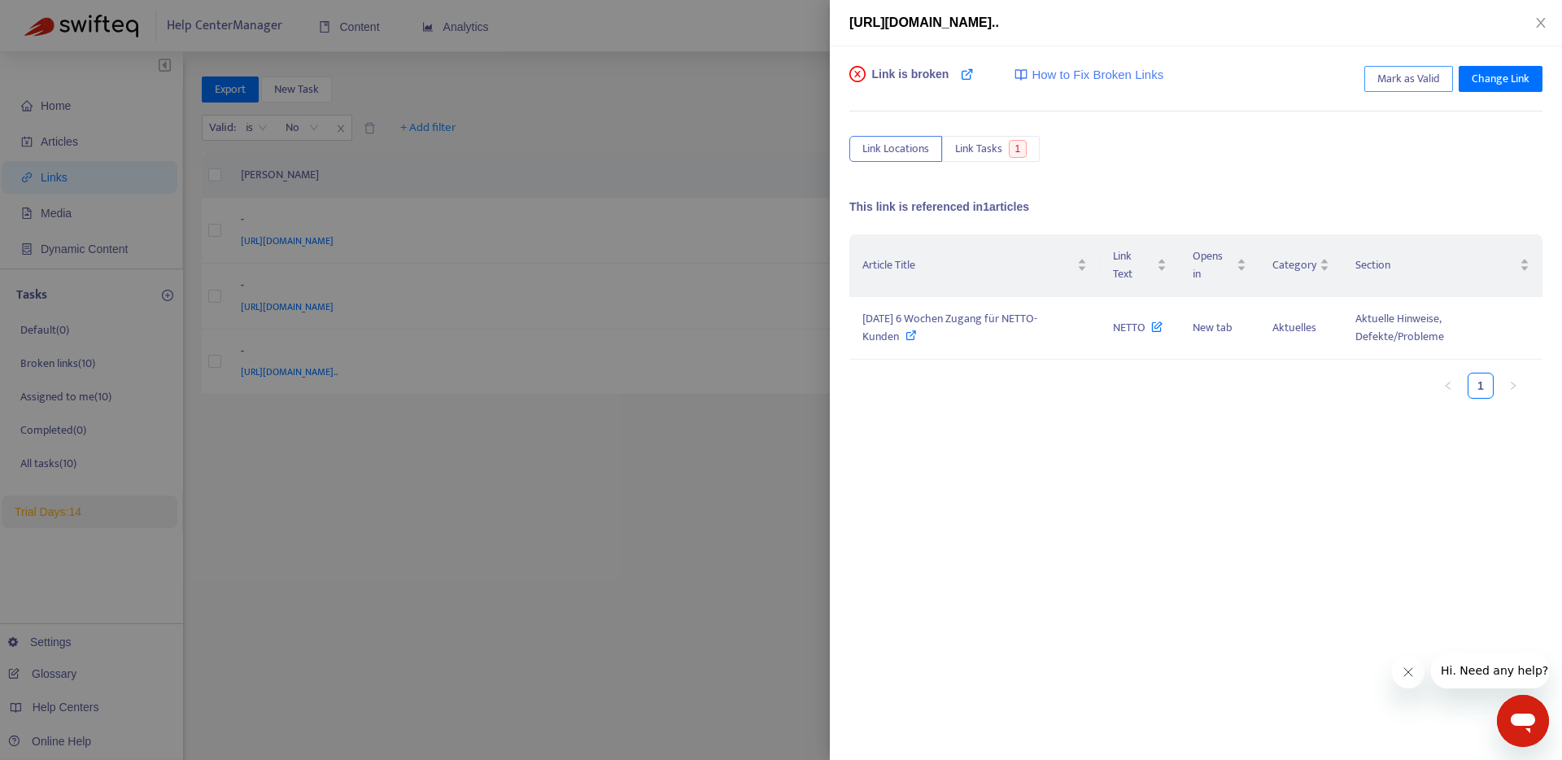
click at [1422, 77] on span "Mark as Valid" at bounding box center [1409, 79] width 63 height 18
click at [1536, 22] on icon "close" at bounding box center [1541, 22] width 13 height 13
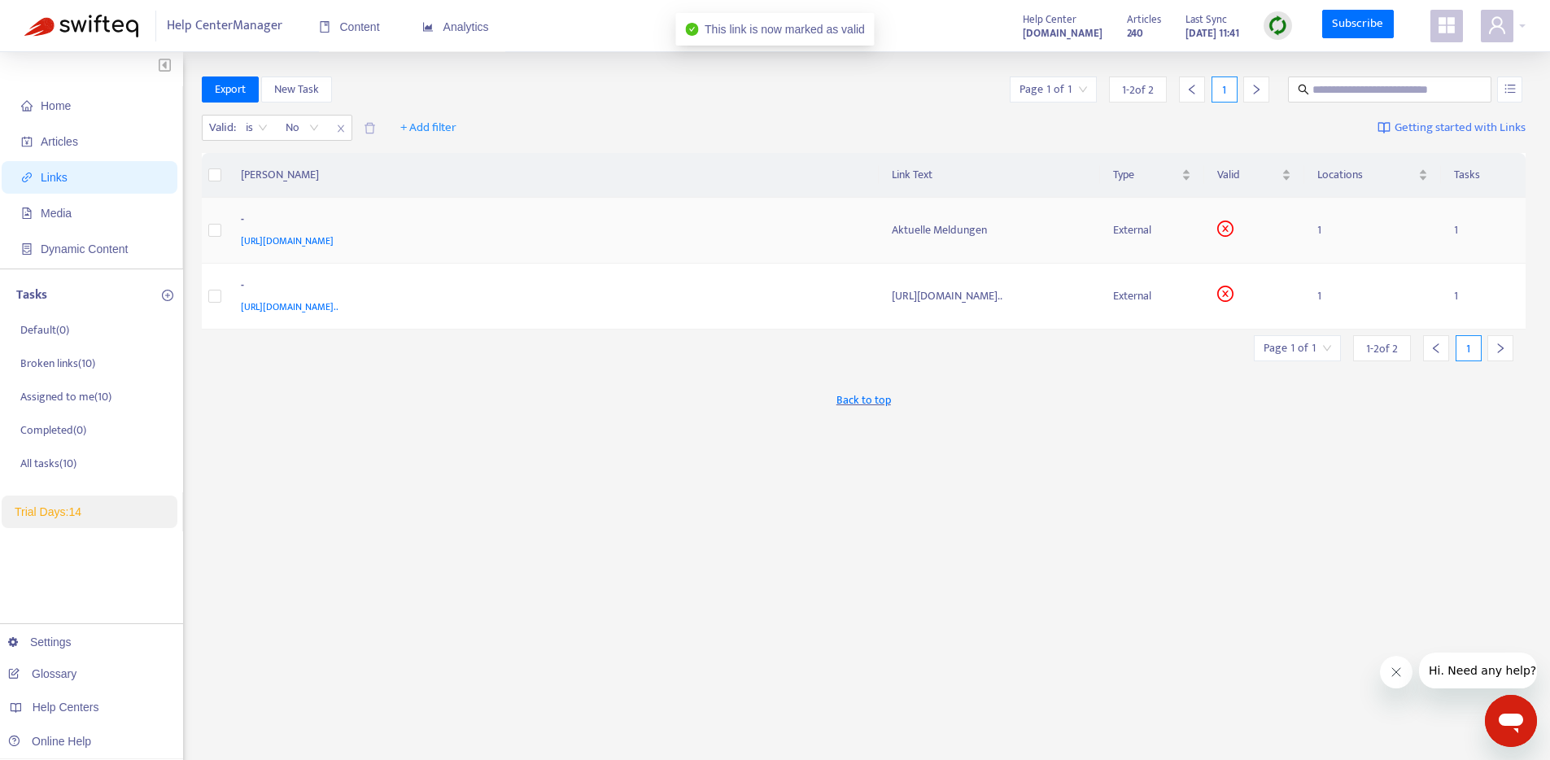
click at [845, 240] on div "[URL][DOMAIN_NAME]" at bounding box center [550, 241] width 619 height 18
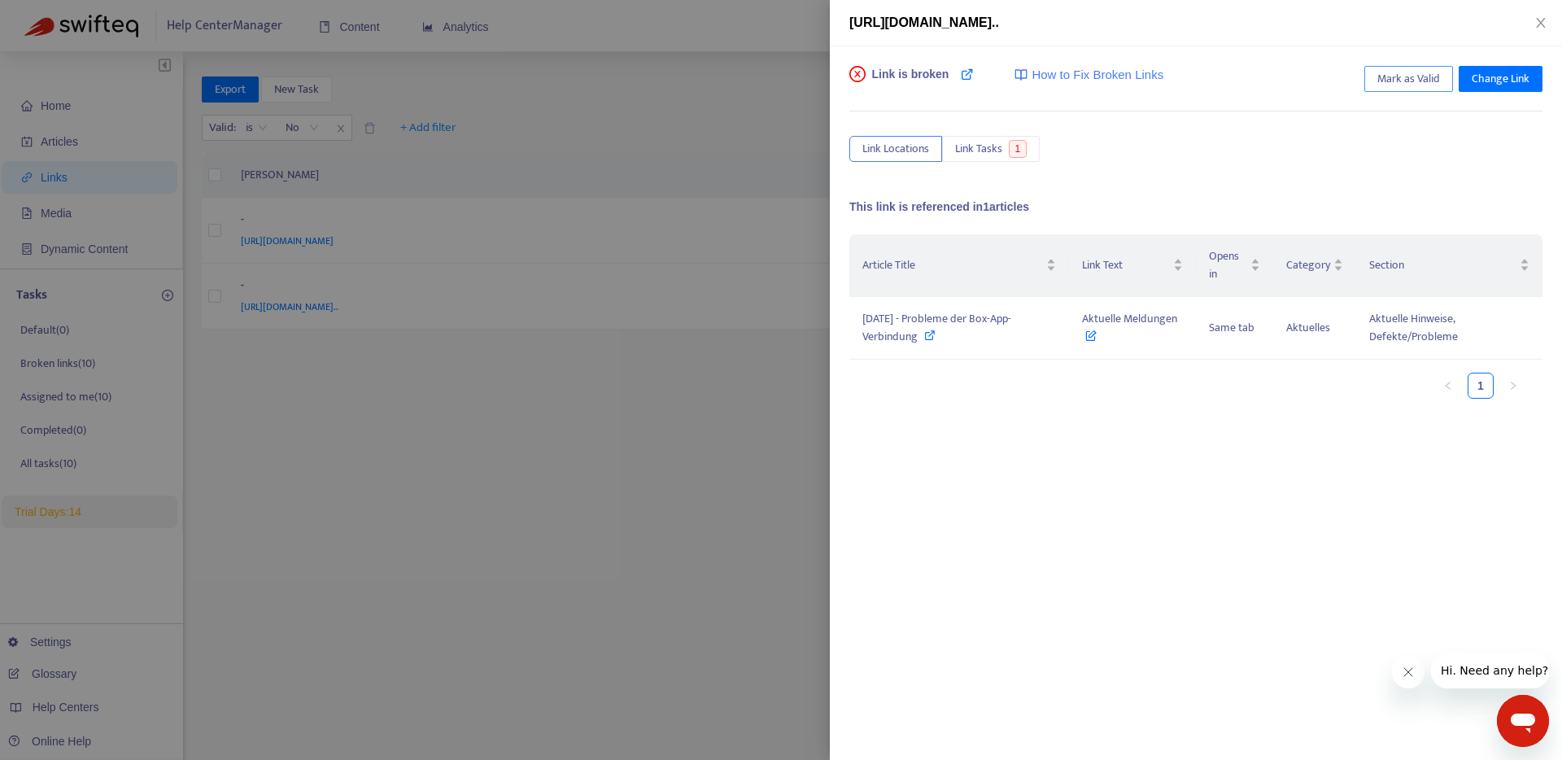
click at [1431, 84] on span "Mark as Valid" at bounding box center [1409, 79] width 63 height 18
click at [787, 288] on div at bounding box center [781, 380] width 1562 height 760
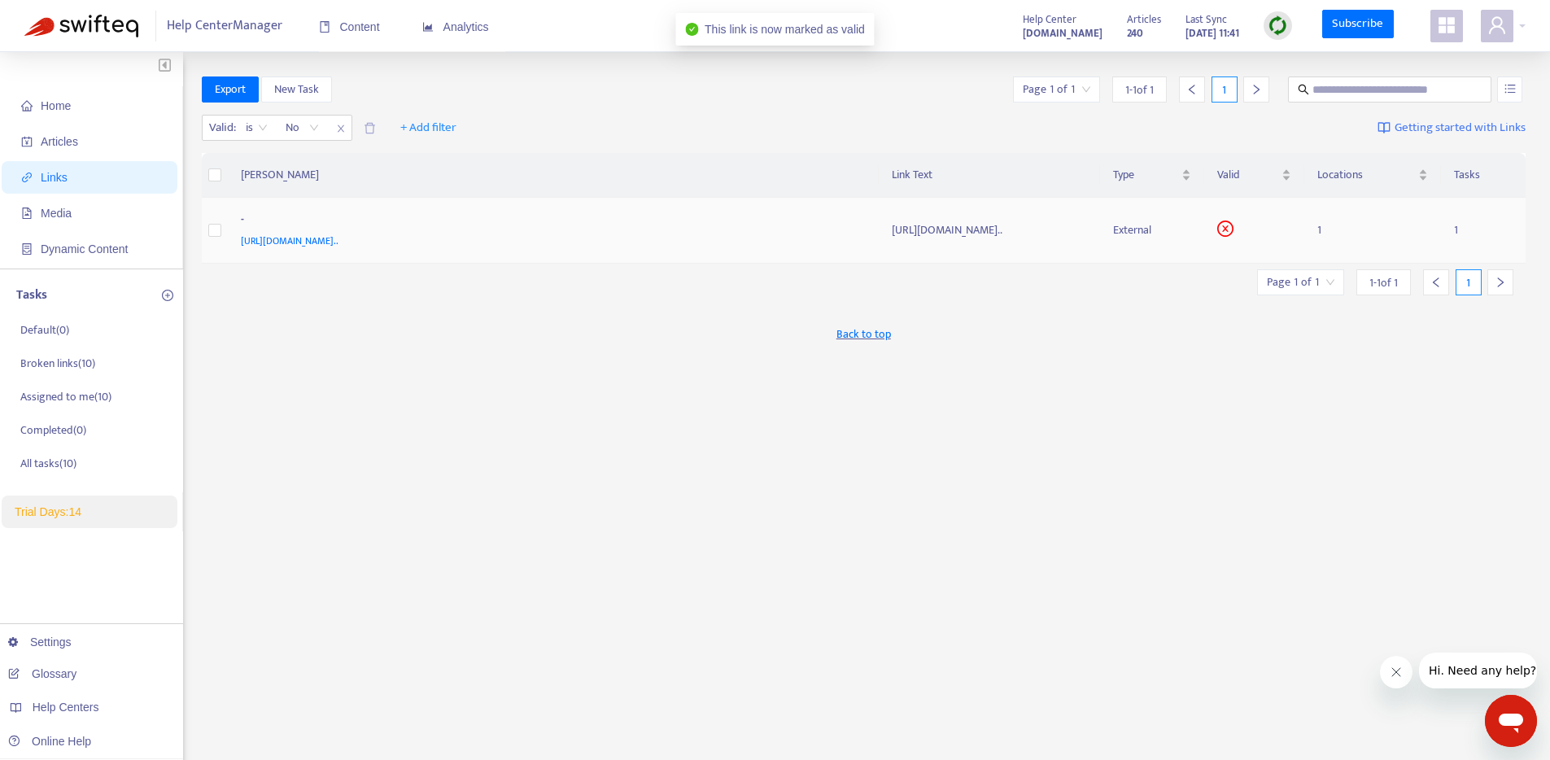
click at [790, 235] on div "[URL][DOMAIN_NAME].." at bounding box center [550, 241] width 619 height 18
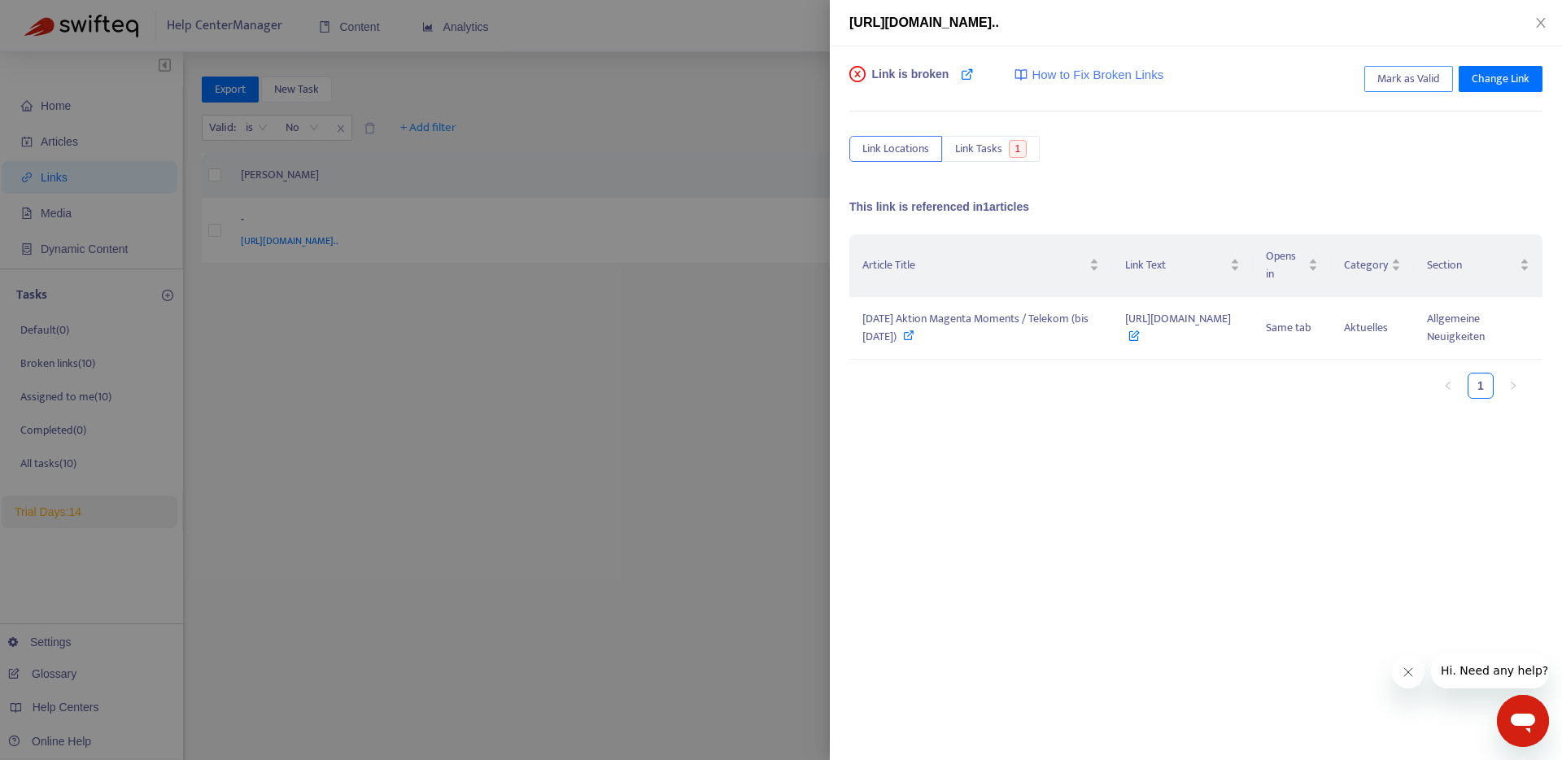
click at [1413, 84] on span "Mark as Valid" at bounding box center [1409, 79] width 63 height 18
click at [739, 350] on div at bounding box center [781, 380] width 1562 height 760
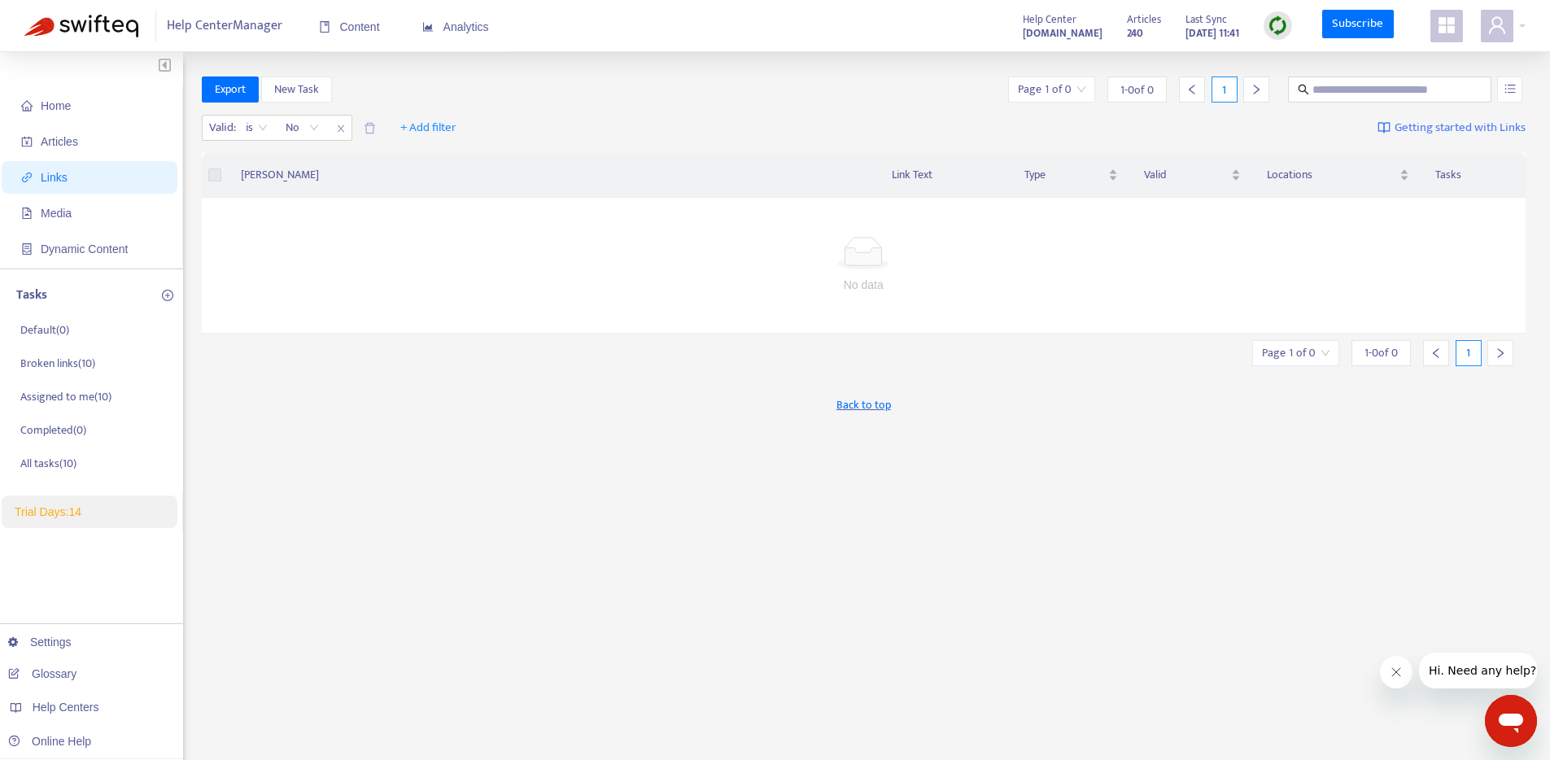
click at [720, 448] on div "Export New Task Page 1 of 0 1 - 0 of 0 1 Valid : is No + Add filter Getting sta…" at bounding box center [864, 552] width 1325 height 952
click at [682, 406] on div "Back to top" at bounding box center [864, 404] width 1325 height 41
click at [748, 448] on div "Export New Task Page 1 of 0 1 - 0 of 0 1 Valid : is No + Add filter Getting sta…" at bounding box center [864, 552] width 1325 height 952
click at [408, 263] on div at bounding box center [864, 253] width 1286 height 33
click at [1023, 24] on link "[DOMAIN_NAME]" at bounding box center [1063, 33] width 80 height 19
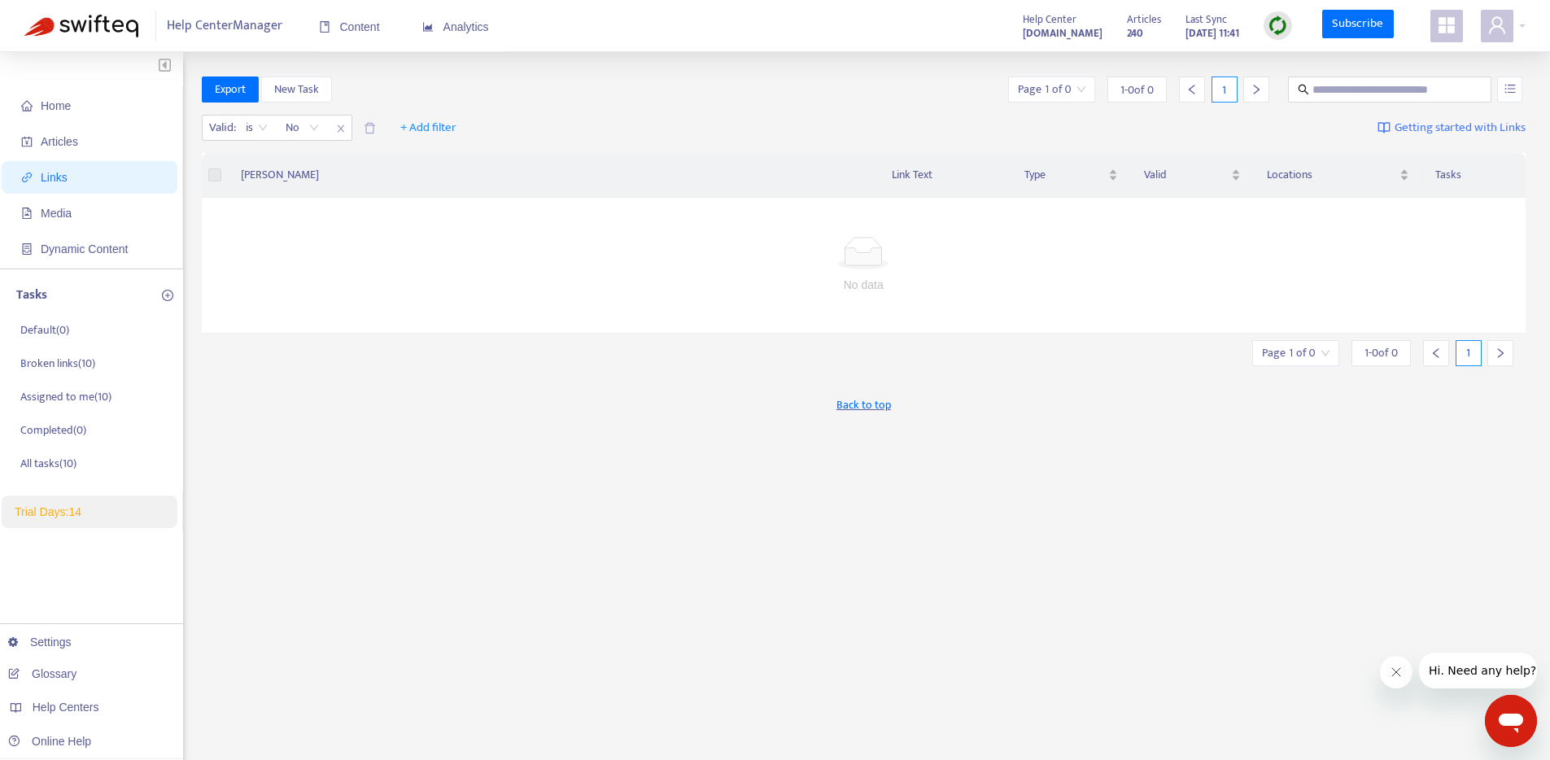
click at [1101, 394] on div "Back to top" at bounding box center [864, 404] width 1325 height 41
click at [375, 28] on span "Content" at bounding box center [349, 26] width 61 height 13
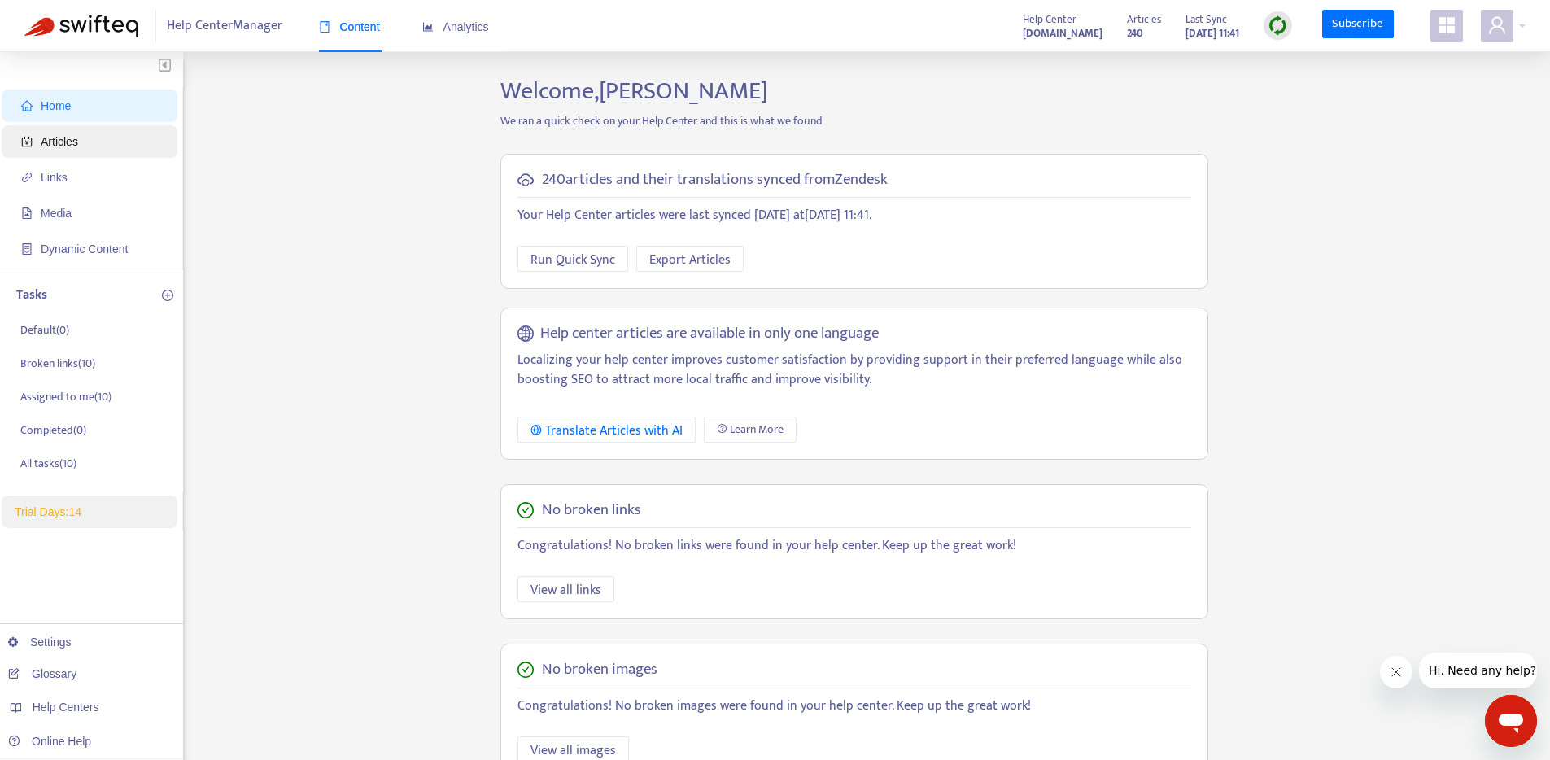
click at [118, 142] on span "Articles" at bounding box center [92, 141] width 143 height 33
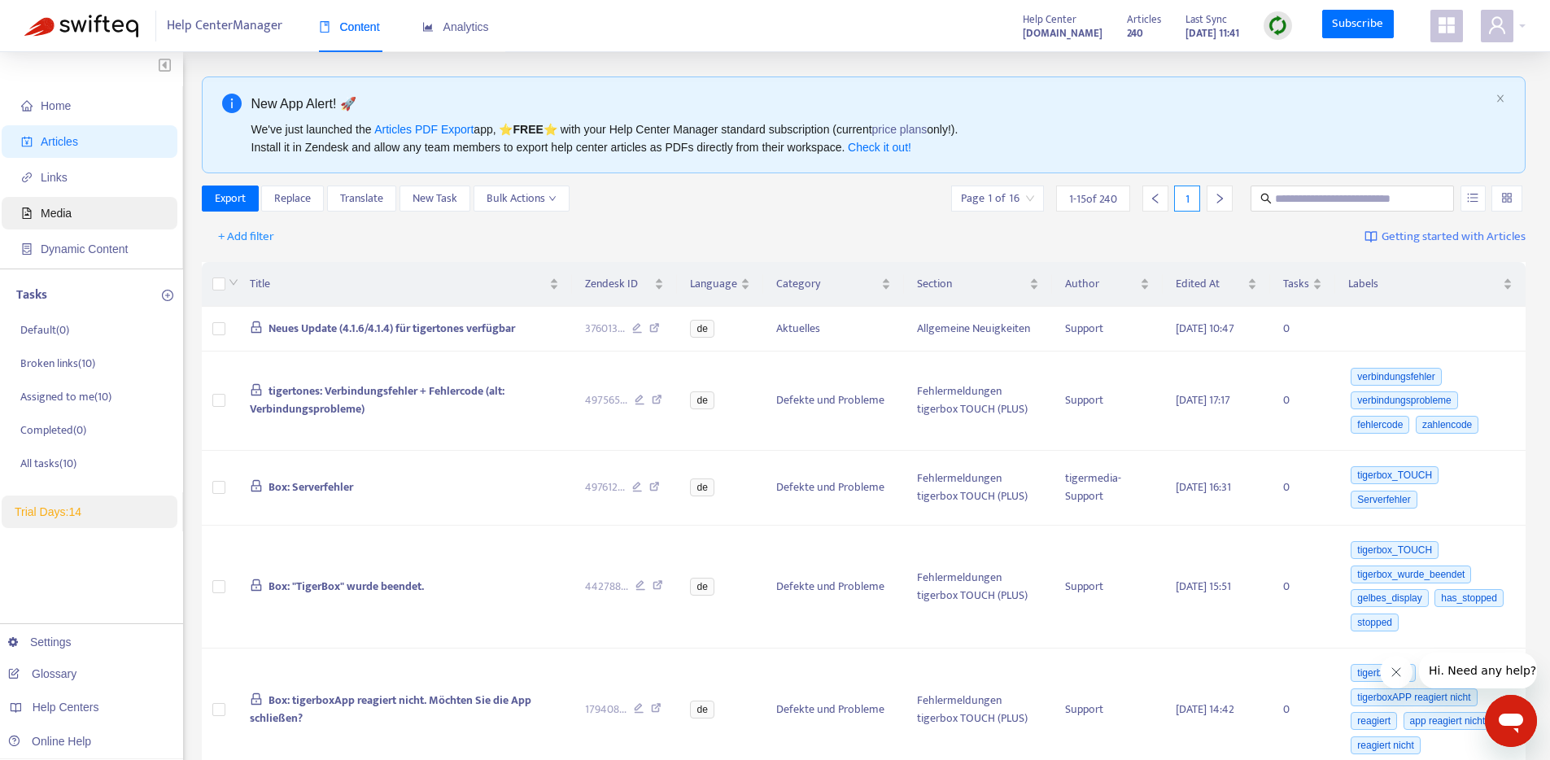
click at [55, 222] on span "Media" at bounding box center [92, 213] width 143 height 33
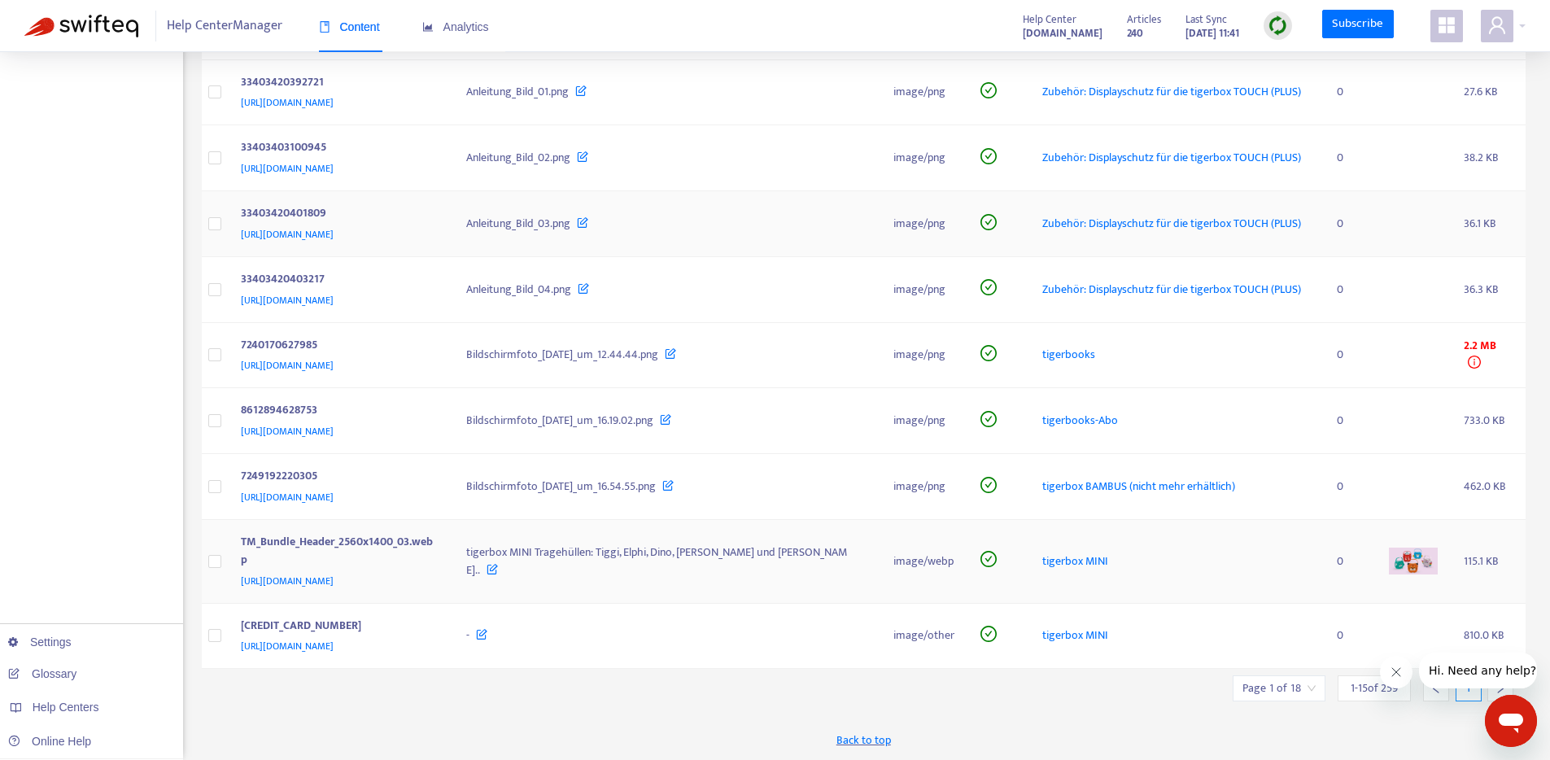
scroll to position [688, 0]
click at [1495, 690] on icon "right" at bounding box center [1500, 688] width 11 height 11
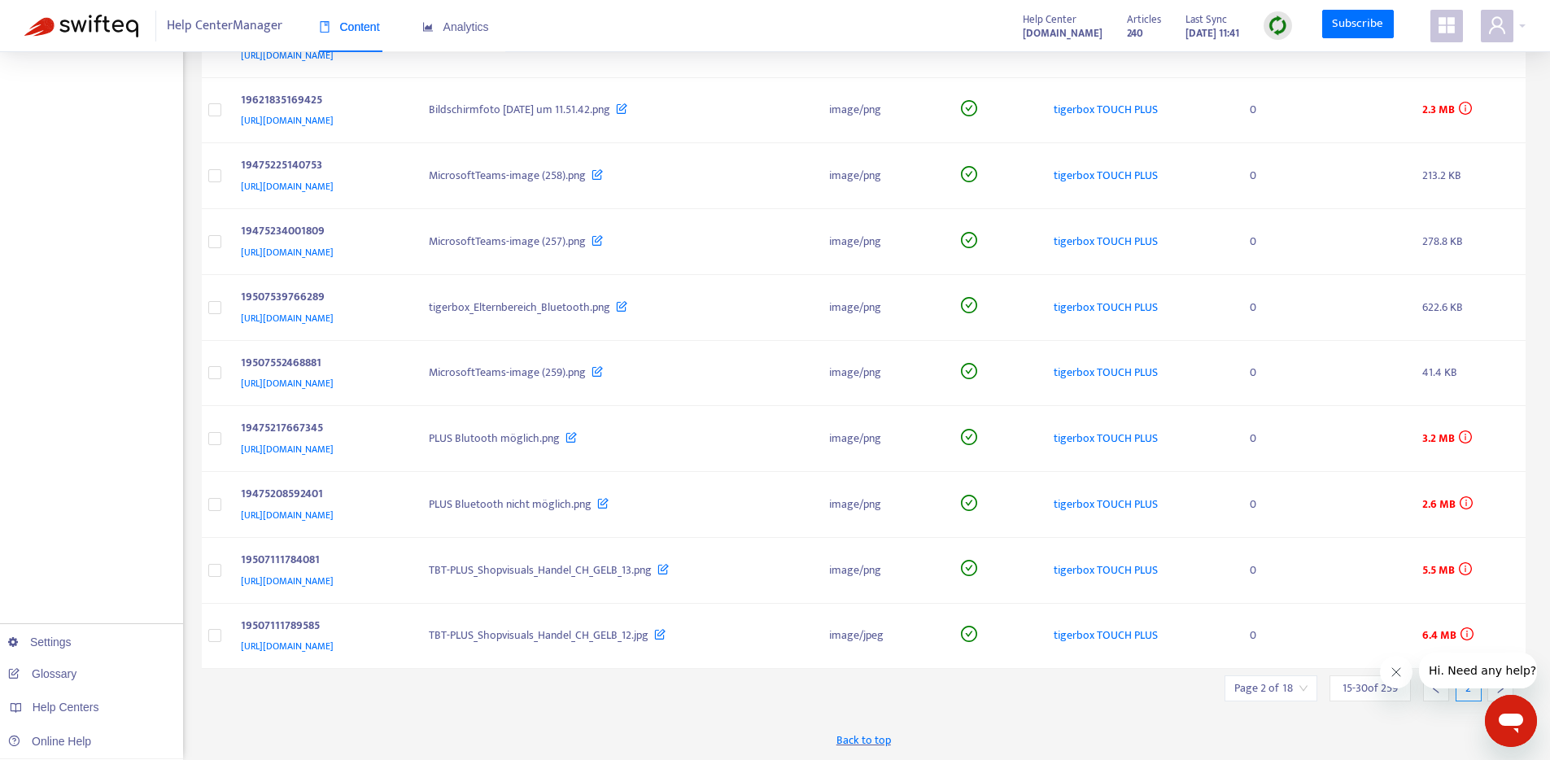
scroll to position [653, 0]
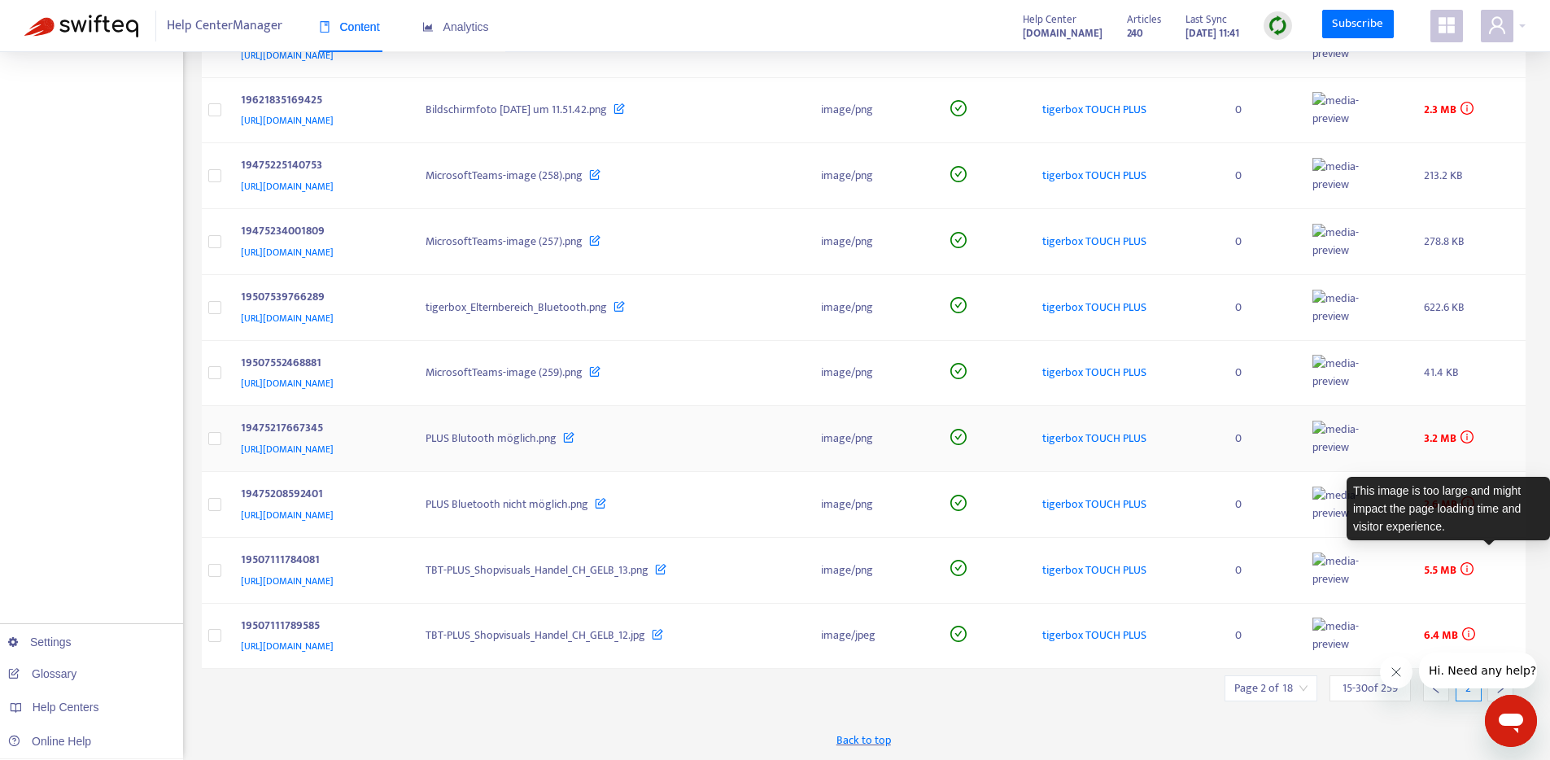
click at [1474, 430] on icon "info-circle" at bounding box center [1467, 436] width 13 height 13
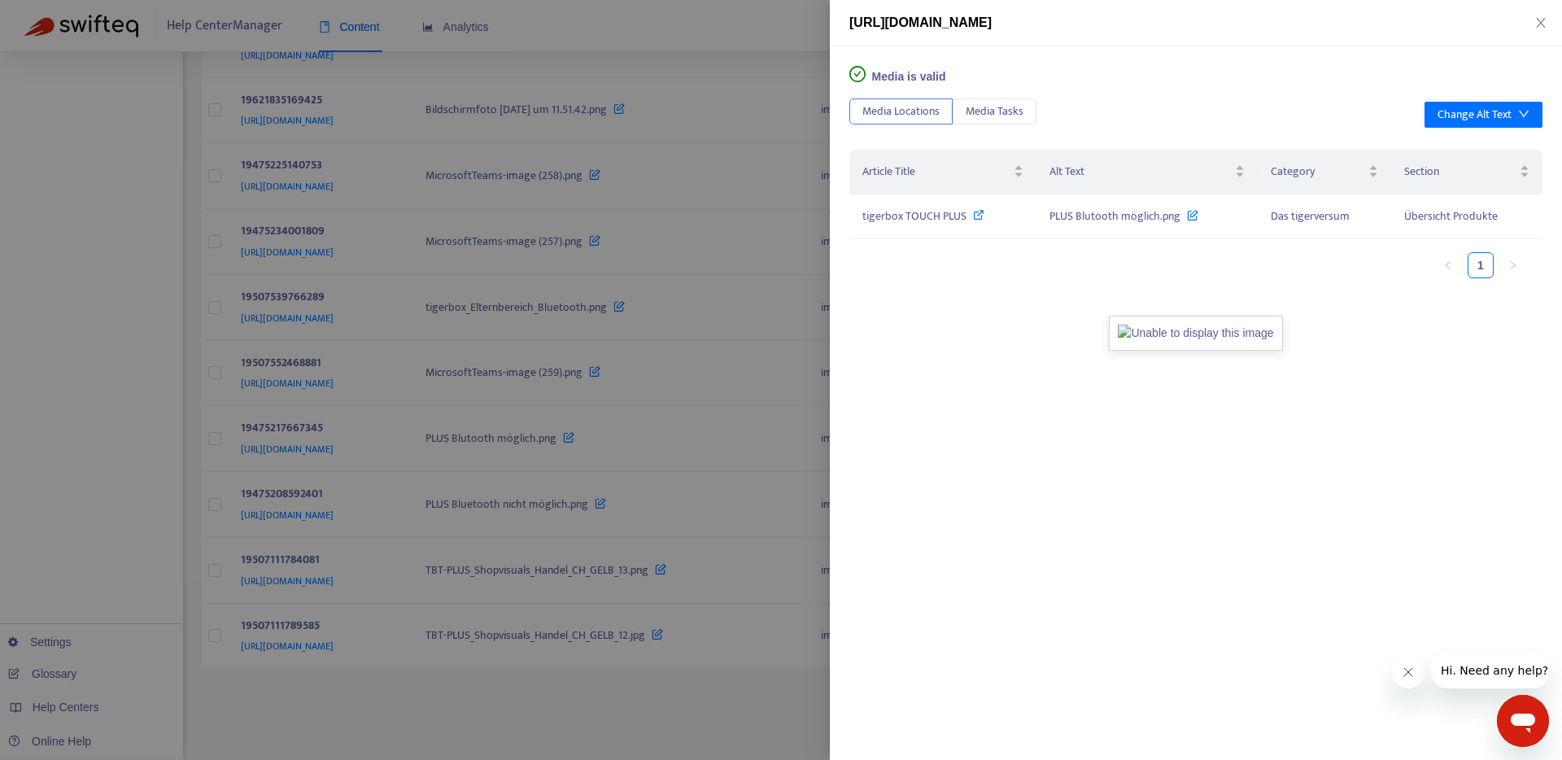
click at [742, 50] on div at bounding box center [781, 380] width 1562 height 760
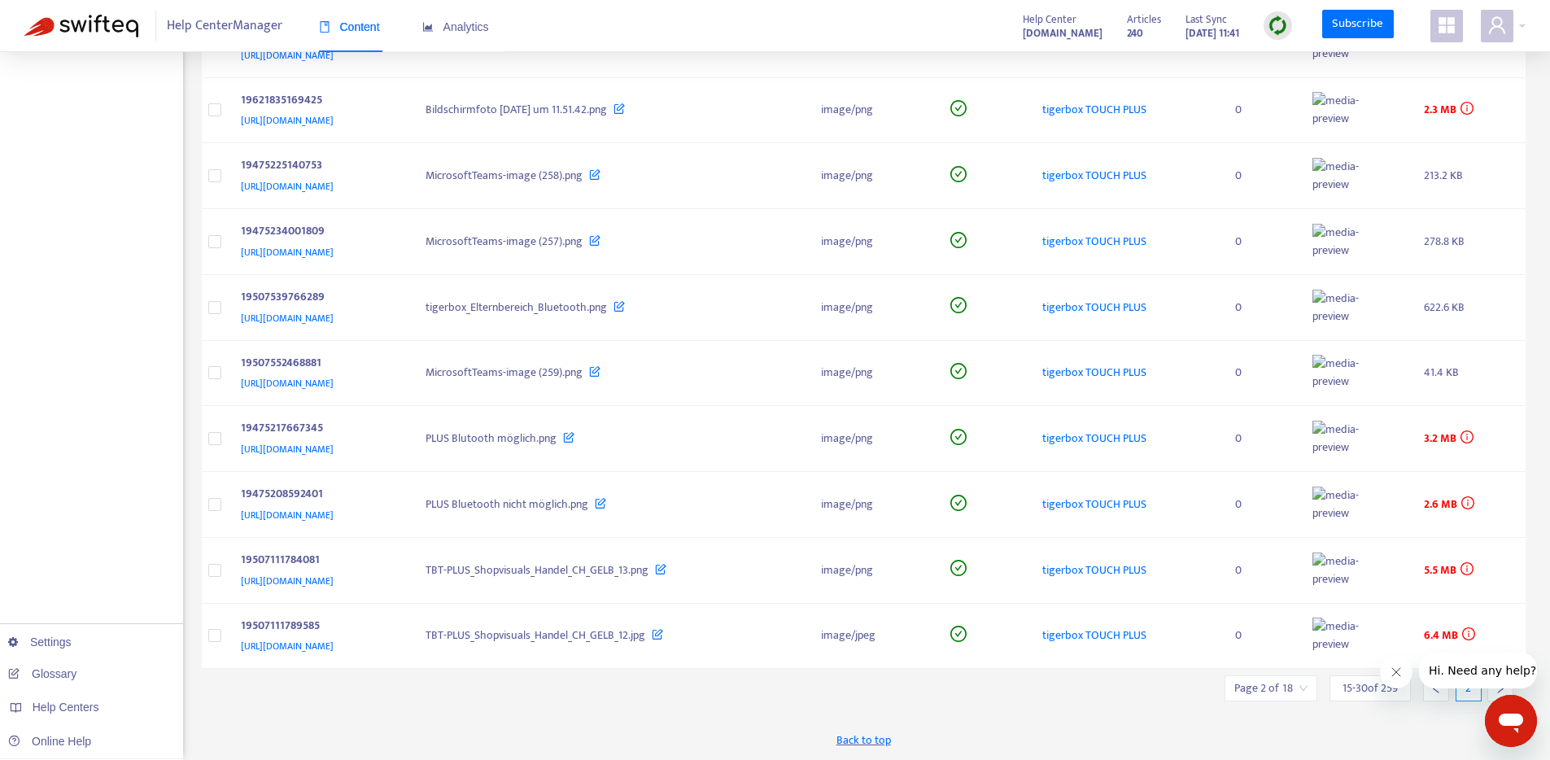
click at [1495, 690] on icon "right" at bounding box center [1500, 688] width 11 height 11
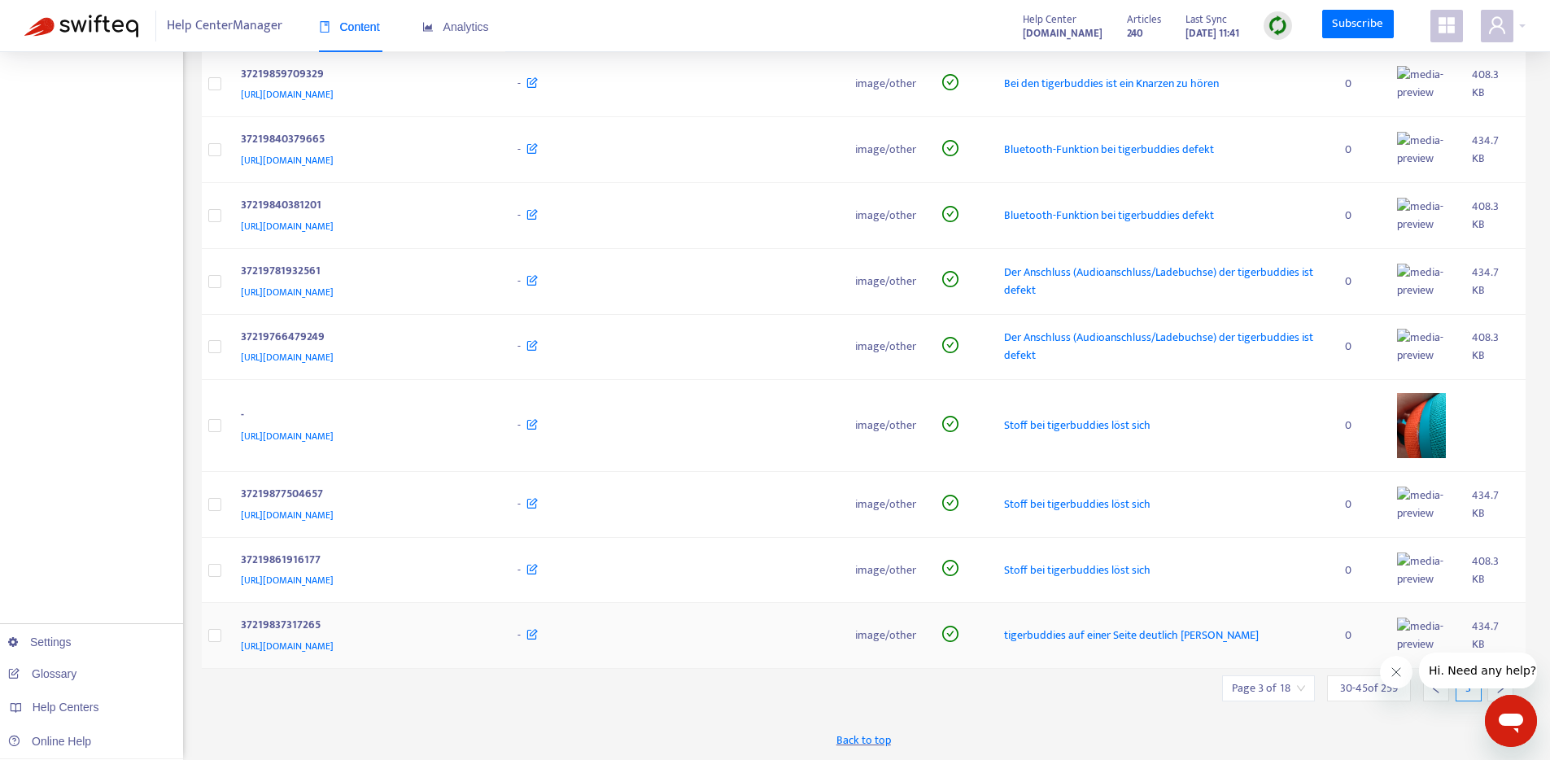
click at [1494, 669] on td "434.7 KB" at bounding box center [1492, 636] width 67 height 66
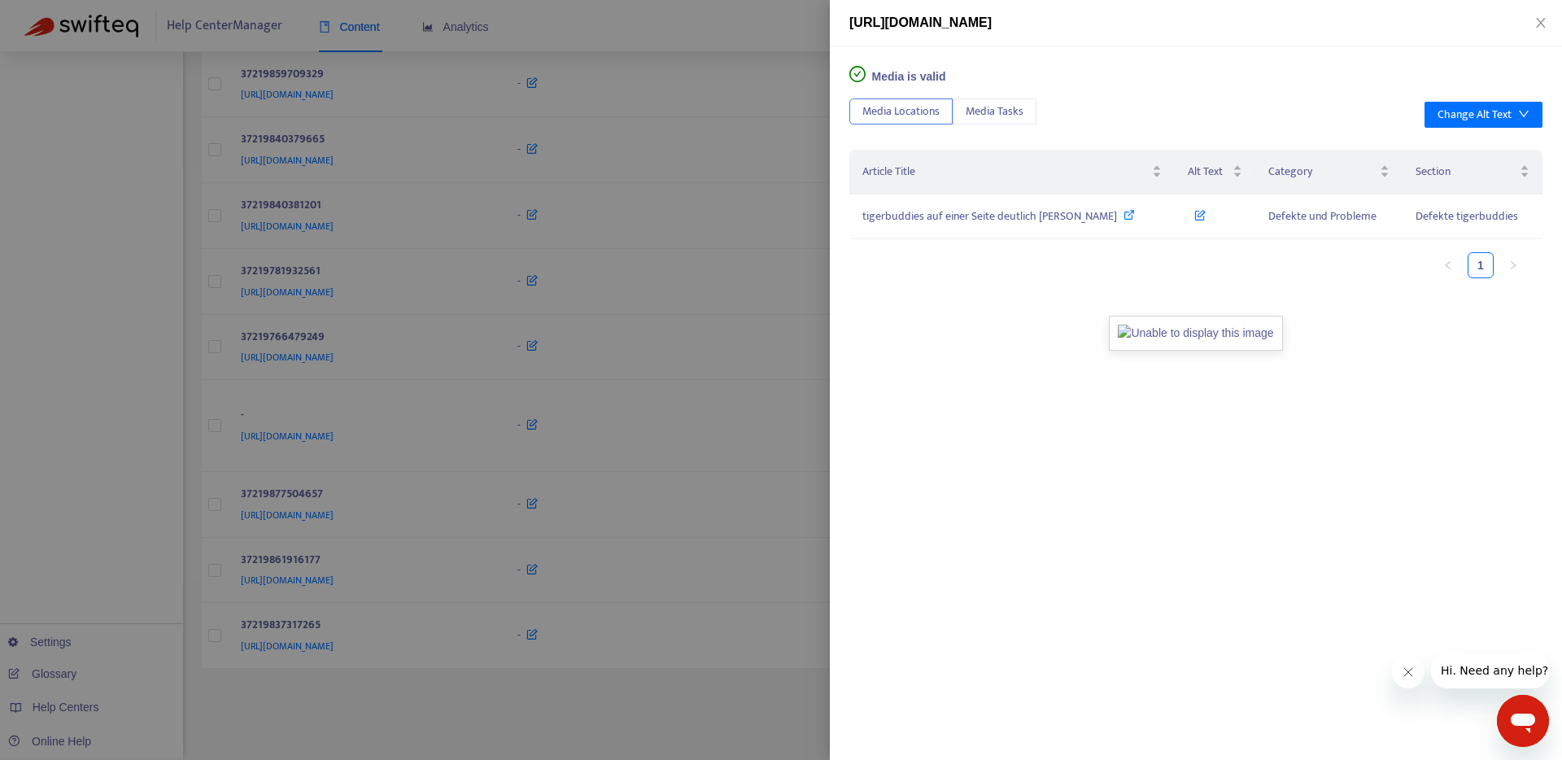
click at [722, 714] on div at bounding box center [781, 380] width 1562 height 760
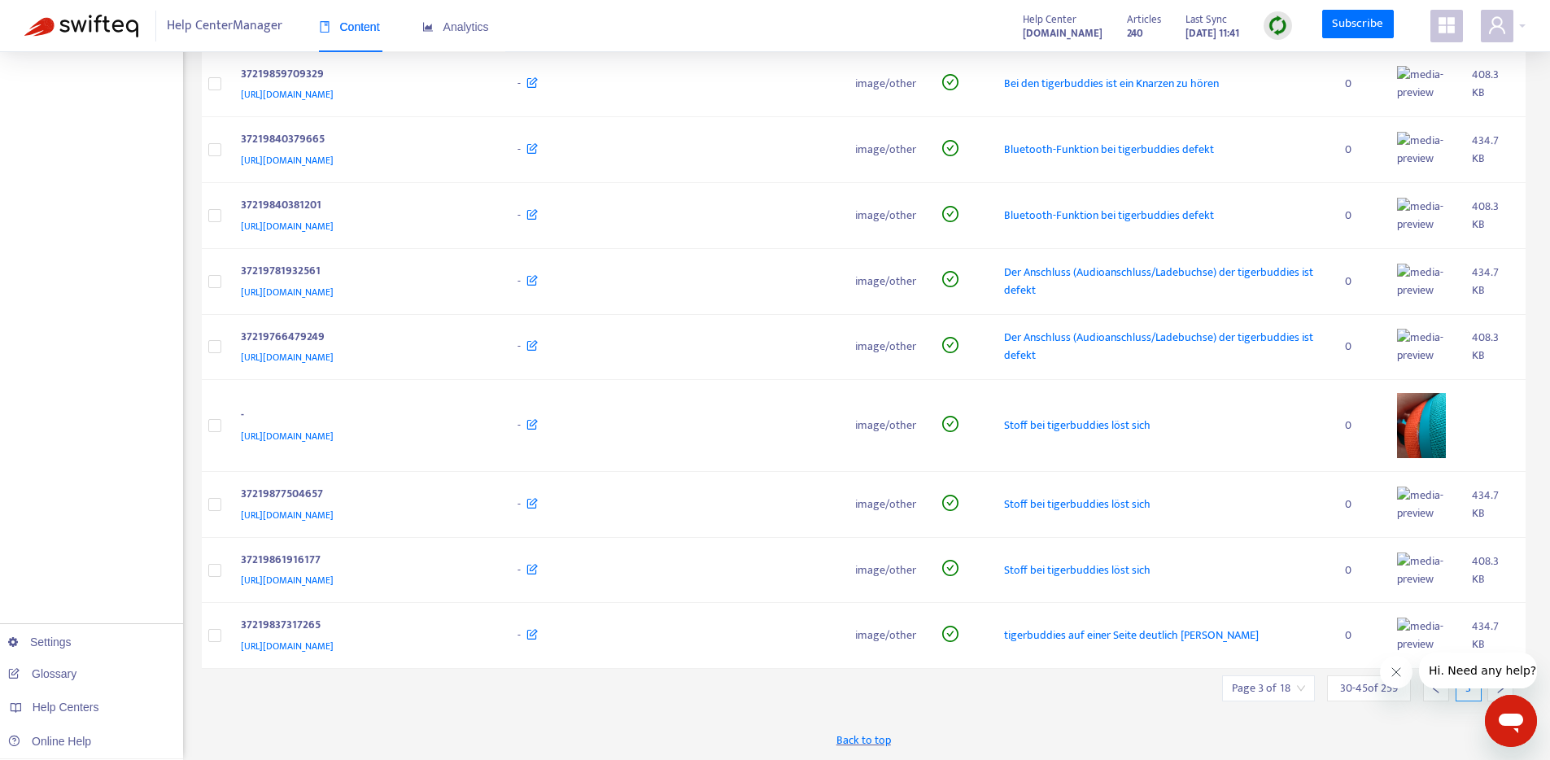
click at [1490, 699] on div at bounding box center [1501, 688] width 26 height 26
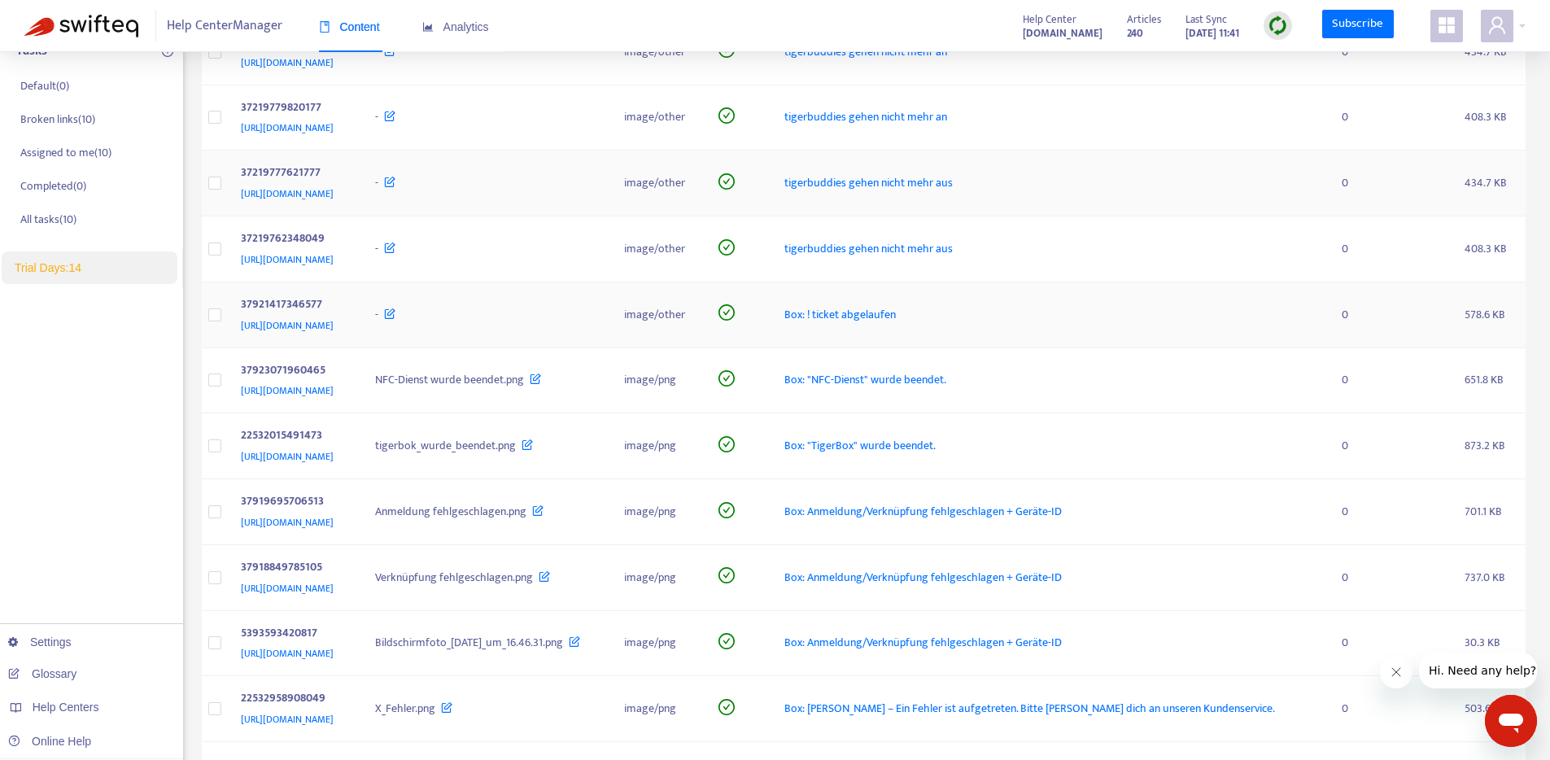
scroll to position [0, 0]
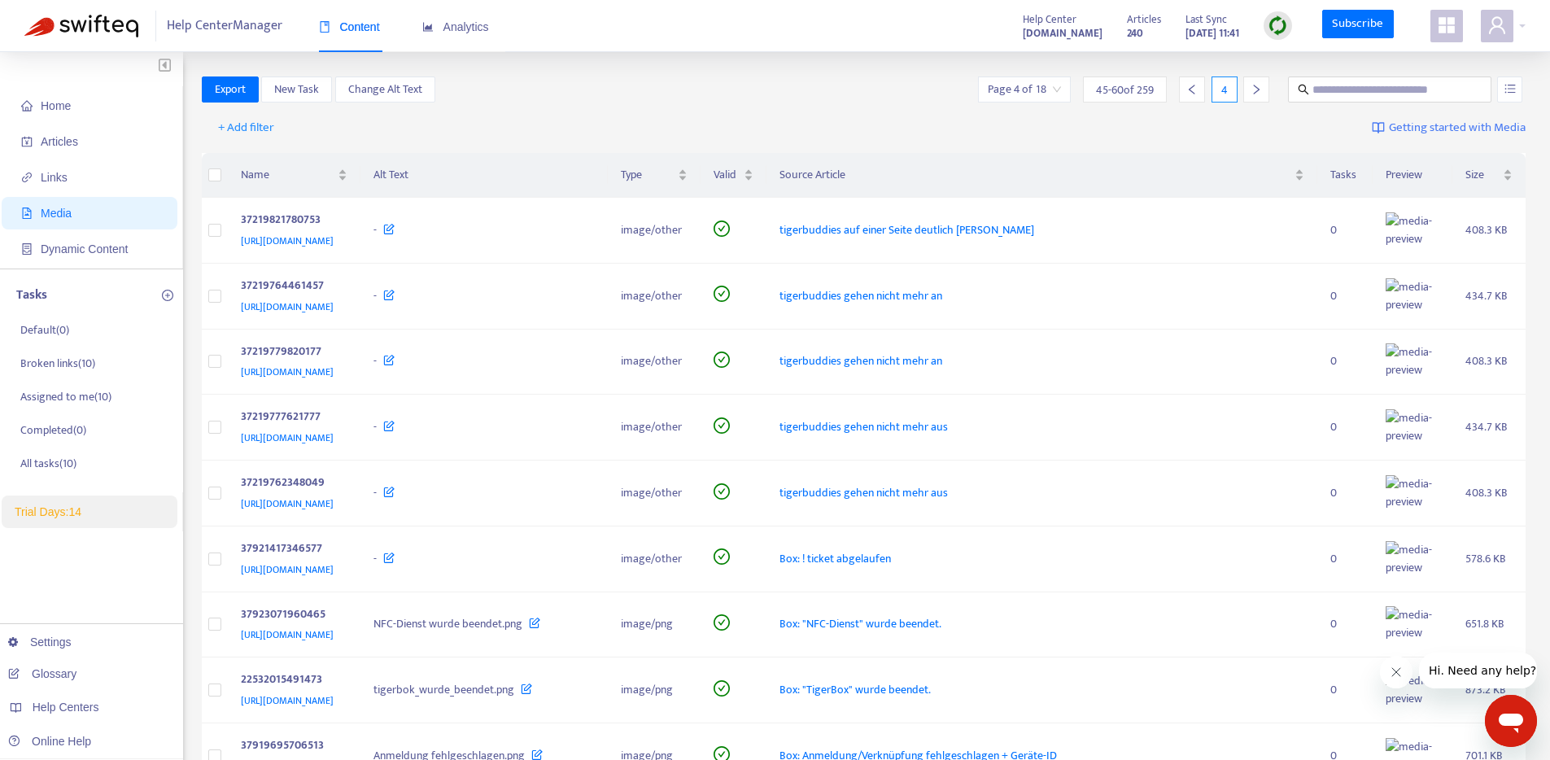
click at [1281, 31] on img at bounding box center [1278, 25] width 20 height 20
drag, startPoint x: 1191, startPoint y: 33, endPoint x: 1173, endPoint y: 32, distance: 18.0
click at [1191, 33] on strong "[DATE] 11:41" at bounding box center [1213, 33] width 54 height 18
click at [1127, 33] on strong "240" at bounding box center [1135, 33] width 16 height 18
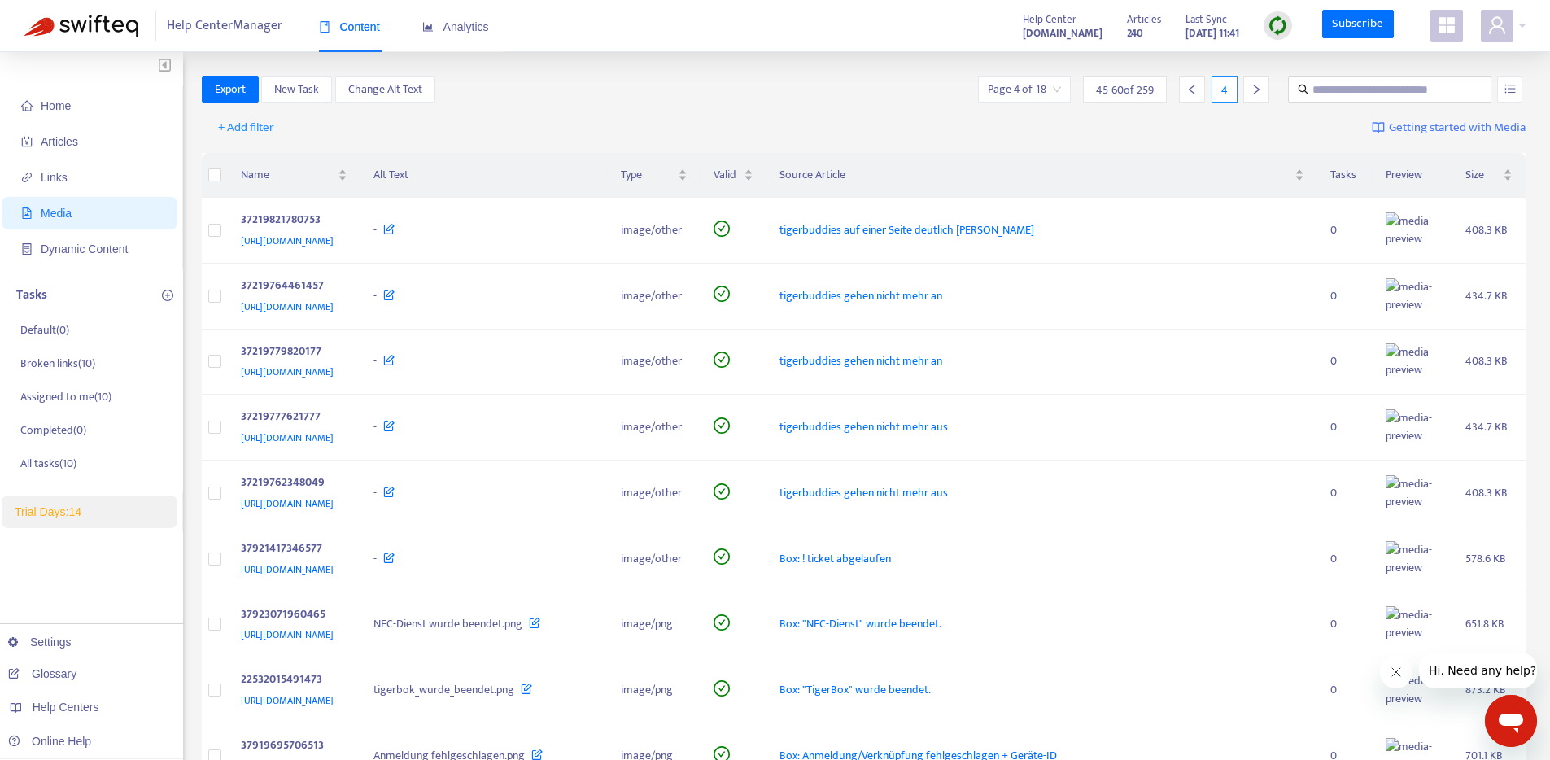
click at [1033, 35] on strong "[DOMAIN_NAME]" at bounding box center [1063, 33] width 80 height 18
click at [65, 105] on span "Home" at bounding box center [56, 105] width 30 height 13
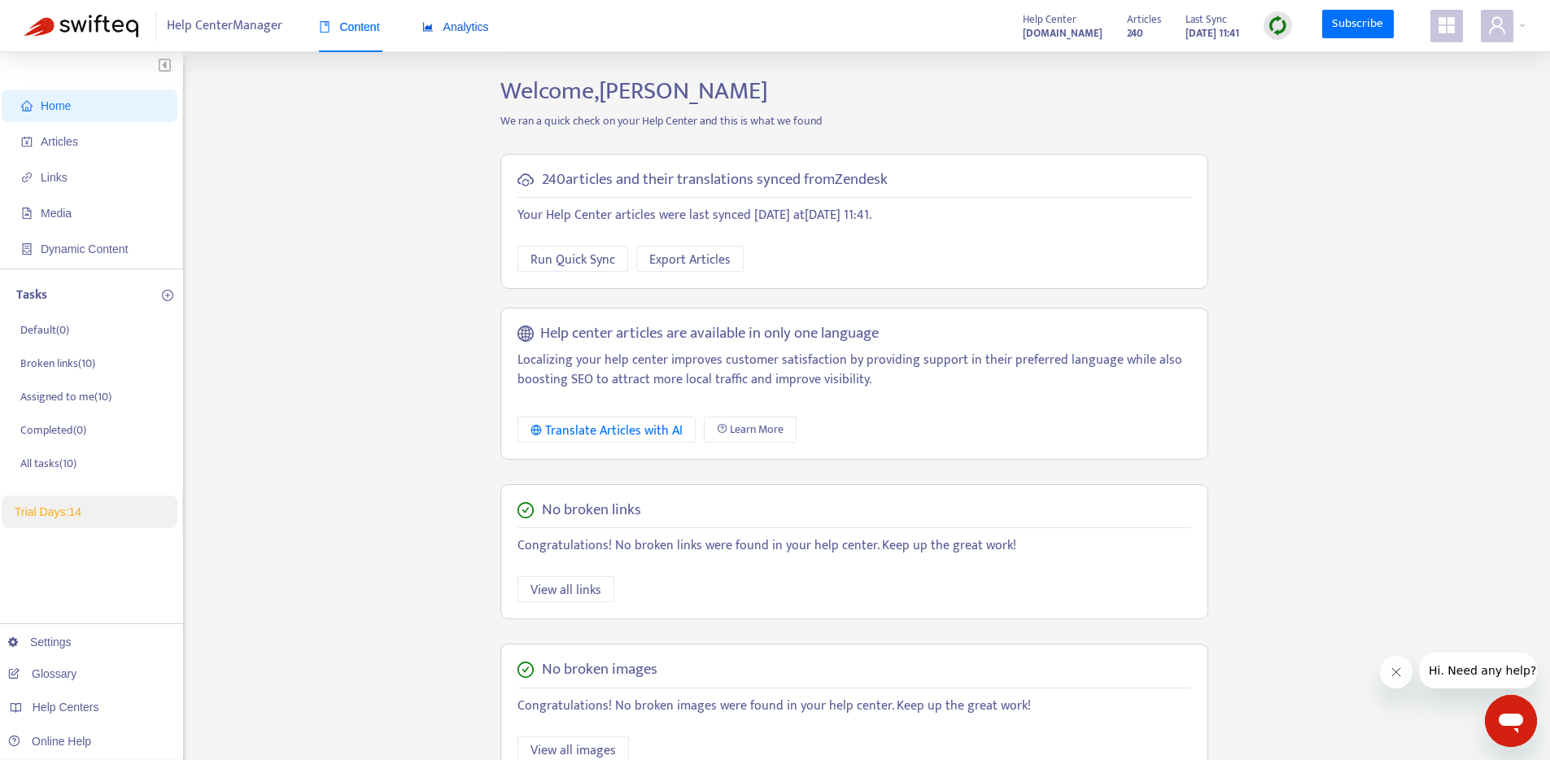
click at [470, 26] on span "Analytics" at bounding box center [455, 26] width 67 height 13
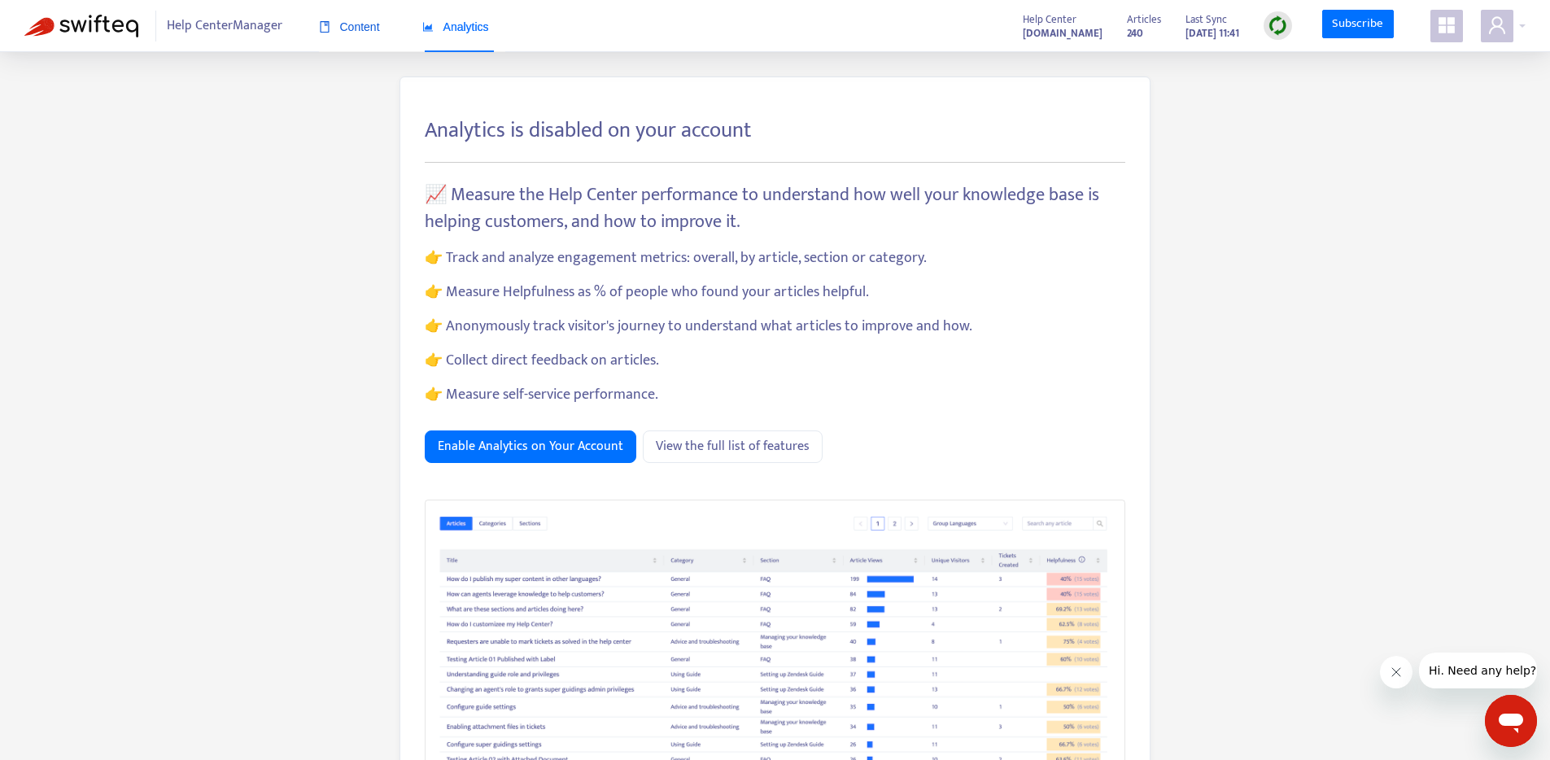
click at [371, 33] on div "Content" at bounding box center [349, 27] width 61 height 18
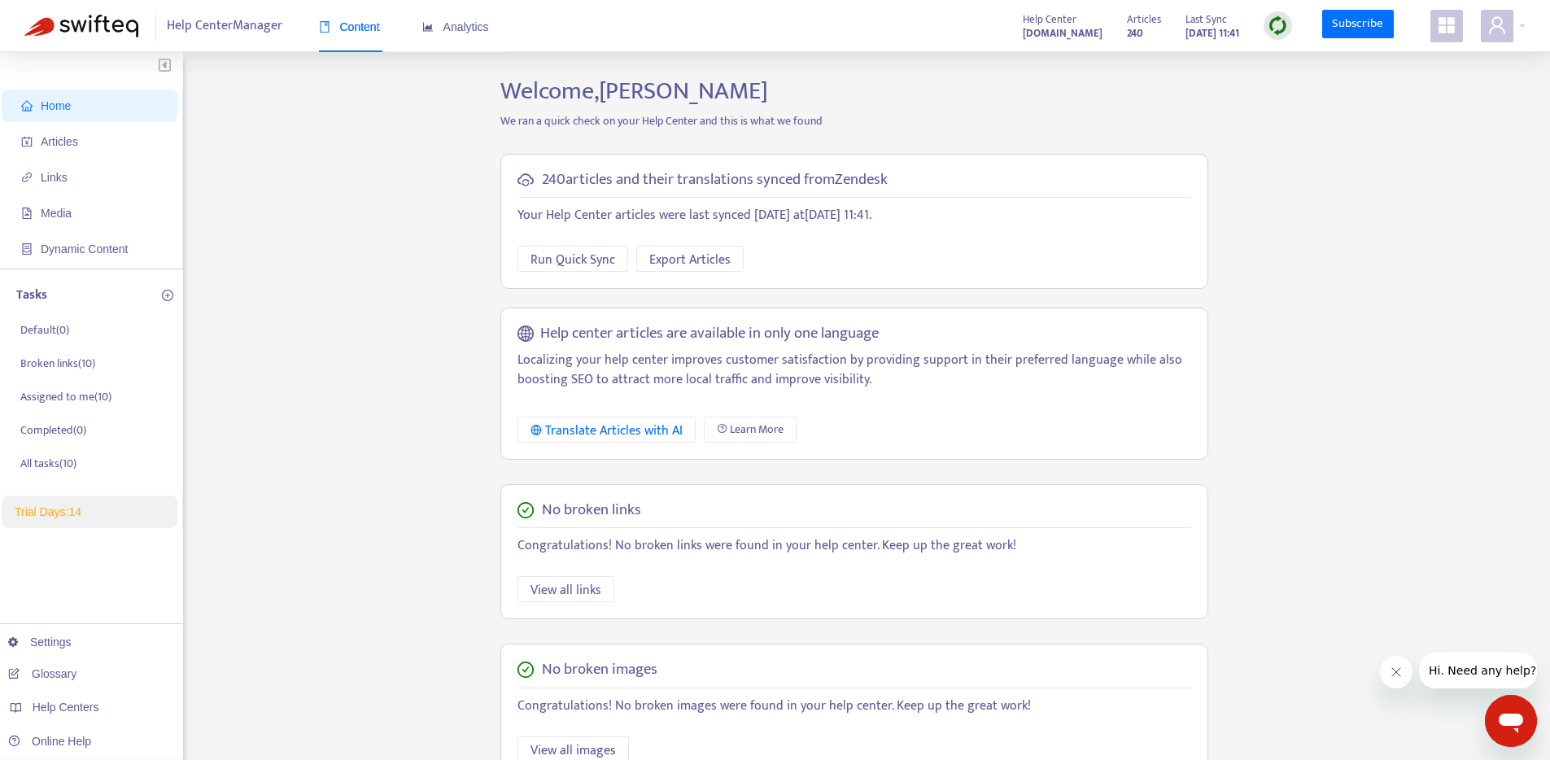
click at [277, 33] on span "Help Center Manager" at bounding box center [225, 26] width 116 height 31
click at [1494, 23] on icon "user" at bounding box center [1498, 25] width 20 height 20
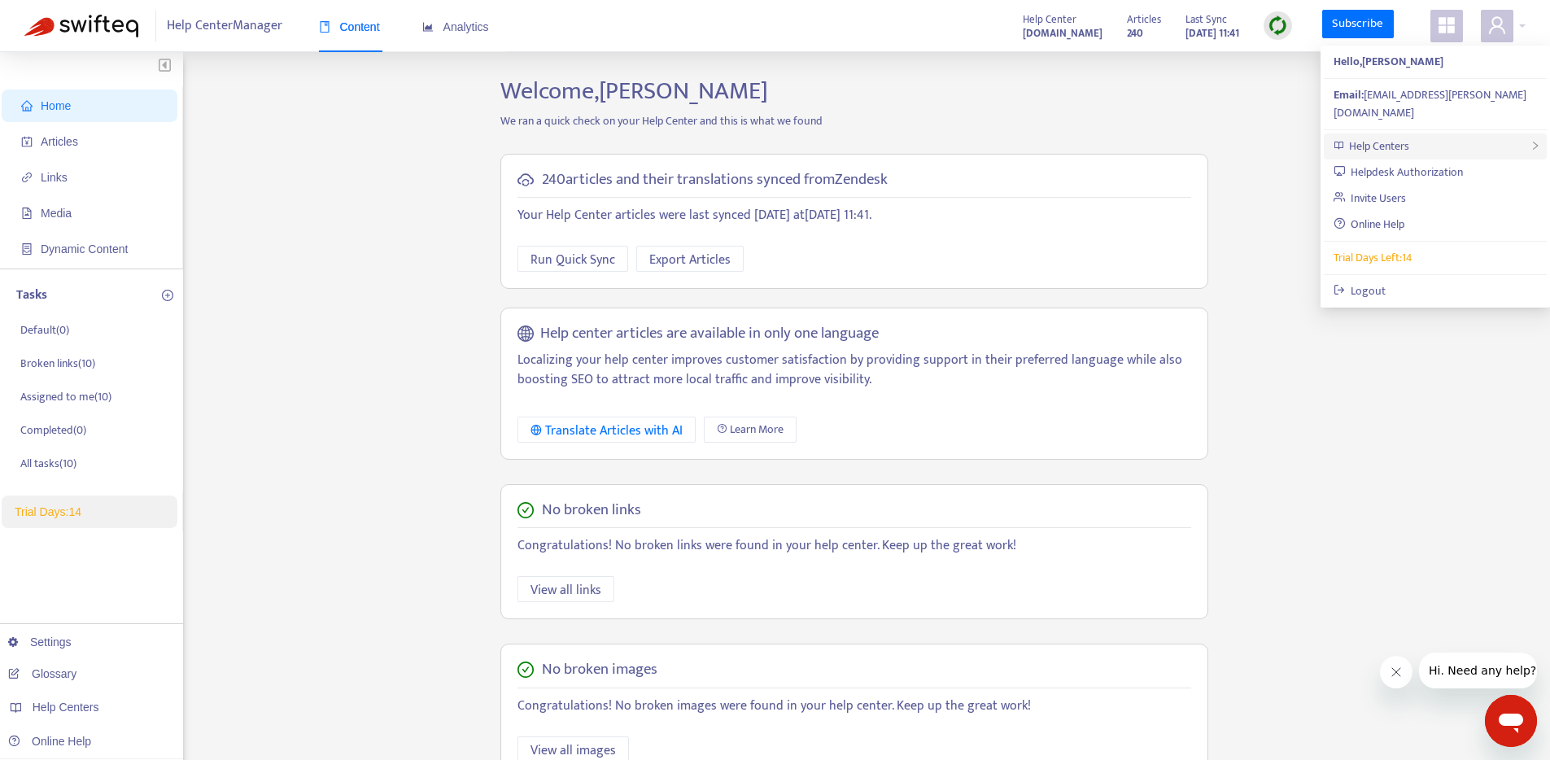
click at [1405, 137] on span "Help Centers" at bounding box center [1379, 146] width 60 height 19
click at [1255, 164] on link "Add Help Center" at bounding box center [1210, 164] width 95 height 19
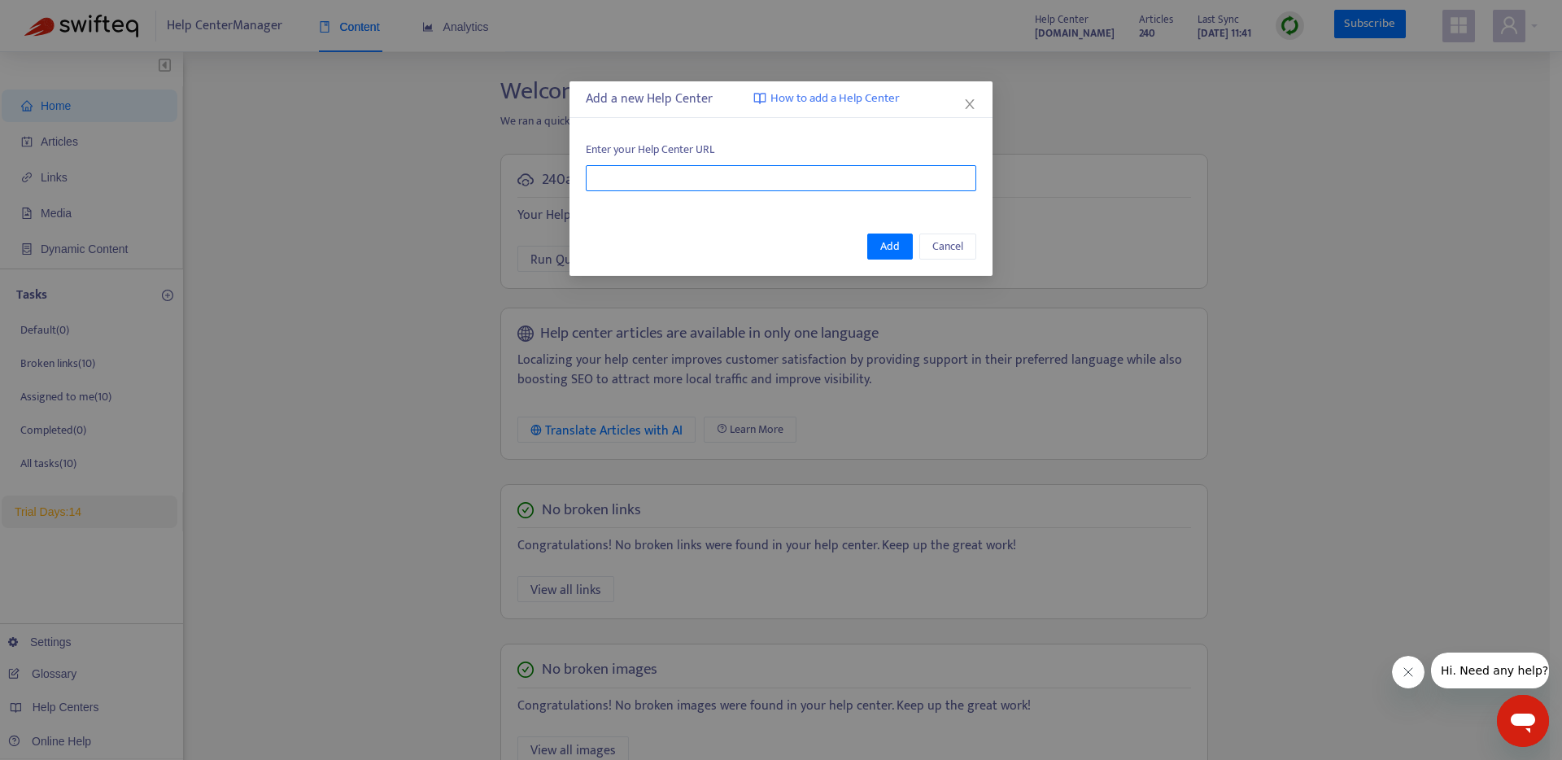
click at [697, 177] on input "text" at bounding box center [781, 178] width 391 height 26
paste input "**********"
type input "**********"
click at [884, 248] on span "Add" at bounding box center [890, 247] width 20 height 18
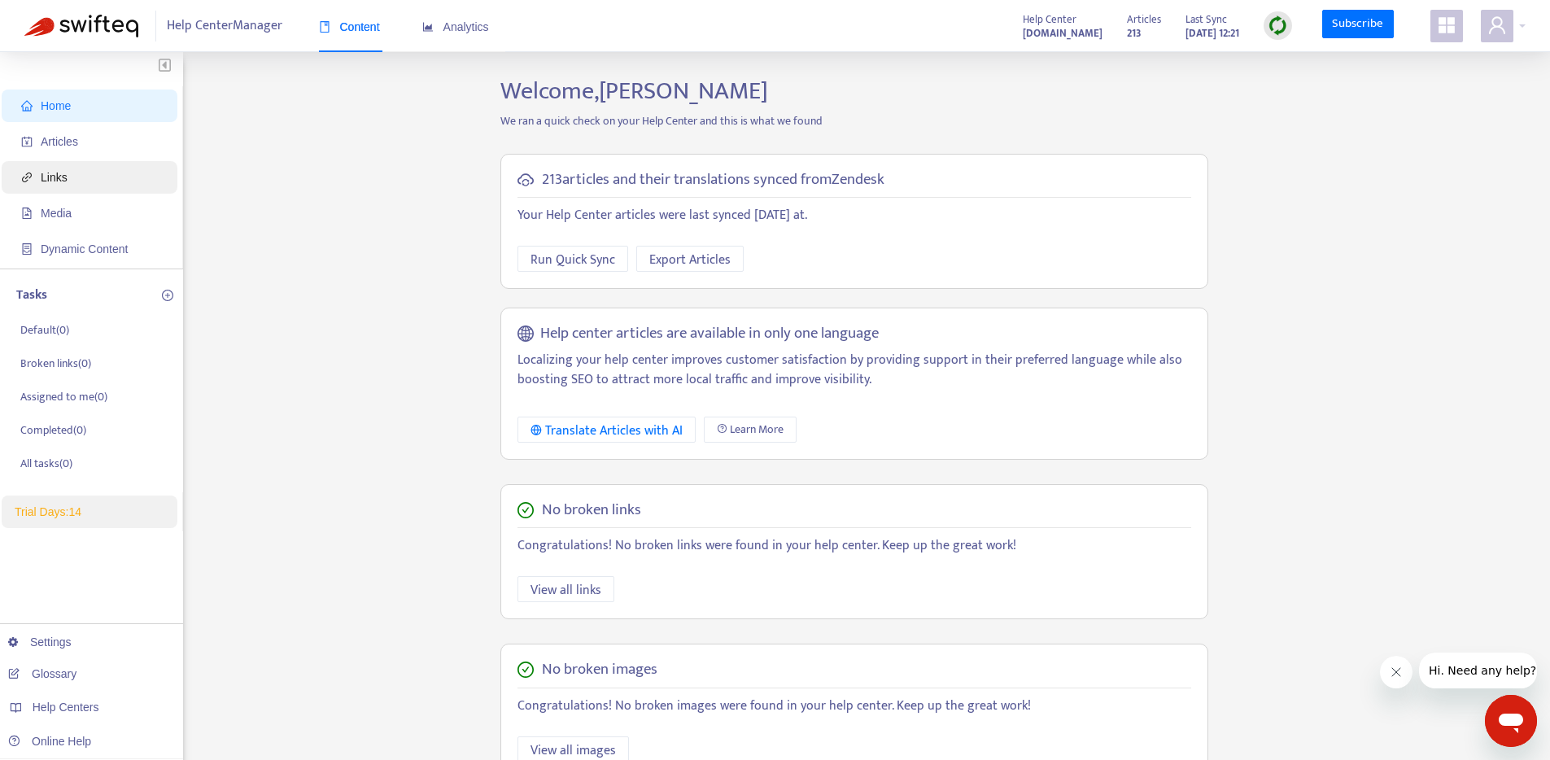
click at [85, 176] on span "Links" at bounding box center [92, 177] width 143 height 33
